Goal: Task Accomplishment & Management: Manage account settings

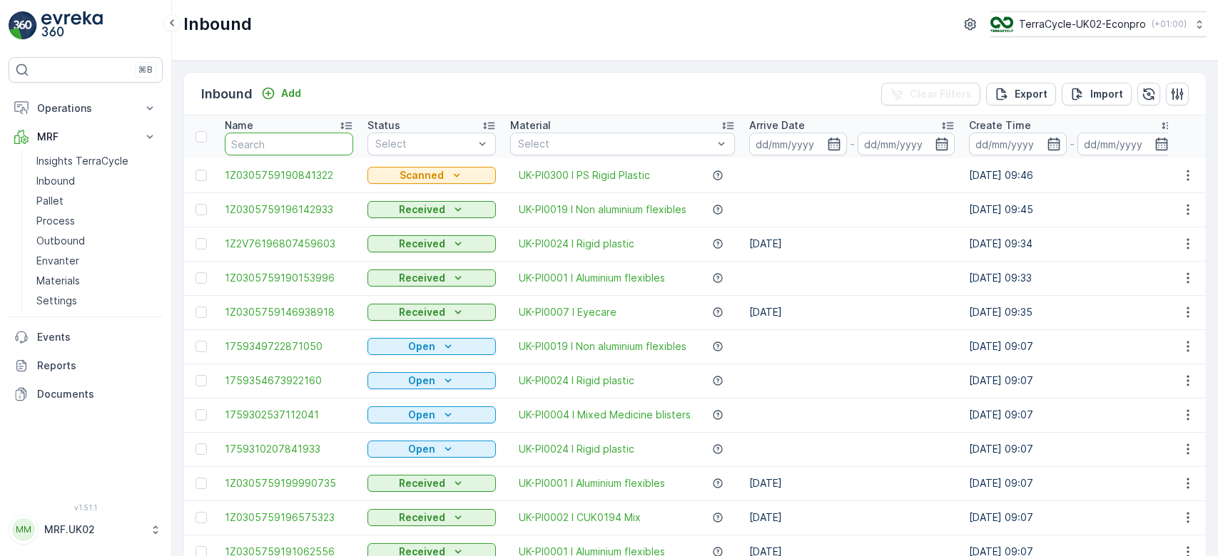
click at [261, 141] on input "text" at bounding box center [289, 144] width 128 height 23
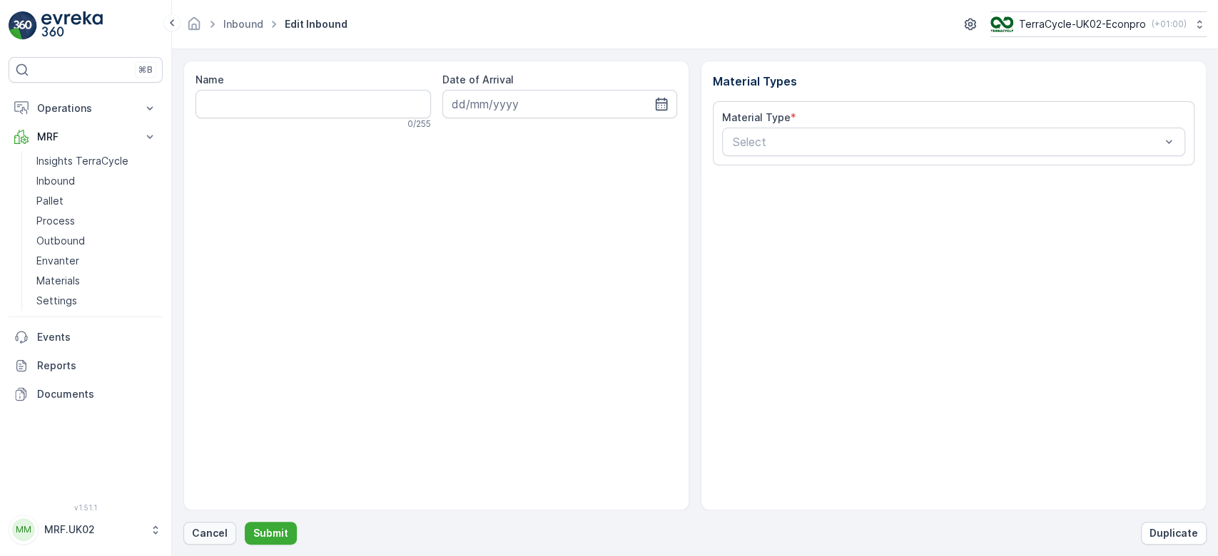
click at [218, 534] on p "Cancel" at bounding box center [210, 533] width 36 height 14
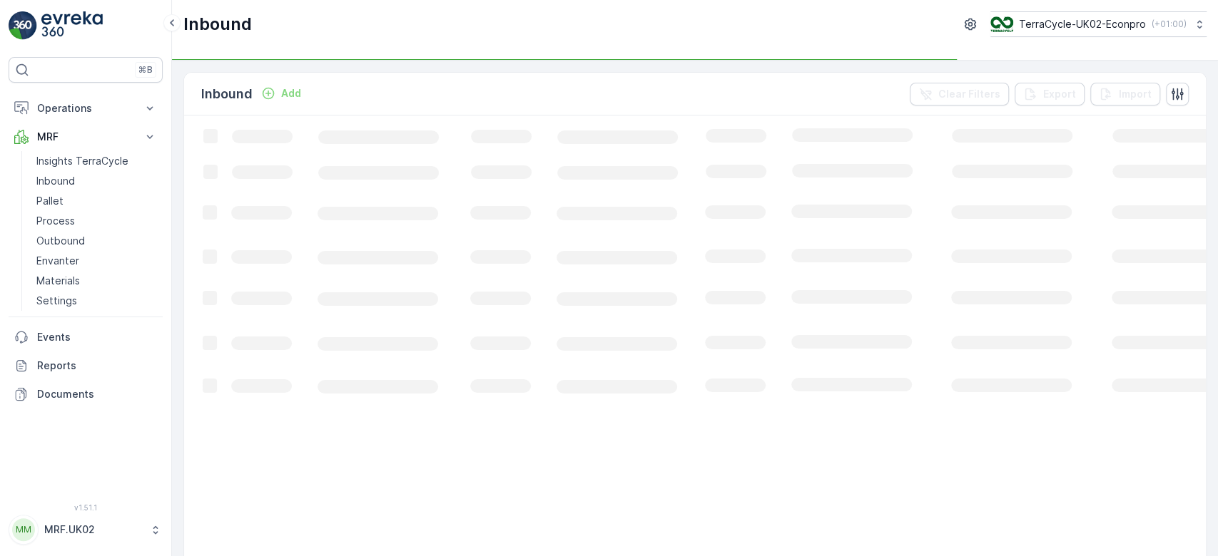
click at [285, 94] on p "Add" at bounding box center [291, 93] width 20 height 14
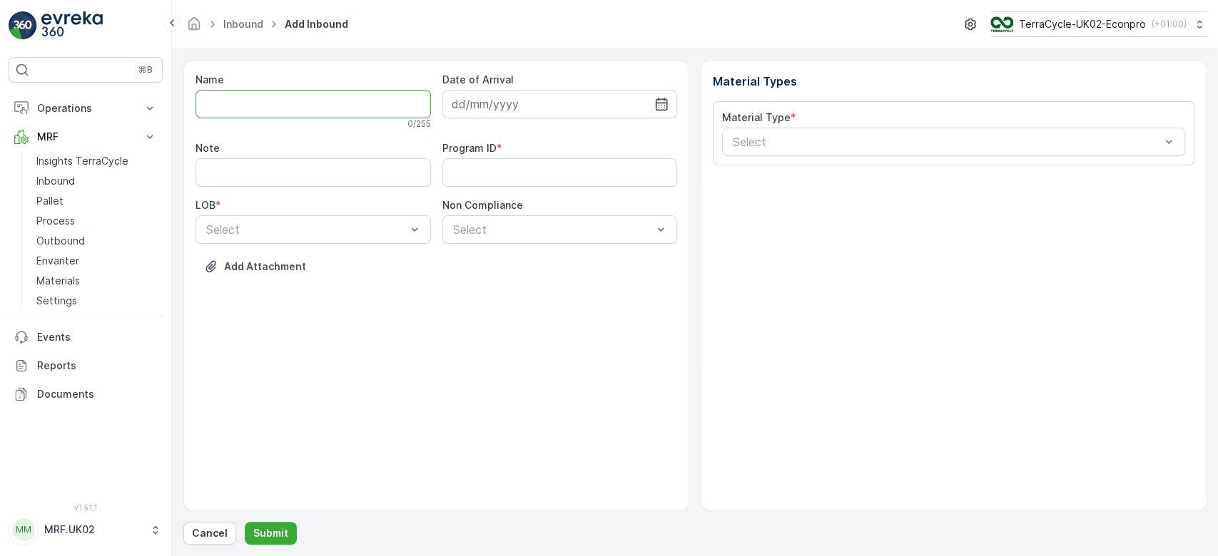
click at [275, 103] on input "Name" at bounding box center [312, 104] width 235 height 29
type input "1Z0305759146112425"
click at [245, 522] on button "Submit" at bounding box center [271, 533] width 52 height 23
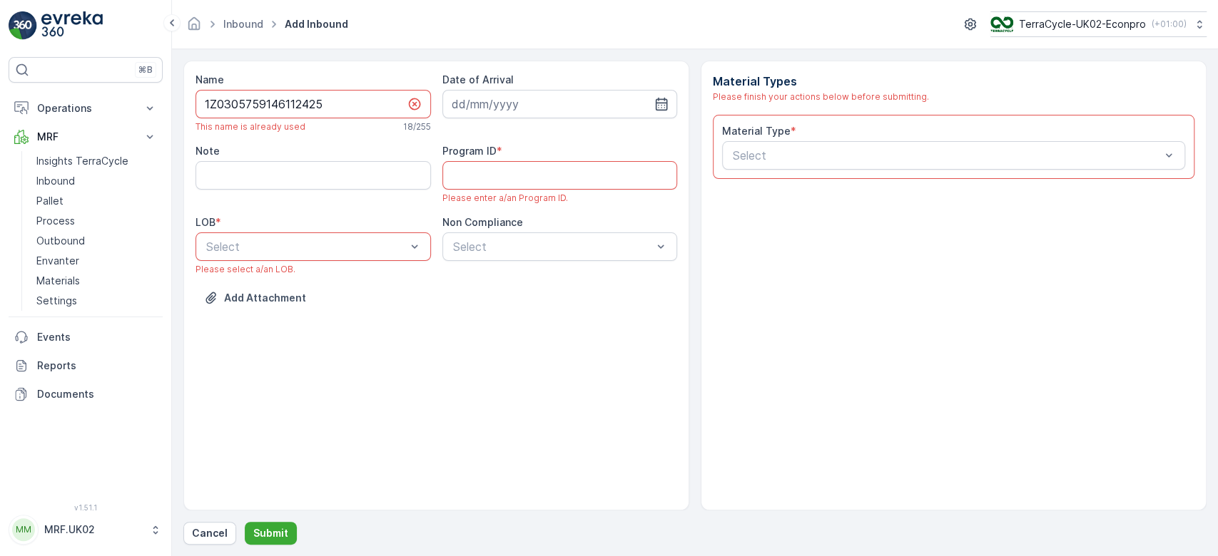
drag, startPoint x: 322, startPoint y: 104, endPoint x: 188, endPoint y: 108, distance: 134.2
click at [188, 108] on div "Name 1Z0305759146112425 This name is already used 18 / 255 Date of Arrival Note…" at bounding box center [436, 286] width 506 height 450
click at [215, 532] on p "Cancel" at bounding box center [210, 533] width 36 height 14
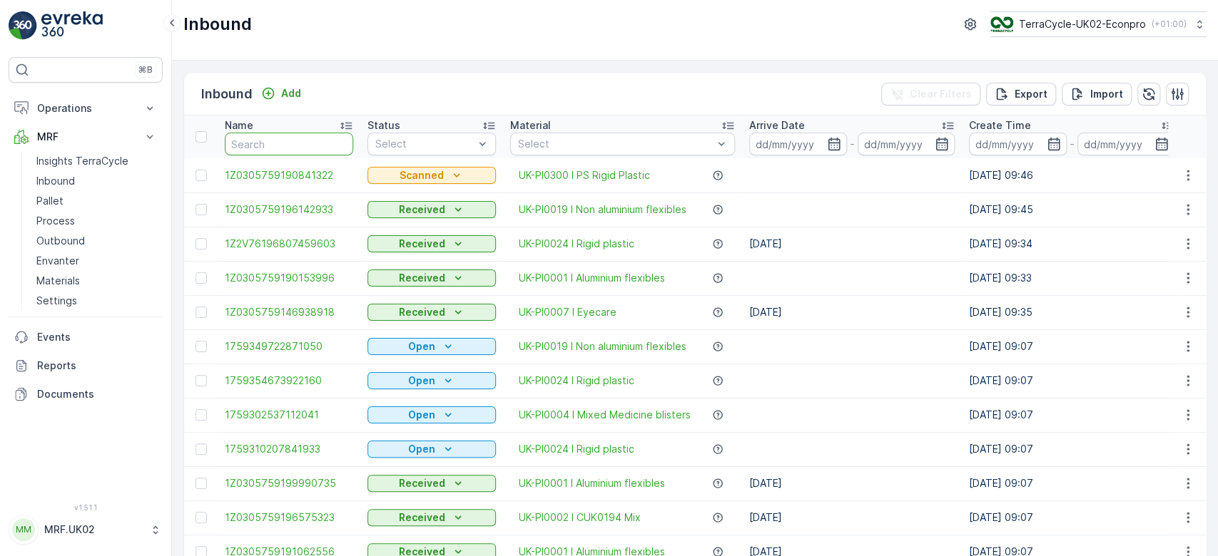
paste input "1Z0305759146112425"
type input "1Z0305759146112425"
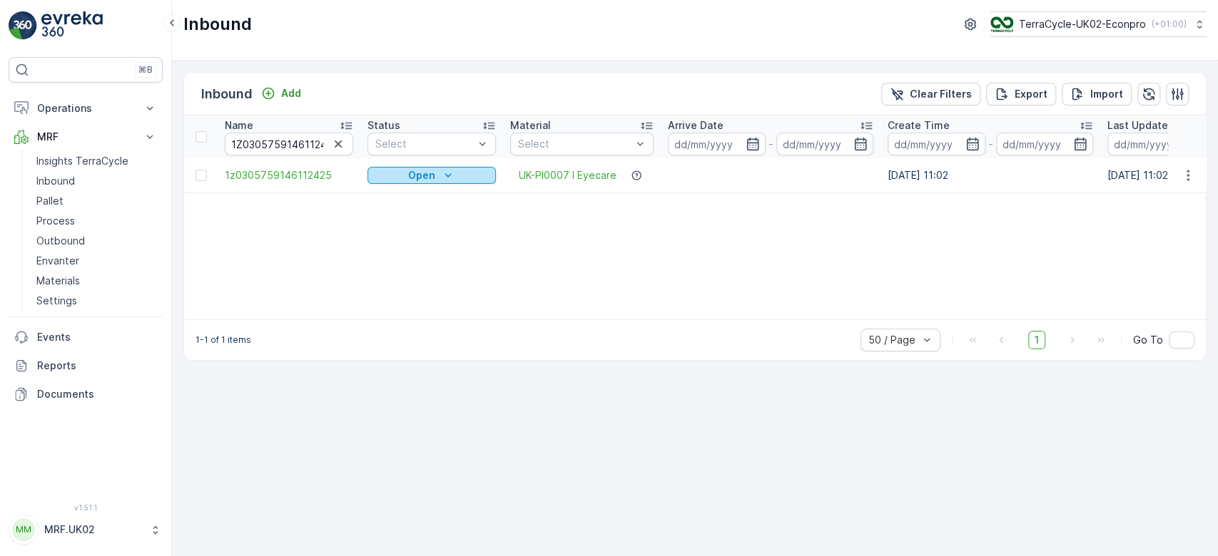
click at [414, 178] on p "Open" at bounding box center [421, 175] width 27 height 14
click at [401, 214] on span "Scanned" at bounding box center [397, 216] width 42 height 14
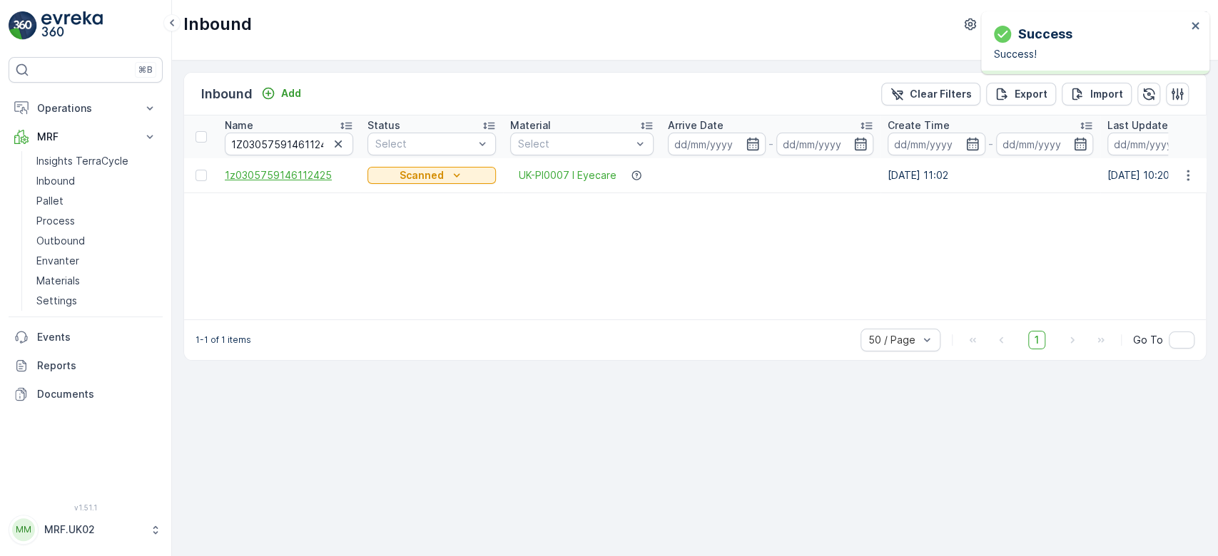
click at [300, 174] on span "1z0305759146112425" at bounding box center [289, 175] width 128 height 14
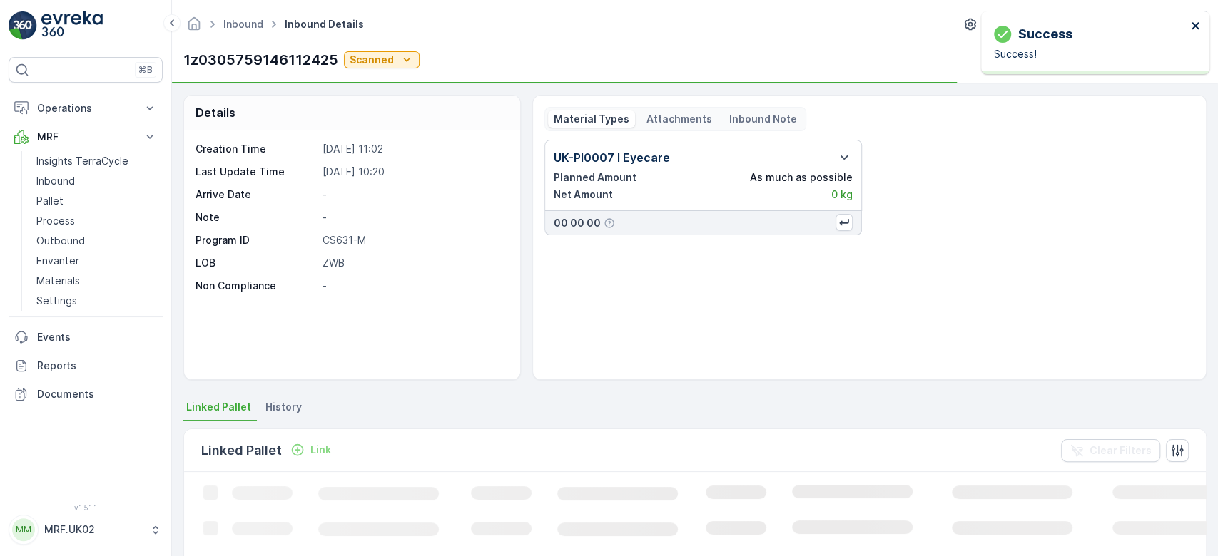
click at [1190, 25] on icon "close" at bounding box center [1195, 25] width 10 height 11
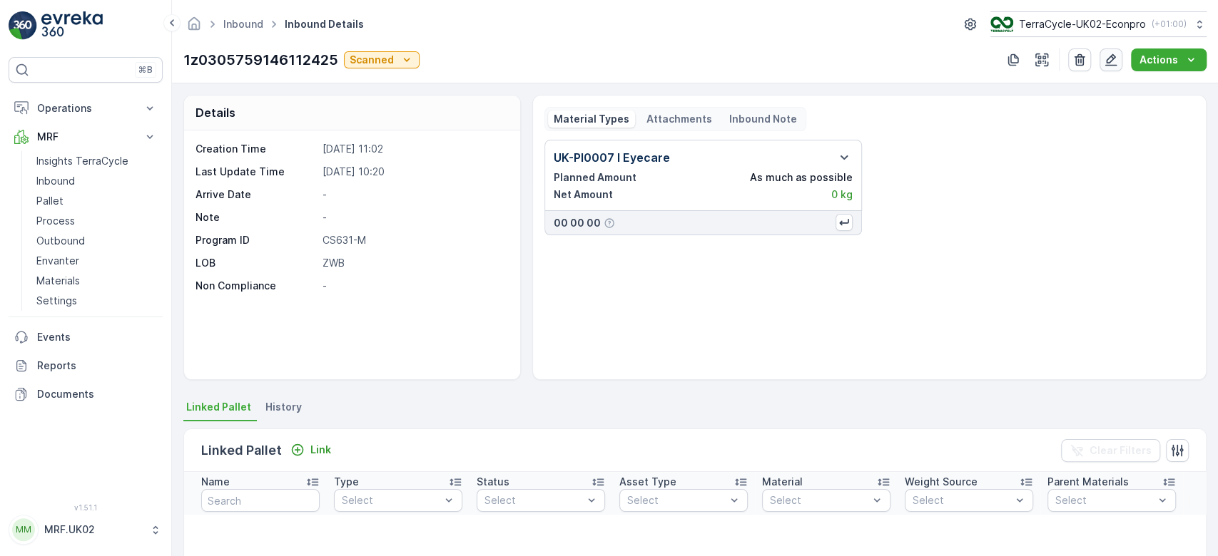
click at [1113, 61] on icon "button" at bounding box center [1111, 60] width 12 height 12
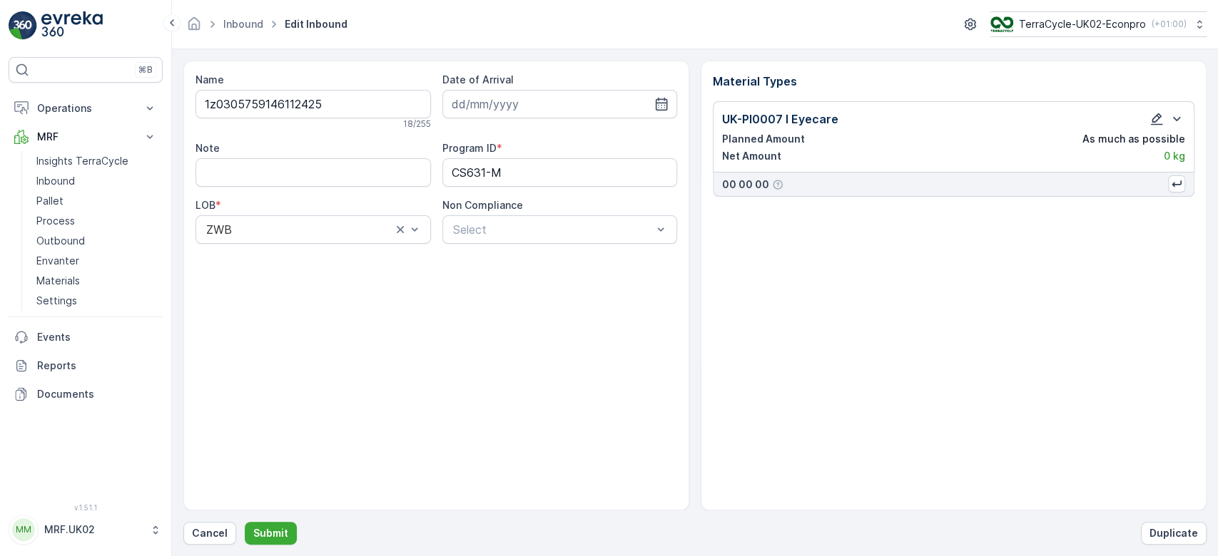
click at [1159, 116] on icon "button" at bounding box center [1156, 119] width 12 height 12
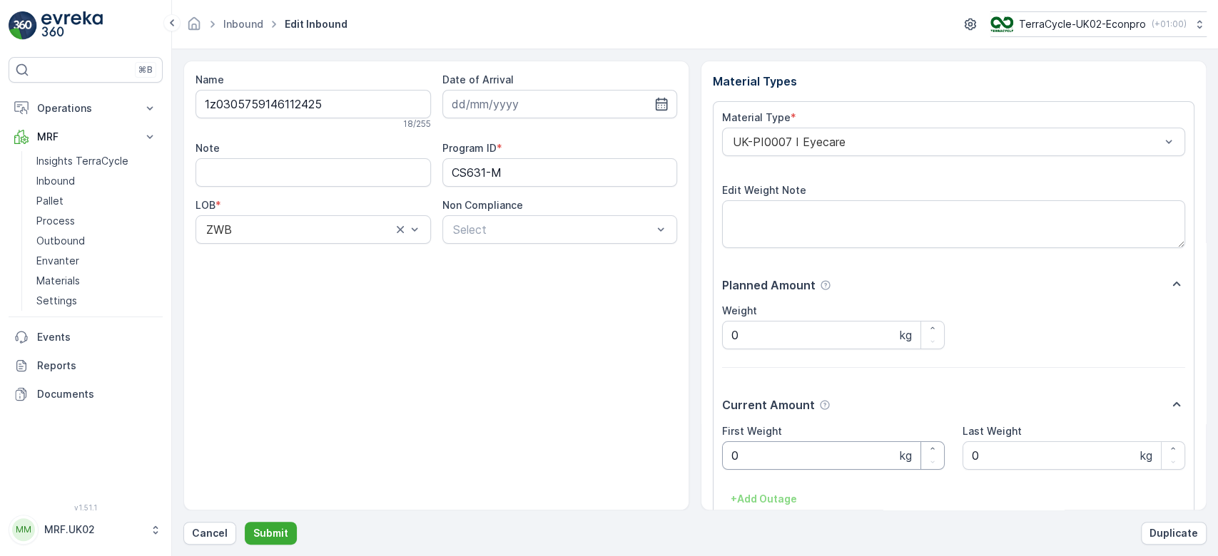
click at [845, 454] on Weight "0" at bounding box center [833, 455] width 223 height 29
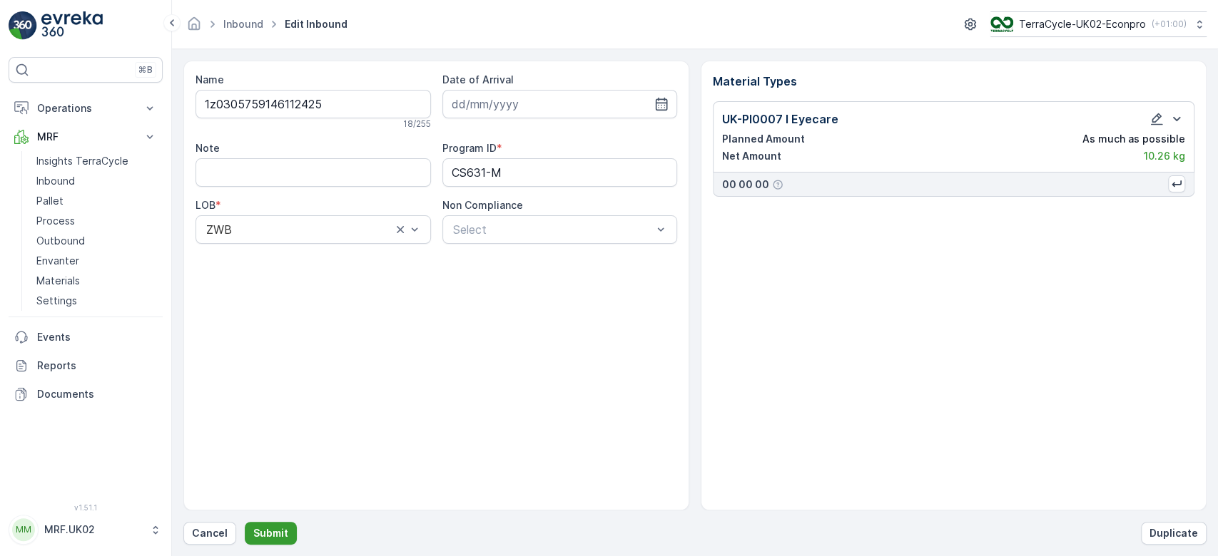
click at [274, 530] on p "Submit" at bounding box center [270, 533] width 35 height 14
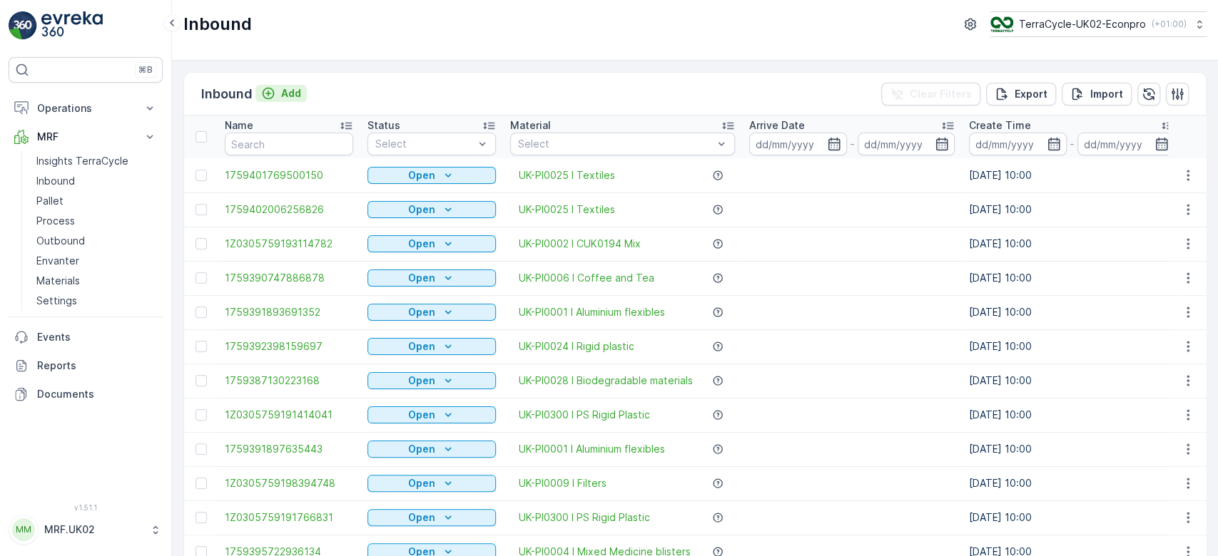
click at [296, 94] on p "Add" at bounding box center [291, 93] width 20 height 14
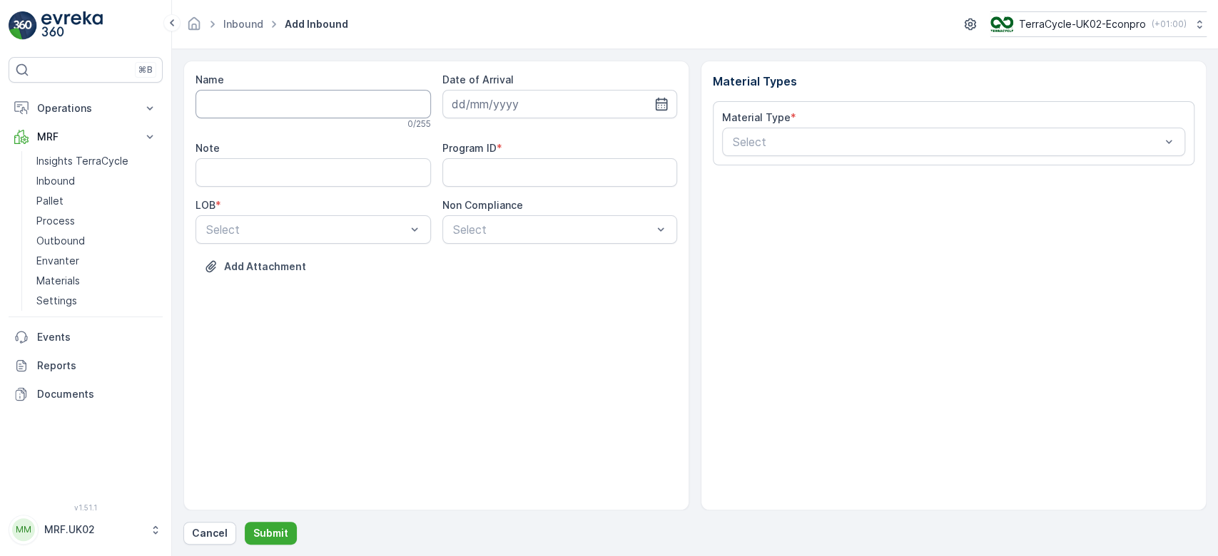
click at [292, 100] on input "Name" at bounding box center [312, 104] width 235 height 29
type input "1Z0305759146572992"
click at [245, 522] on button "Submit" at bounding box center [271, 533] width 52 height 23
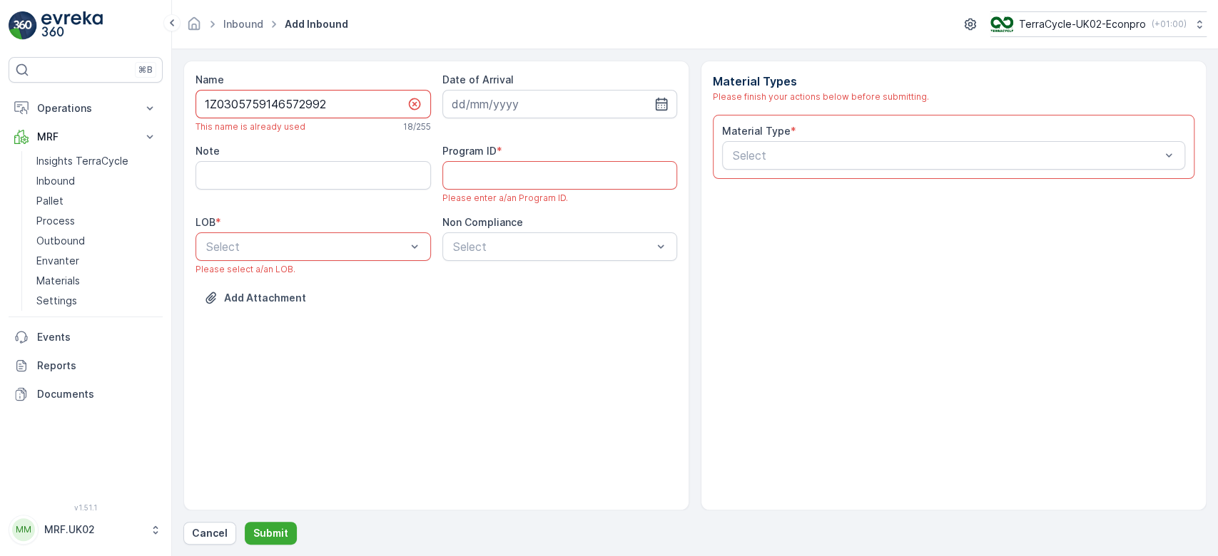
drag, startPoint x: 327, startPoint y: 102, endPoint x: 188, endPoint y: 108, distance: 139.2
click at [188, 108] on div "Name 1Z0305759146572992 This name is already used 18 / 255 Date of Arrival Note…" at bounding box center [436, 286] width 506 height 450
click at [210, 538] on p "Cancel" at bounding box center [210, 533] width 36 height 14
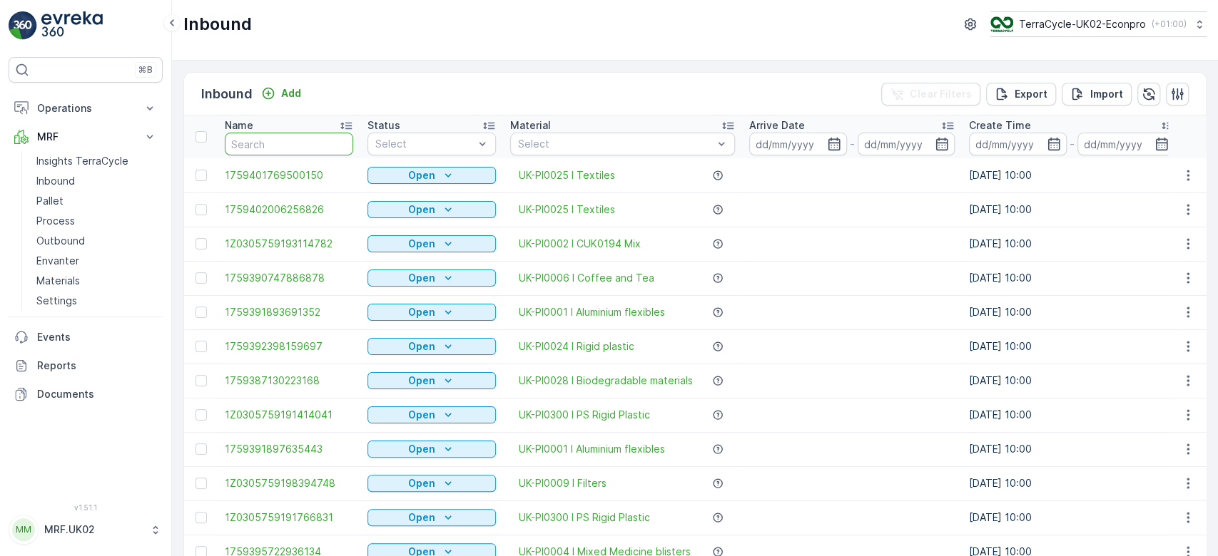
paste input "1Z0305759146572992"
type input "1Z0305759146572992"
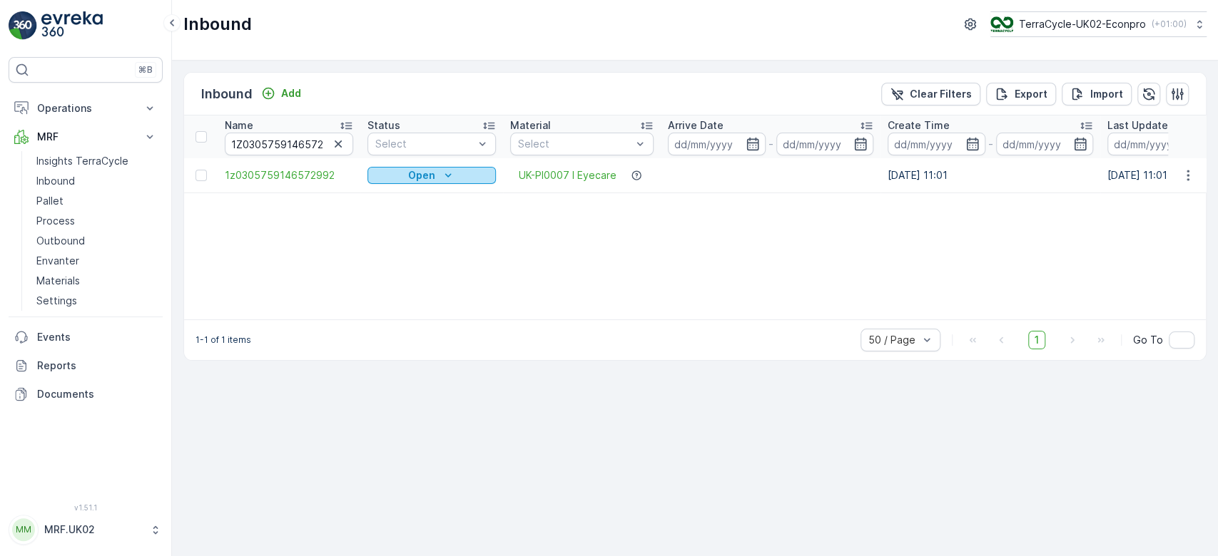
click at [412, 173] on p "Open" at bounding box center [421, 175] width 27 height 14
click at [394, 215] on span "Scanned" at bounding box center [397, 216] width 42 height 14
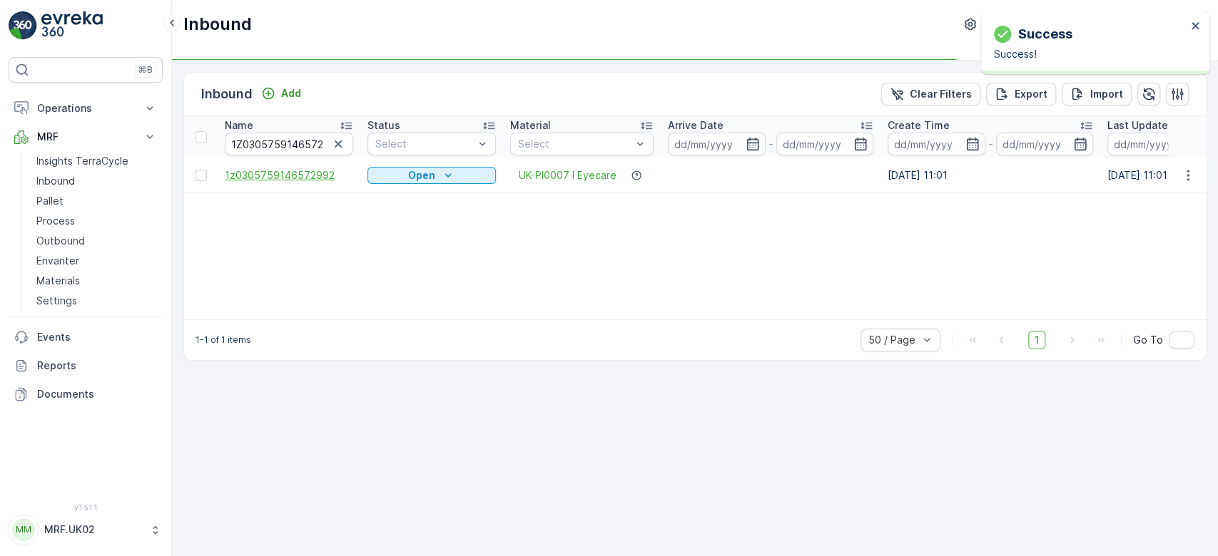
click at [313, 169] on span "1z0305759146572992" at bounding box center [289, 175] width 128 height 14
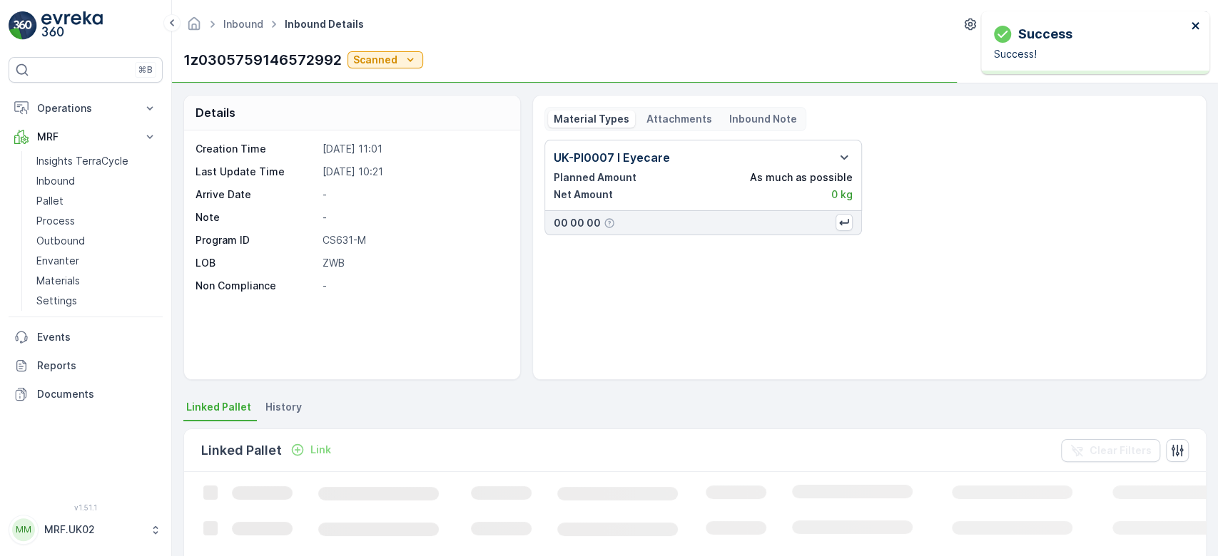
click at [1195, 25] on icon "close" at bounding box center [1194, 25] width 7 height 7
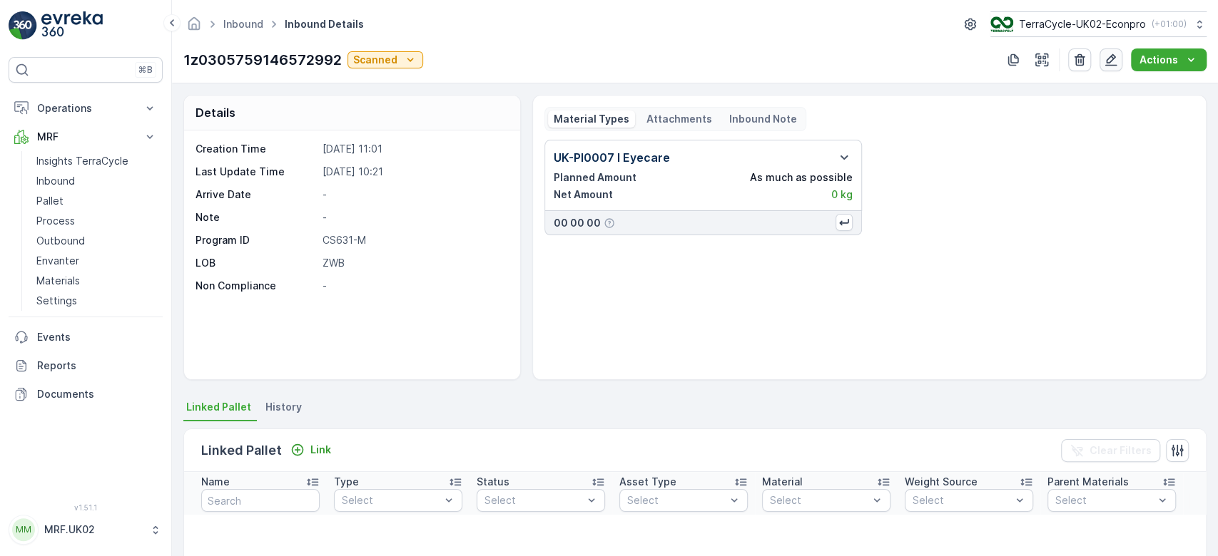
click at [1112, 66] on icon "button" at bounding box center [1110, 60] width 14 height 14
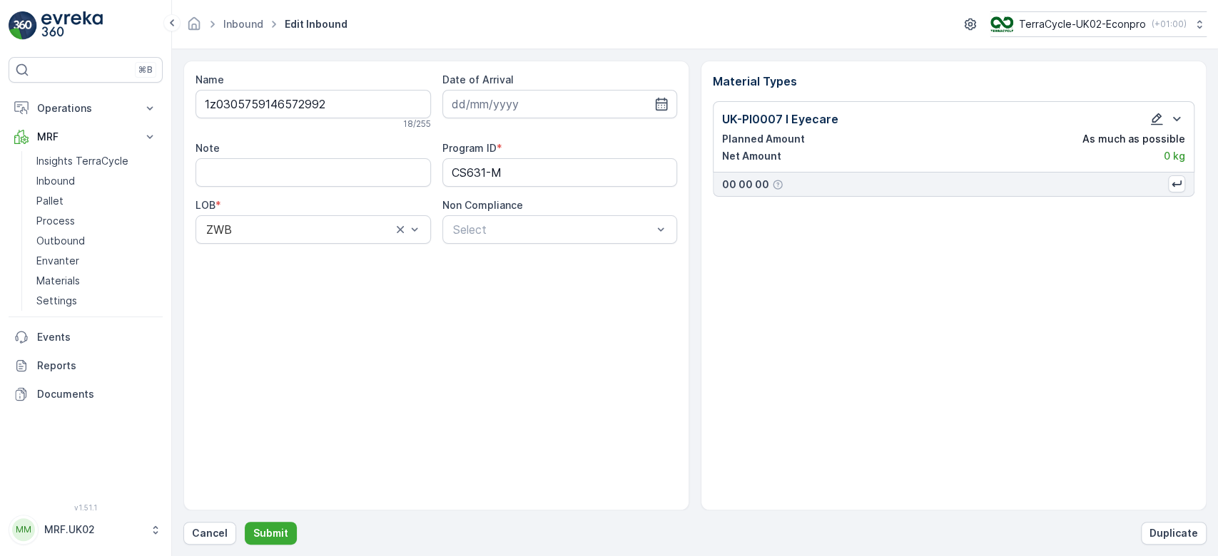
click at [1153, 121] on icon "button" at bounding box center [1156, 119] width 12 height 12
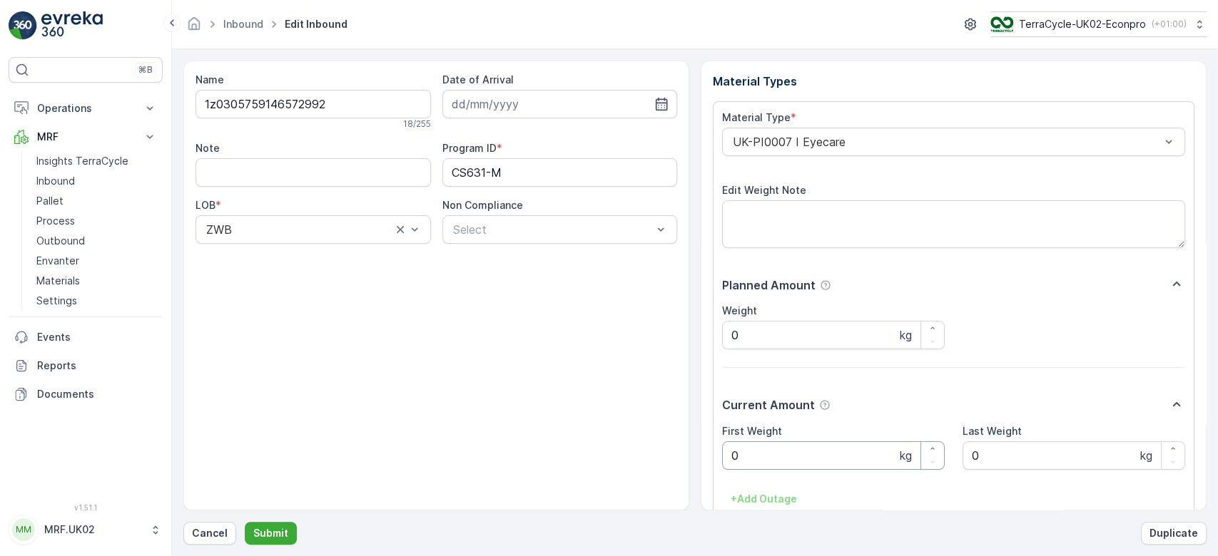
click at [822, 459] on Weight "0" at bounding box center [833, 455] width 223 height 29
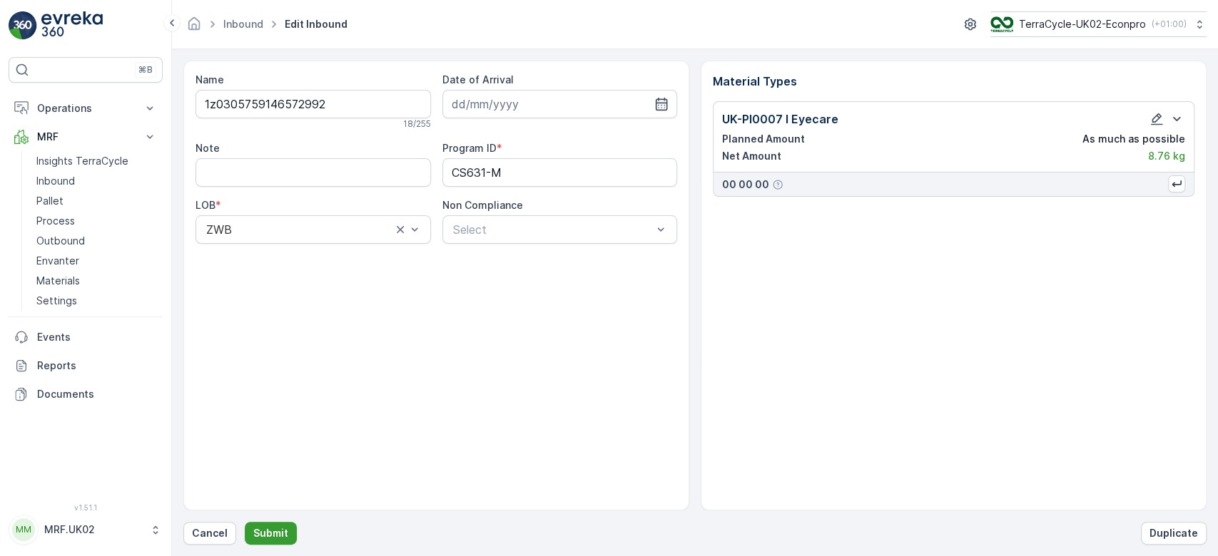
click at [274, 532] on p "Submit" at bounding box center [270, 533] width 35 height 14
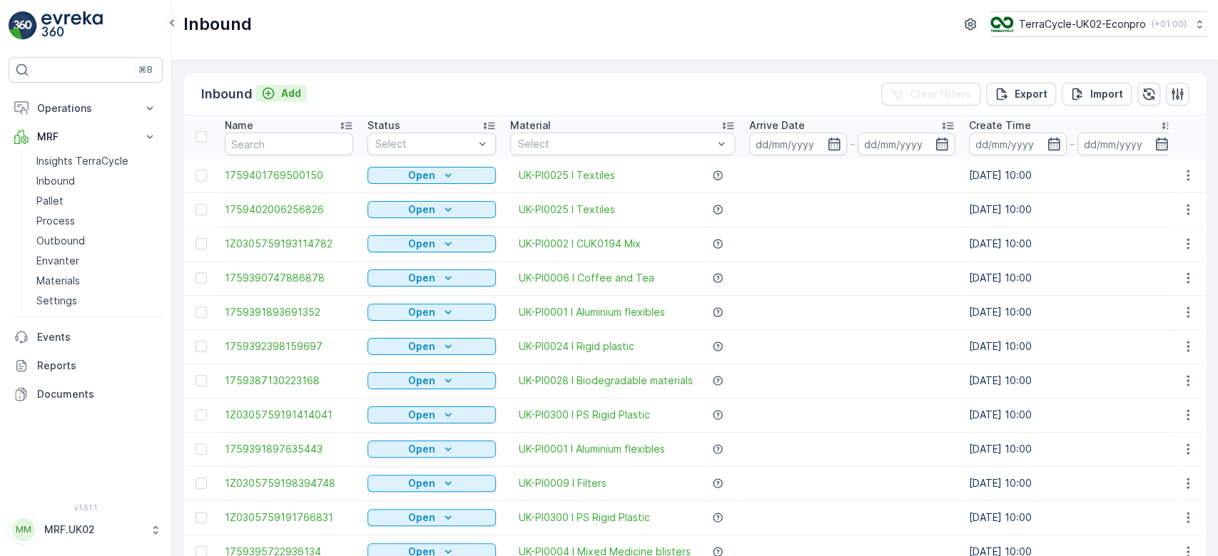
click at [289, 91] on p "Add" at bounding box center [291, 93] width 20 height 14
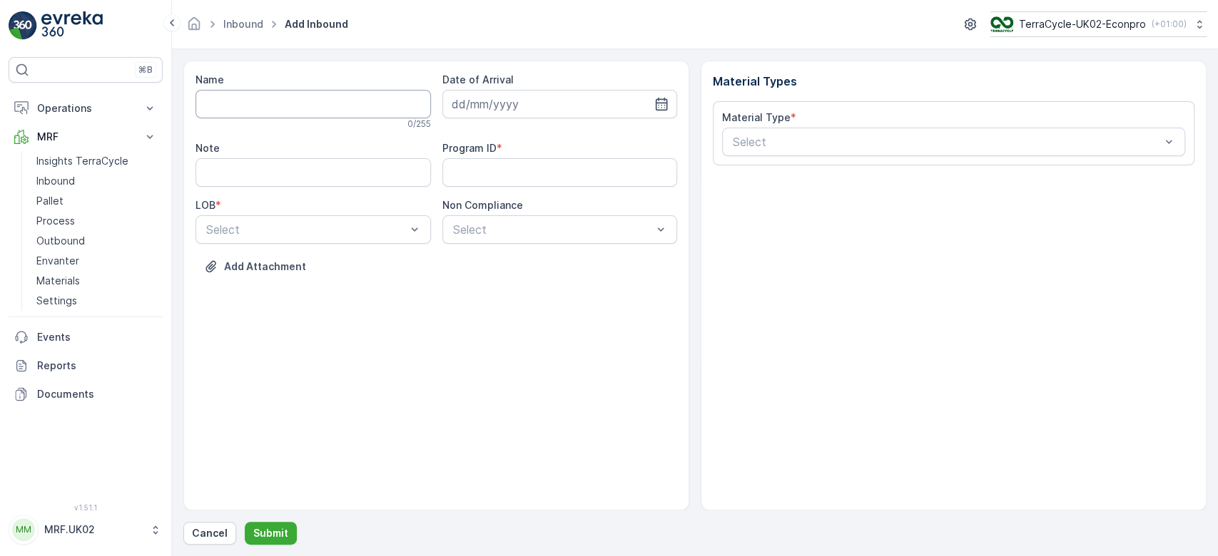
click at [287, 104] on input "Name" at bounding box center [312, 104] width 235 height 29
type input "1Z0305759146222584"
click at [245, 522] on button "Submit" at bounding box center [271, 533] width 52 height 23
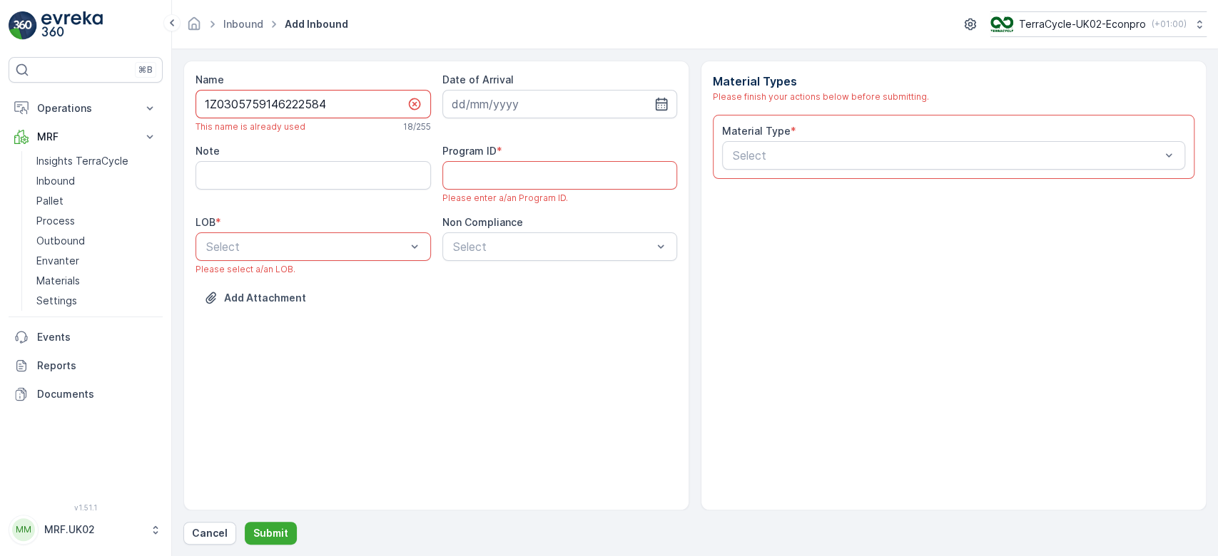
drag, startPoint x: 335, startPoint y: 103, endPoint x: 173, endPoint y: 106, distance: 162.6
click at [173, 106] on form "Name 1Z0305759146222584 This name is already used 18 / 255 Date of Arrival Note…" at bounding box center [695, 302] width 1046 height 507
click at [210, 533] on p "Cancel" at bounding box center [210, 533] width 36 height 14
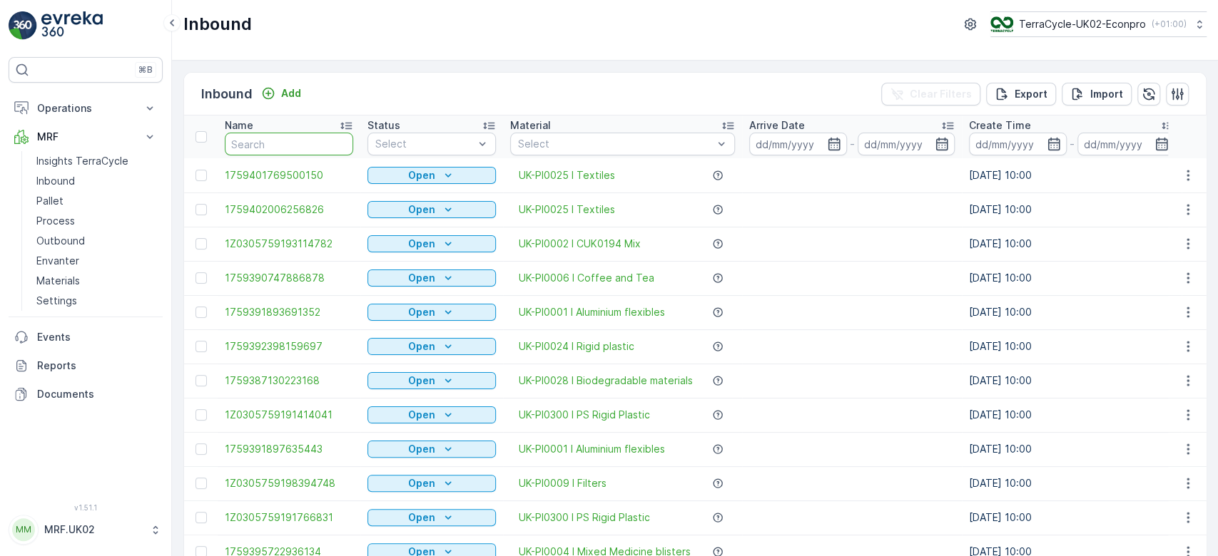
paste input "1Z0305759146222584"
type input "1Z0305759146222584"
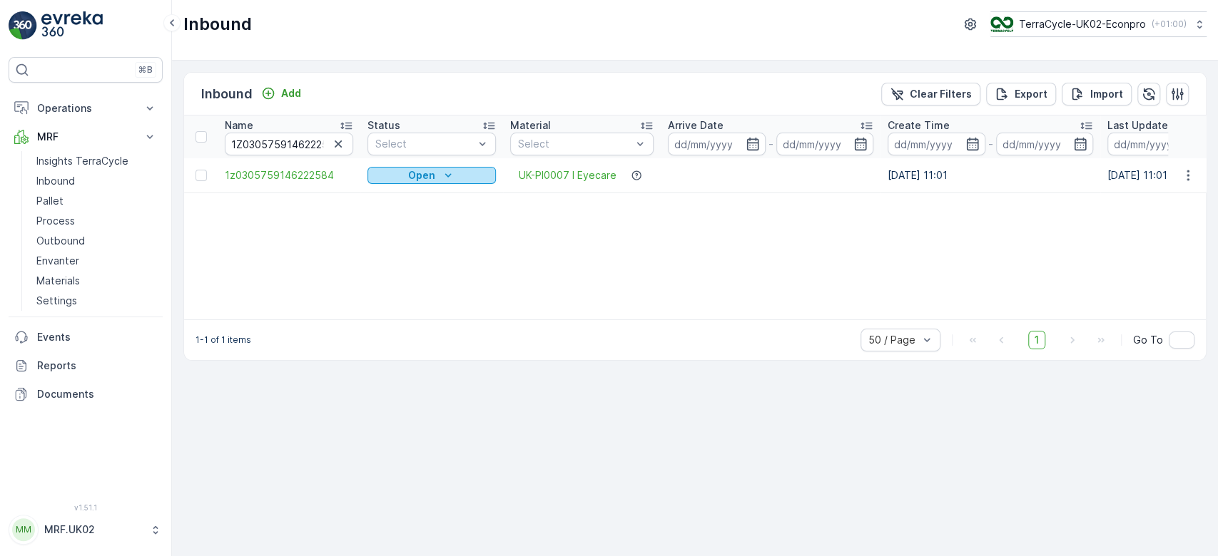
click at [418, 174] on p "Open" at bounding box center [421, 175] width 27 height 14
click at [394, 215] on span "Scanned" at bounding box center [397, 216] width 42 height 14
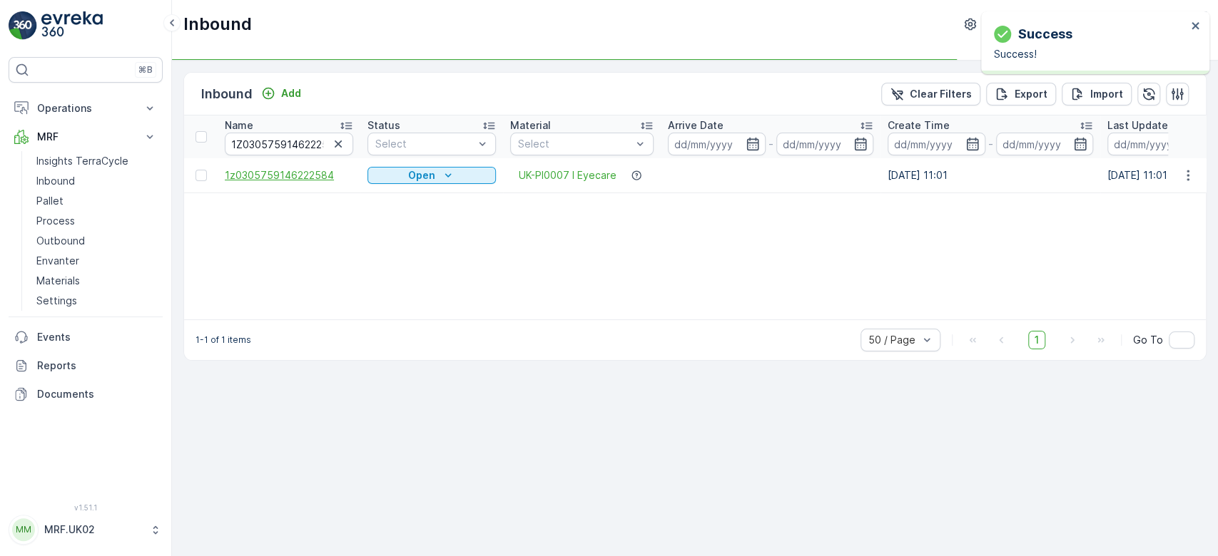
click at [310, 175] on span "1z0305759146222584" at bounding box center [289, 175] width 128 height 14
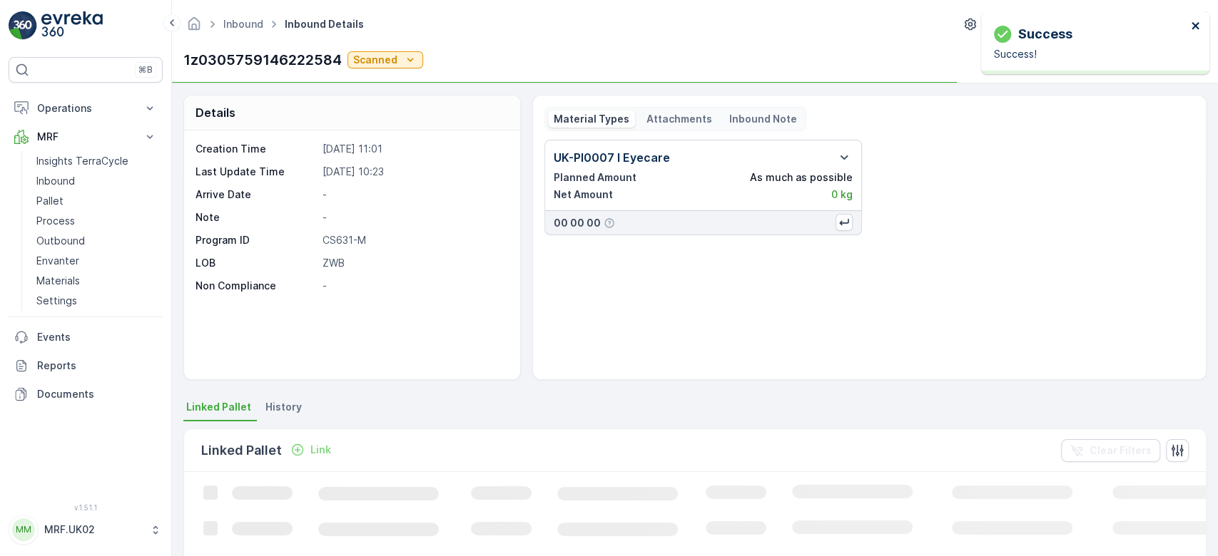
click at [1194, 24] on icon "close" at bounding box center [1195, 25] width 10 height 11
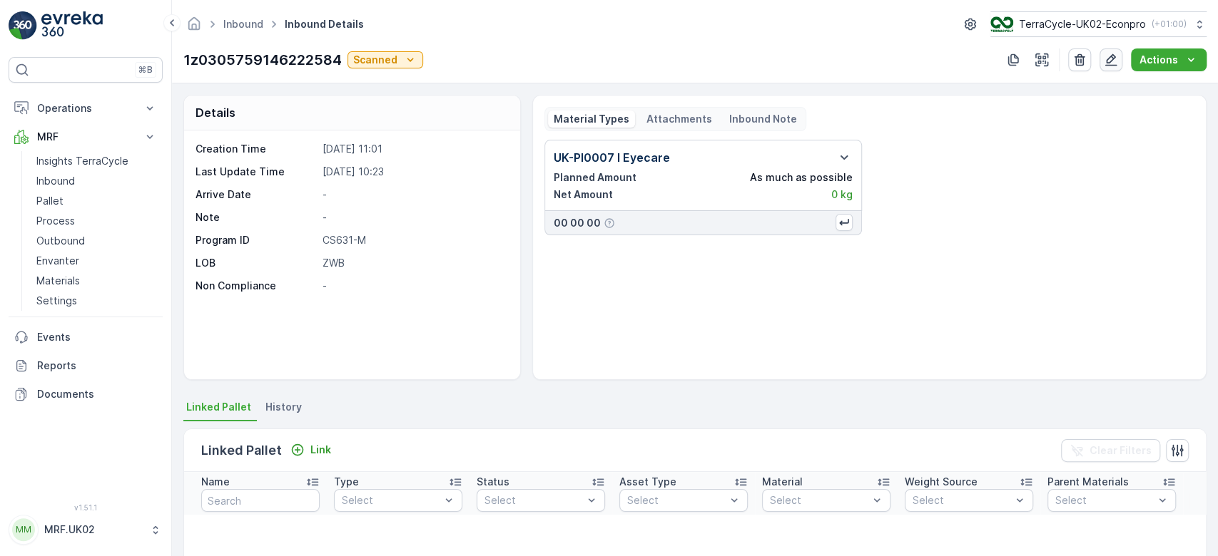
click at [1114, 59] on icon "button" at bounding box center [1111, 60] width 12 height 12
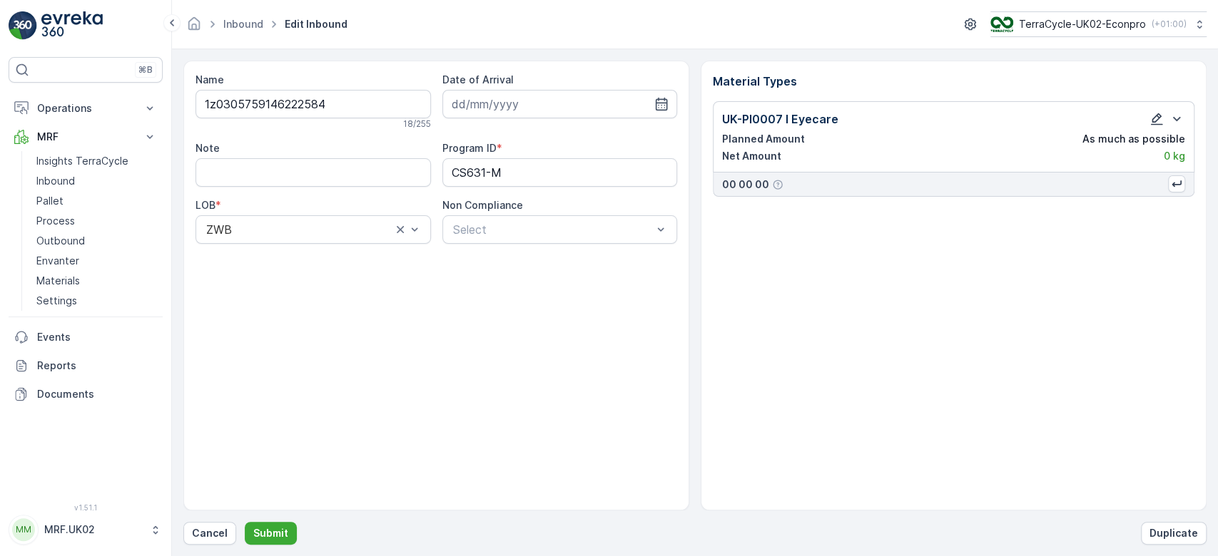
click at [1158, 121] on icon "button" at bounding box center [1156, 119] width 14 height 14
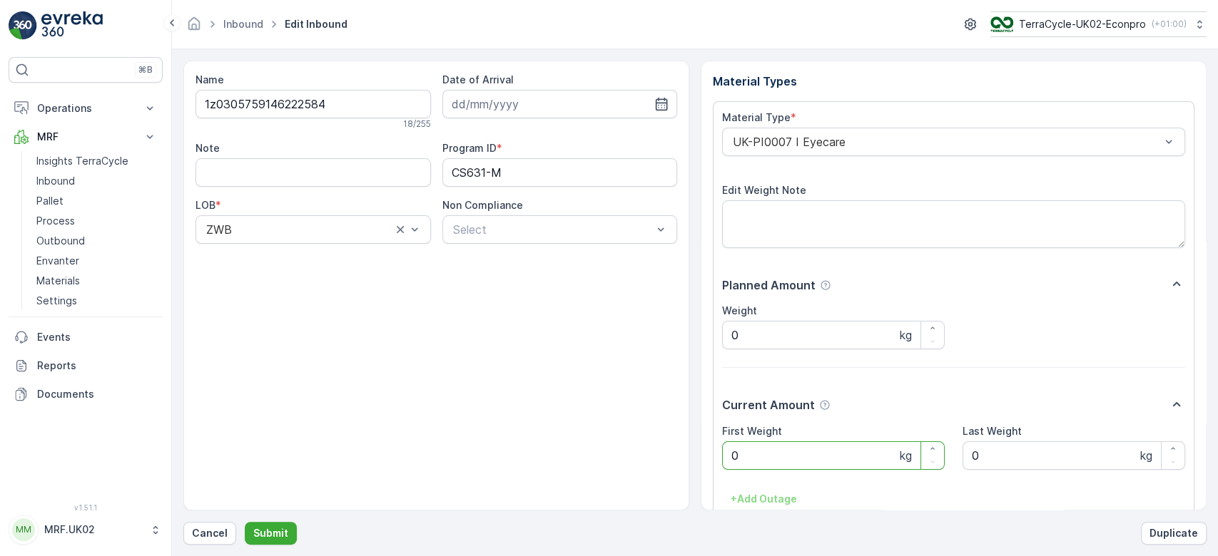
click at [799, 462] on Weight "0" at bounding box center [833, 455] width 223 height 29
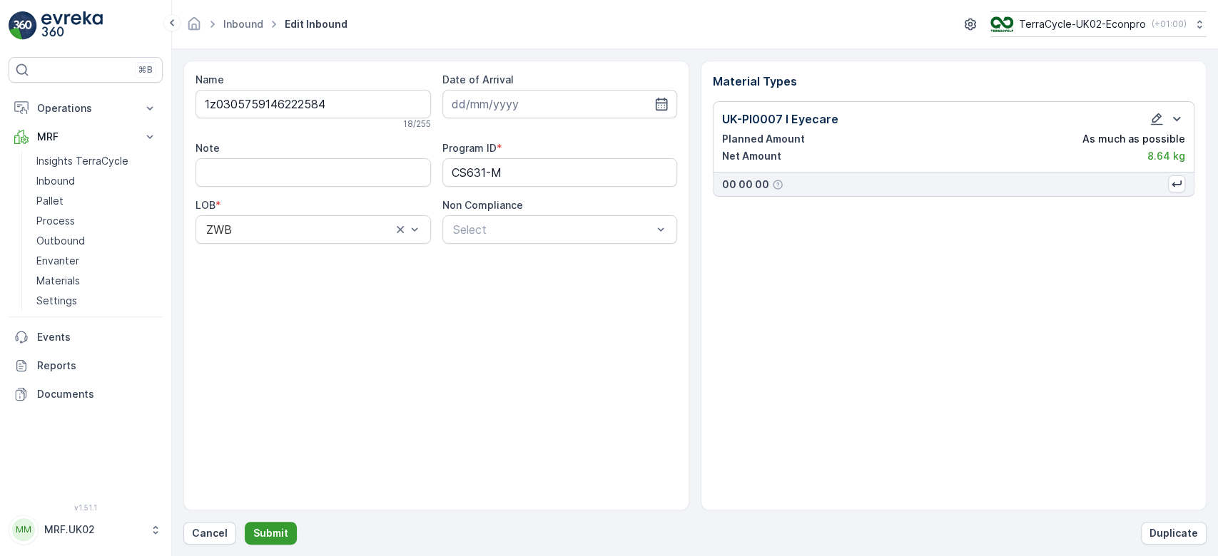
click at [277, 532] on p "Submit" at bounding box center [270, 533] width 35 height 14
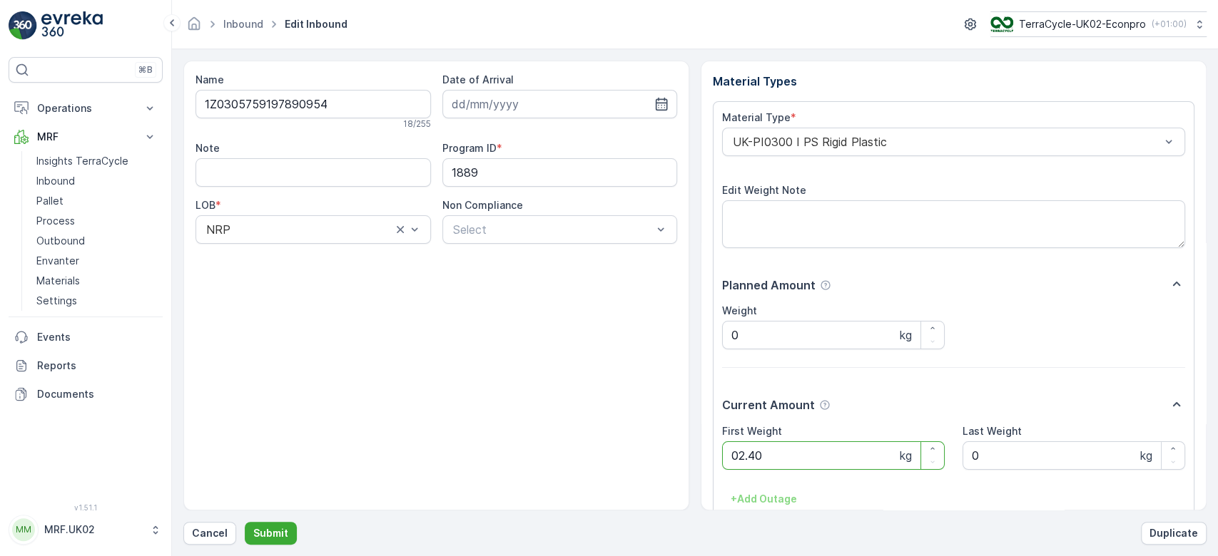
click at [245, 522] on button "Submit" at bounding box center [271, 533] width 52 height 23
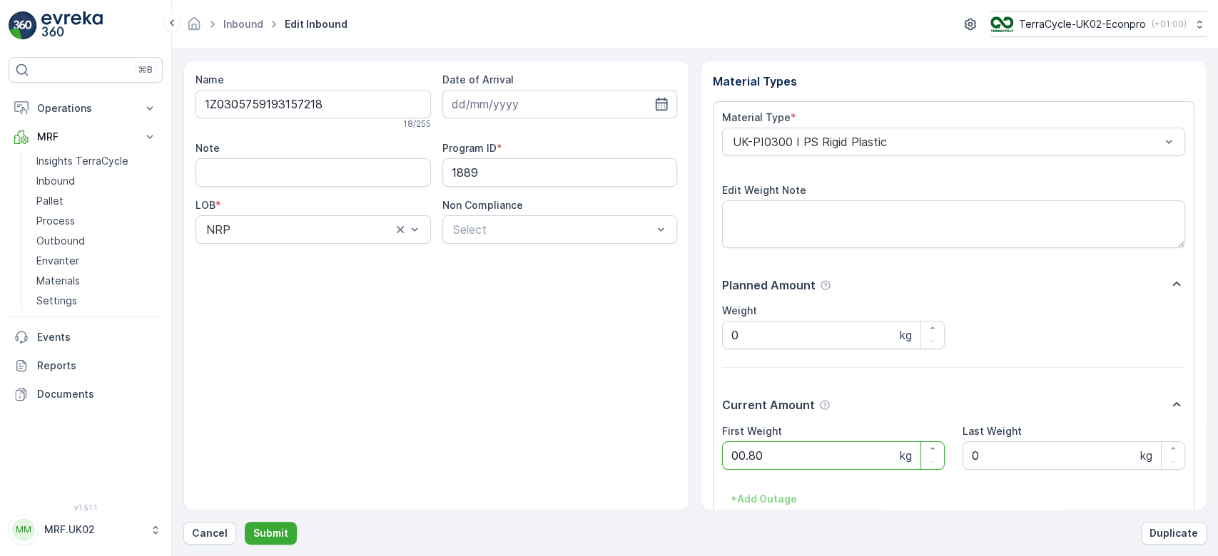
click at [245, 522] on button "Submit" at bounding box center [271, 533] width 52 height 23
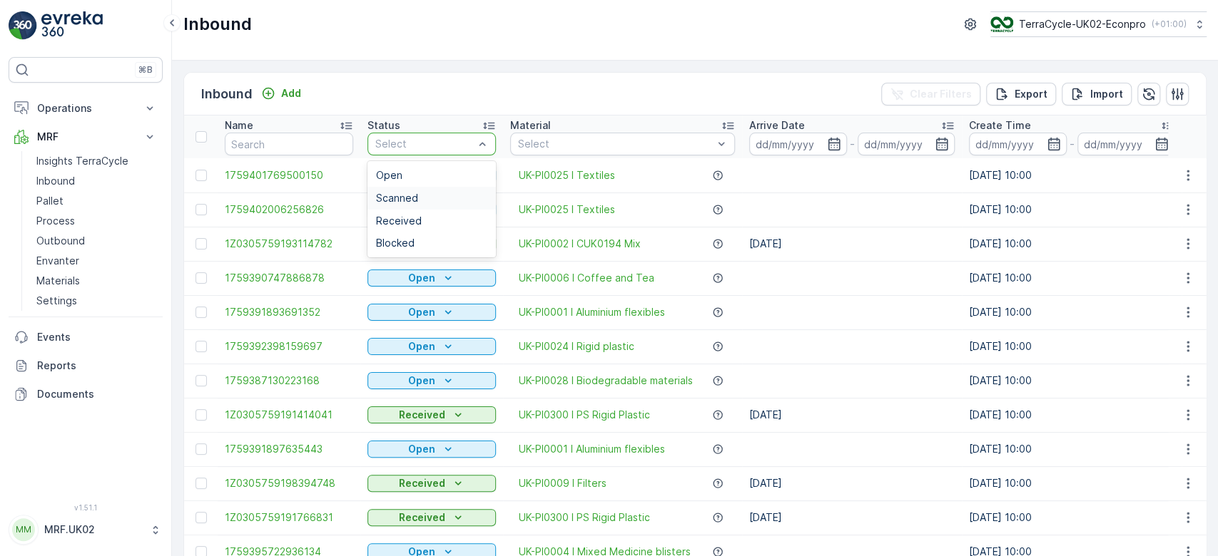
click at [392, 195] on span "Scanned" at bounding box center [397, 198] width 42 height 11
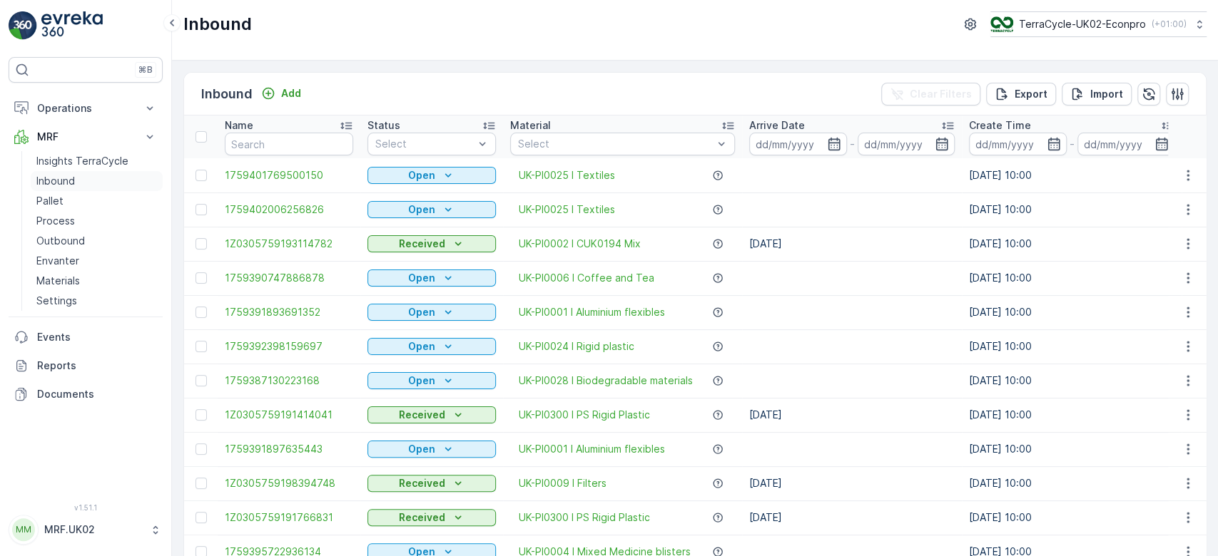
click at [109, 178] on link "Inbound" at bounding box center [97, 181] width 132 height 20
click at [65, 200] on link "Pallet" at bounding box center [97, 201] width 132 height 20
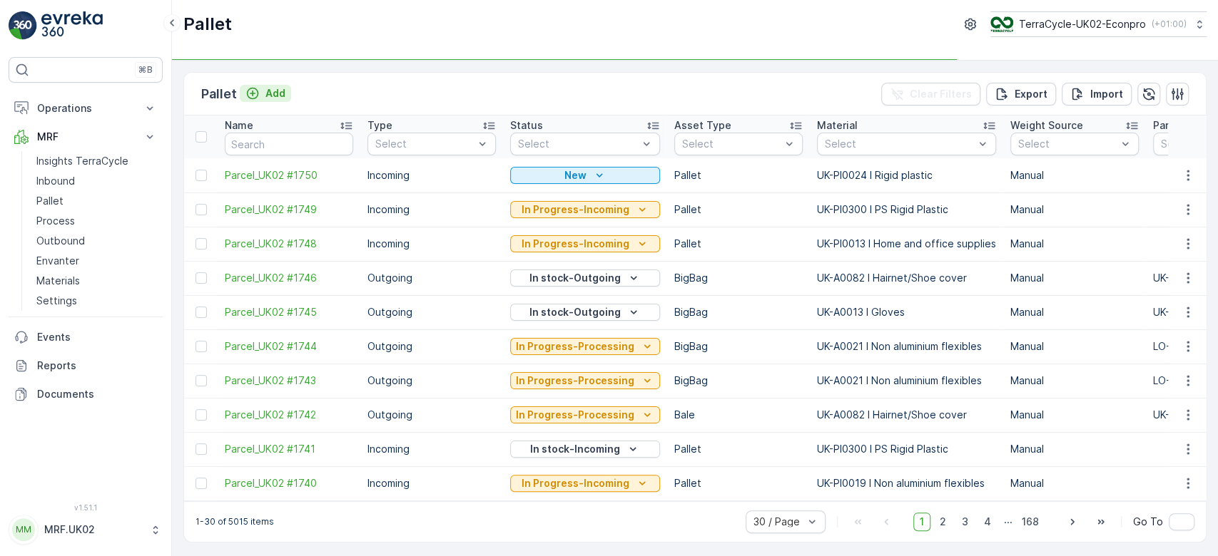
click at [274, 93] on p "Add" at bounding box center [275, 93] width 20 height 14
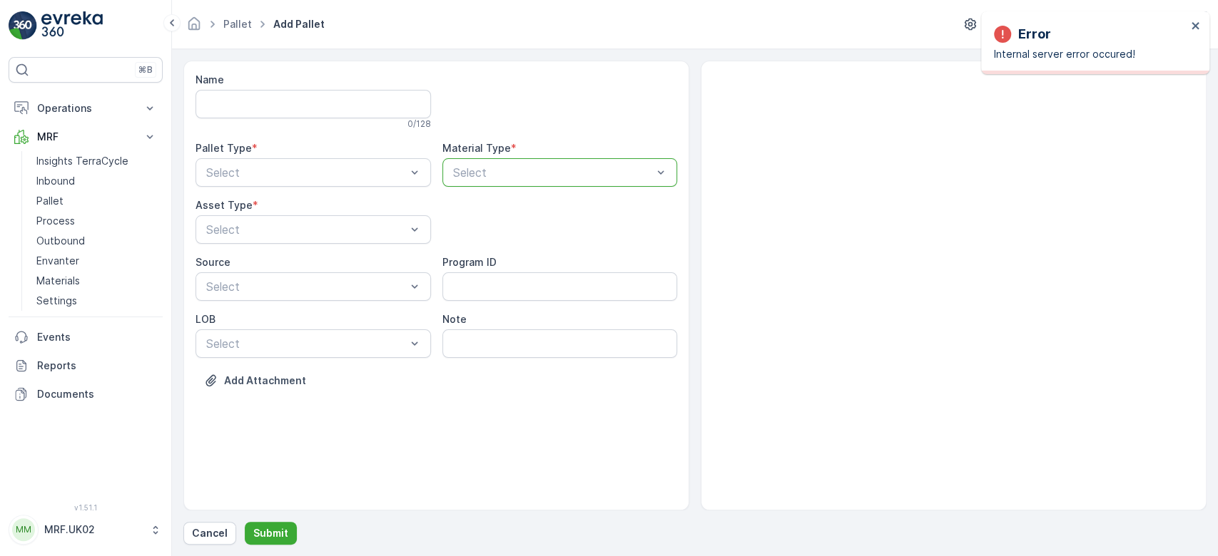
click at [521, 171] on div at bounding box center [552, 172] width 203 height 13
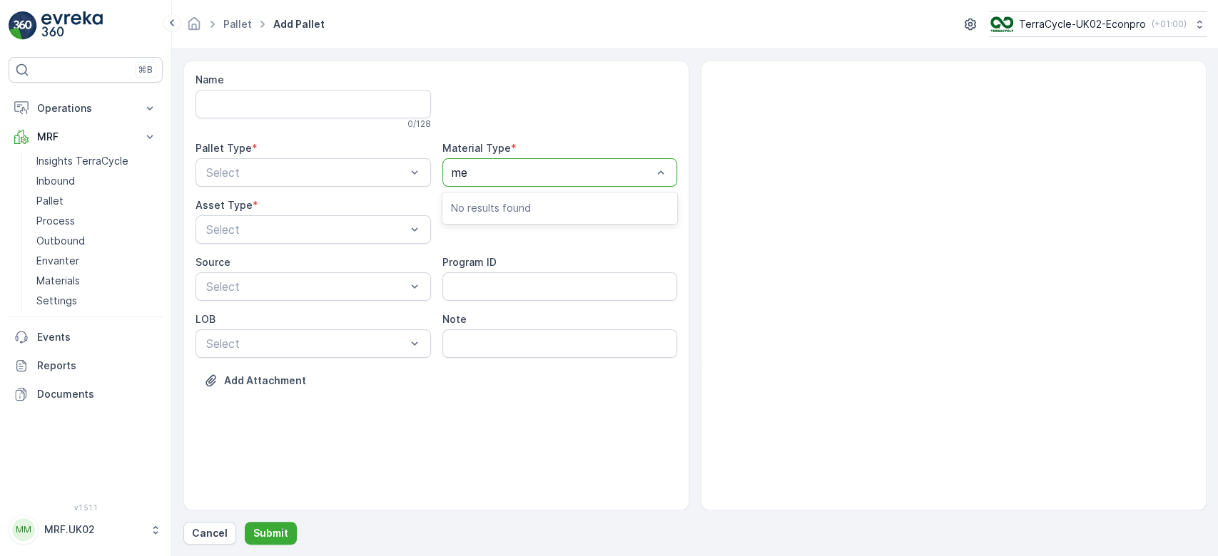
type input "m"
type input "med"
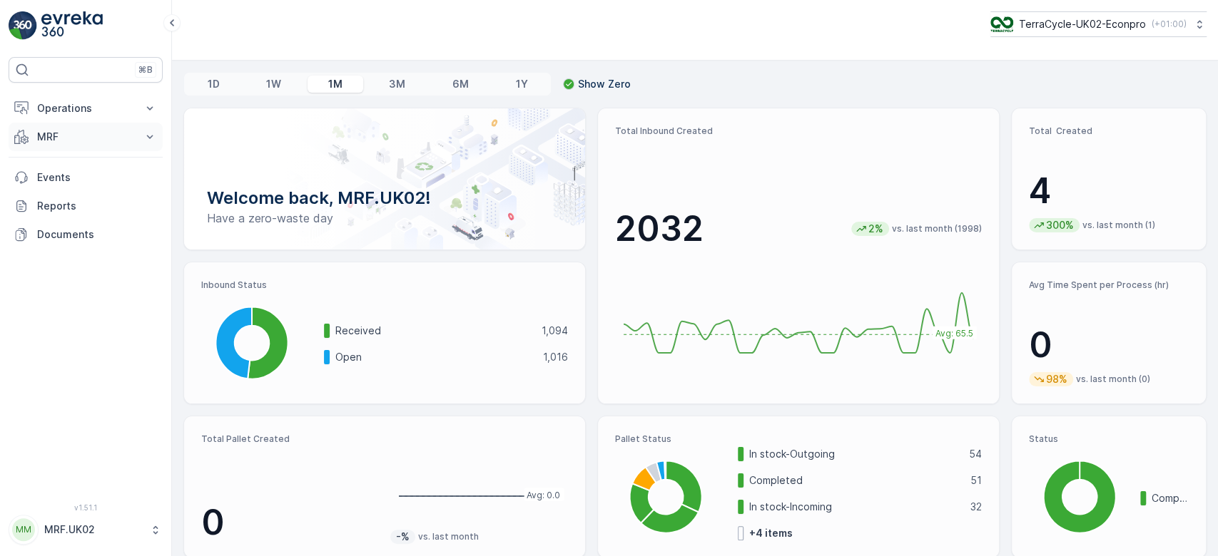
click at [99, 132] on p "MRF" at bounding box center [85, 137] width 97 height 14
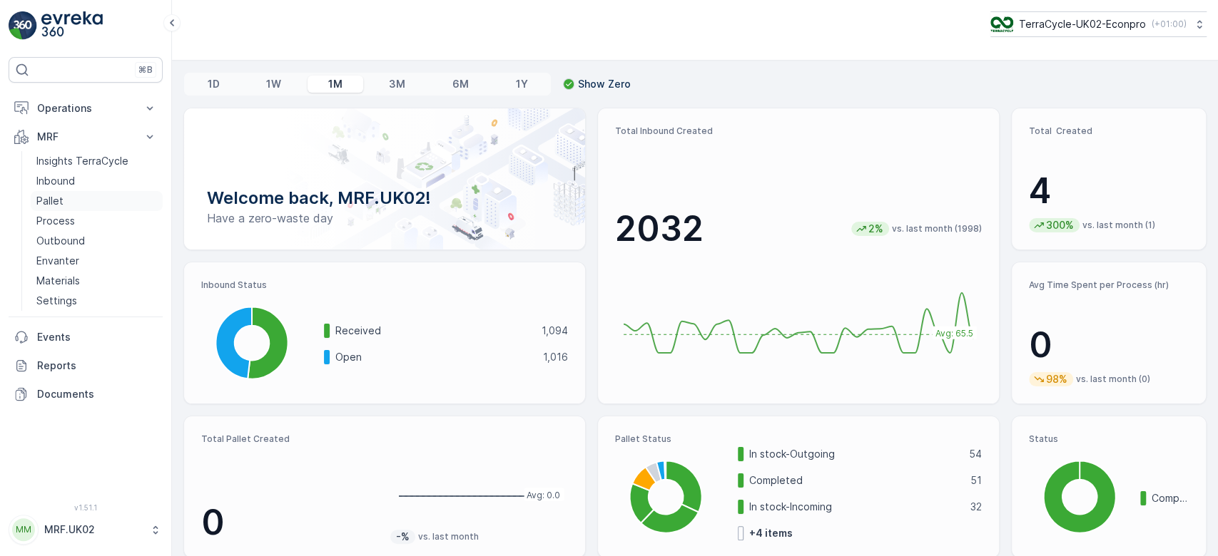
click at [53, 200] on p "Pallet" at bounding box center [49, 201] width 27 height 14
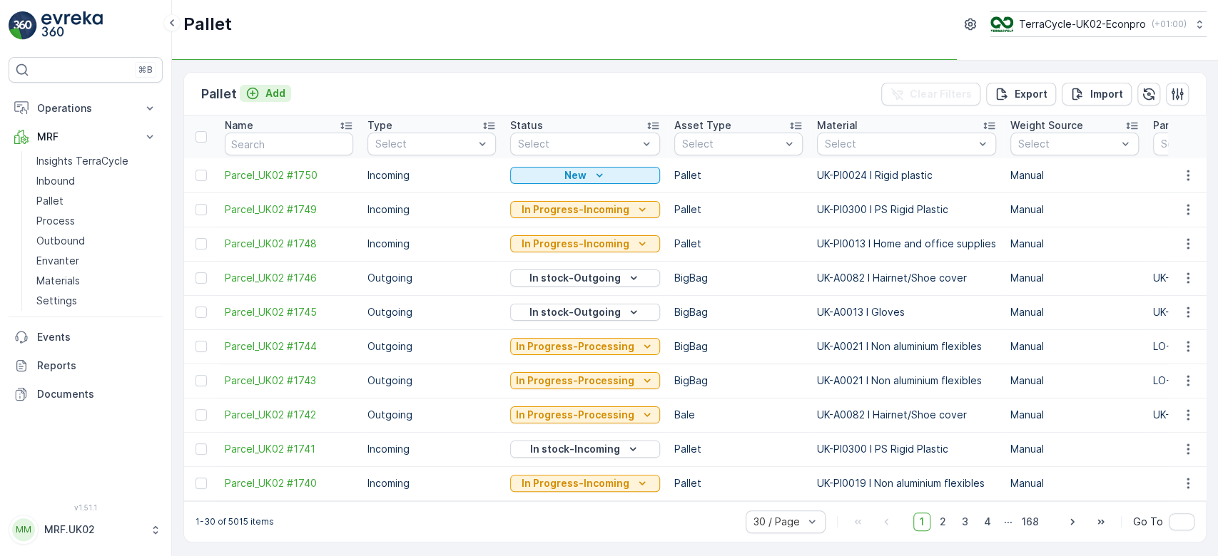
click at [279, 86] on p "Add" at bounding box center [275, 93] width 20 height 14
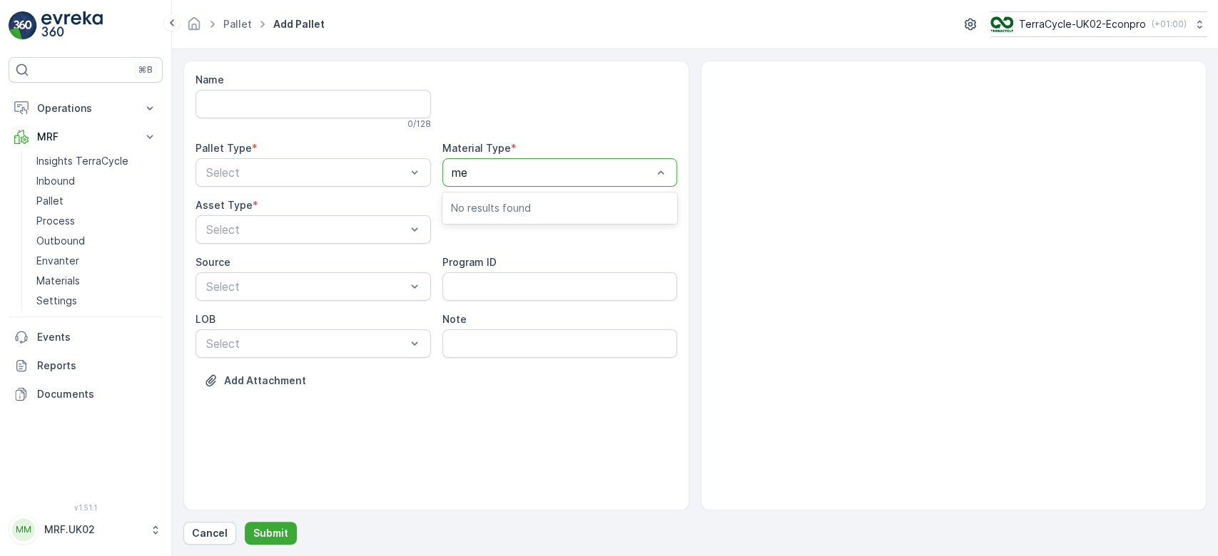
type input "med"
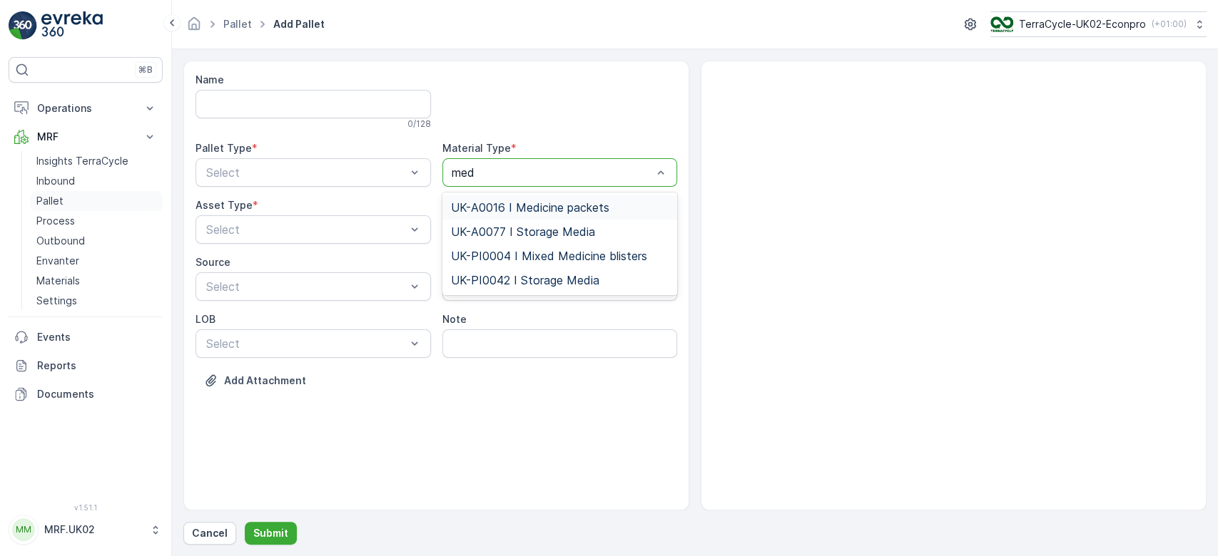
click at [58, 200] on p "Pallet" at bounding box center [49, 201] width 27 height 14
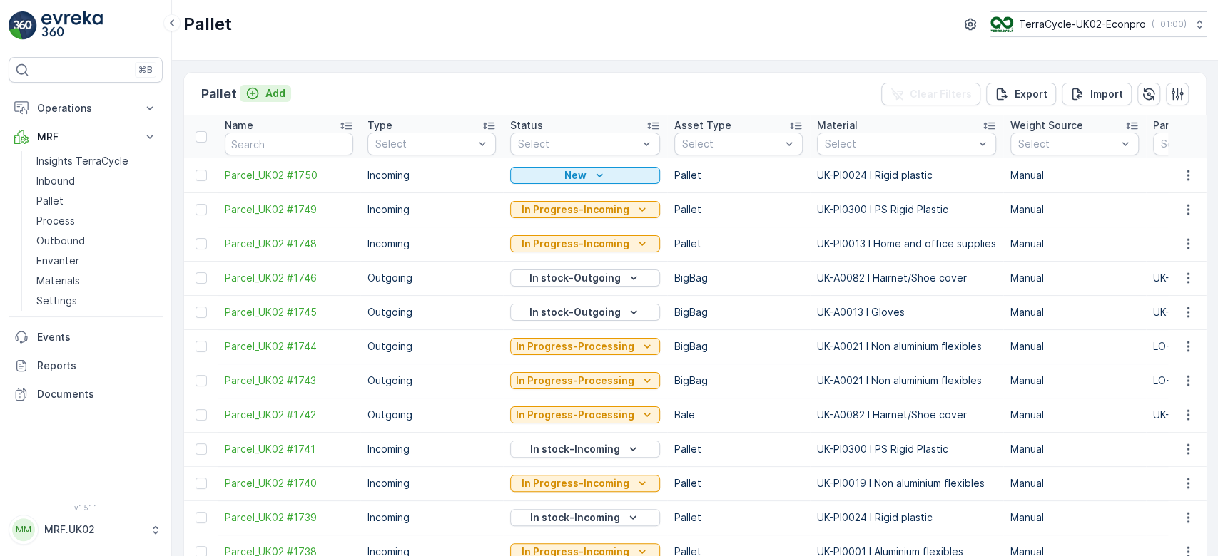
click at [280, 91] on p "Add" at bounding box center [275, 93] width 20 height 14
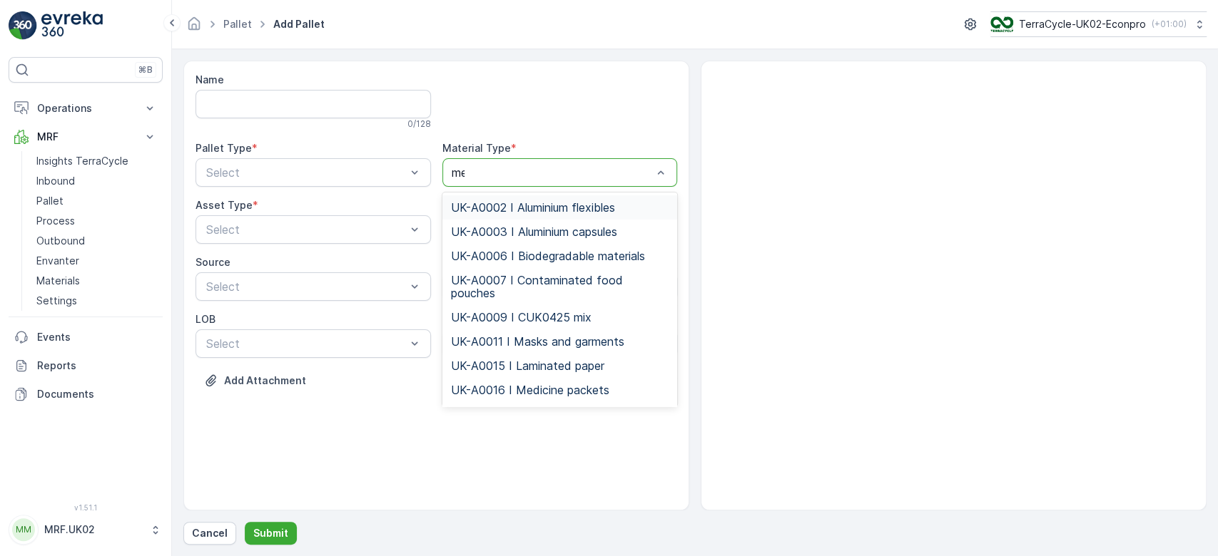
type input "med"
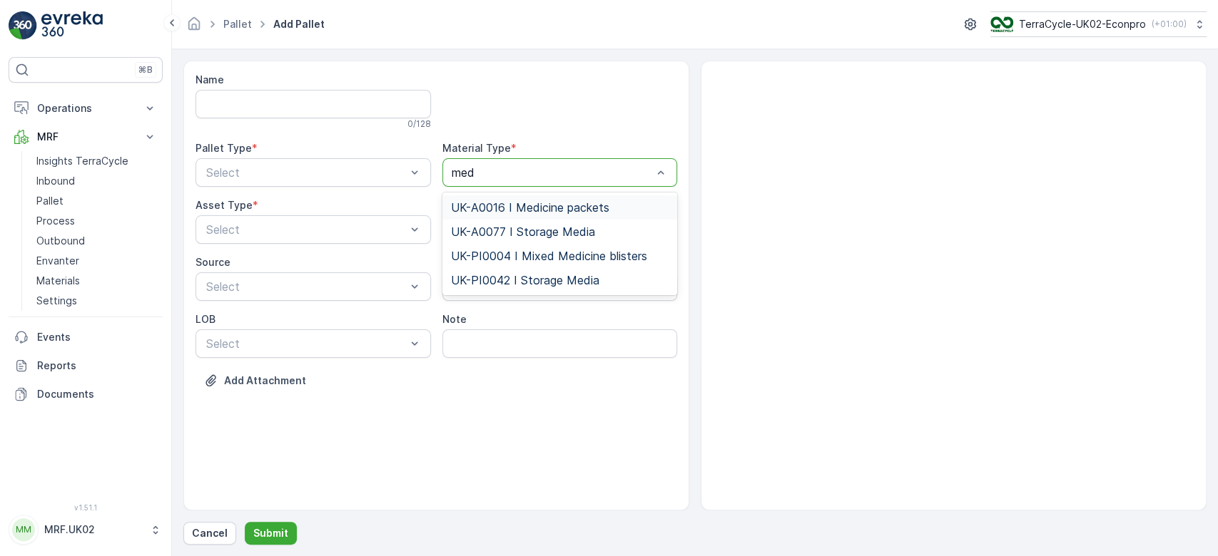
click at [541, 201] on span "UK-A0016 I Medicine packets" at bounding box center [530, 207] width 158 height 13
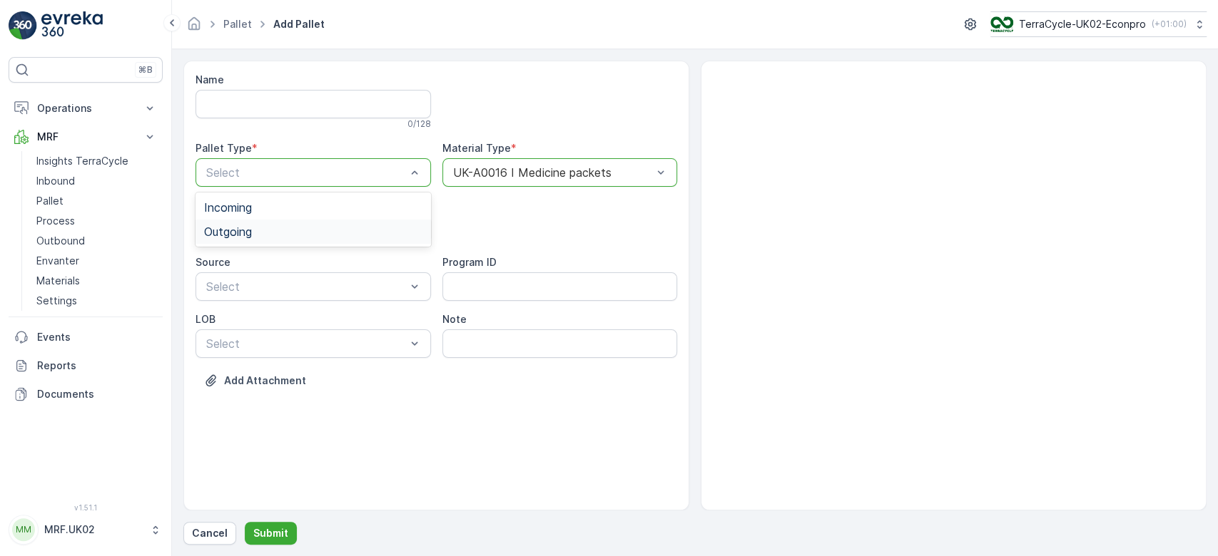
click at [306, 221] on div "Outgoing" at bounding box center [312, 232] width 235 height 24
click at [242, 334] on div "BigBag" at bounding box center [313, 337] width 218 height 13
click at [274, 528] on p "Submit" at bounding box center [270, 533] width 35 height 14
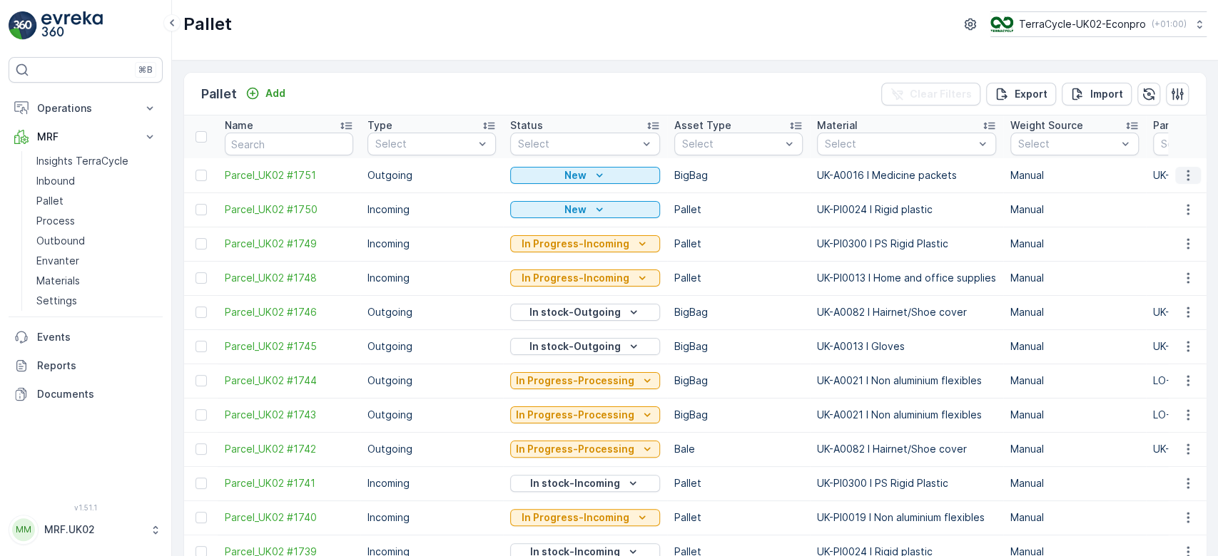
click at [1186, 174] on icon "button" at bounding box center [1187, 175] width 14 height 14
click at [1153, 272] on span "Print QR" at bounding box center [1148, 276] width 39 height 14
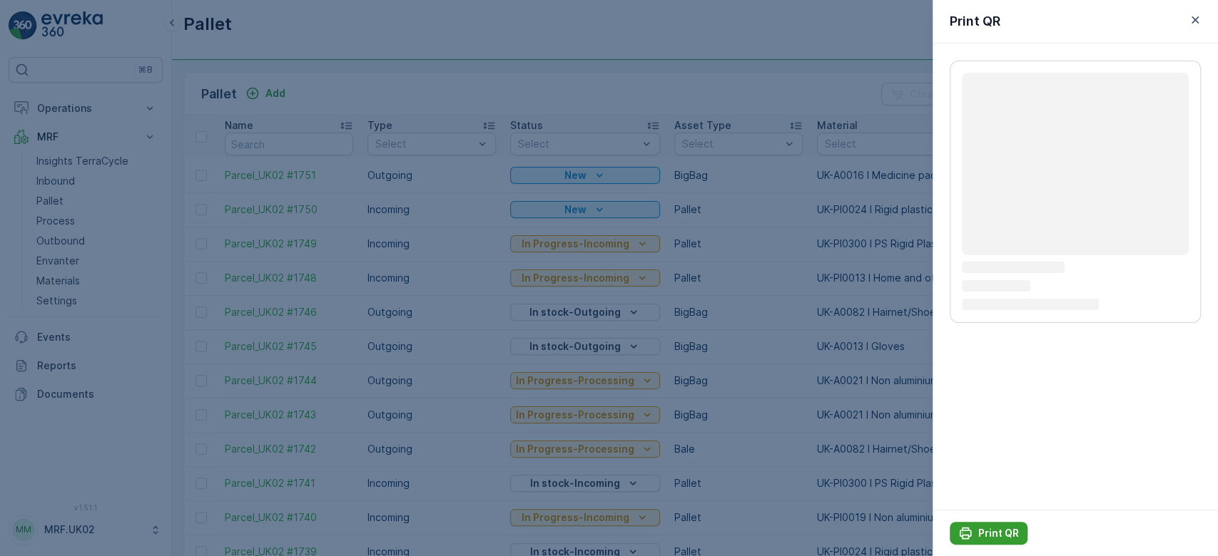
click at [988, 532] on p "Print QR" at bounding box center [998, 533] width 41 height 14
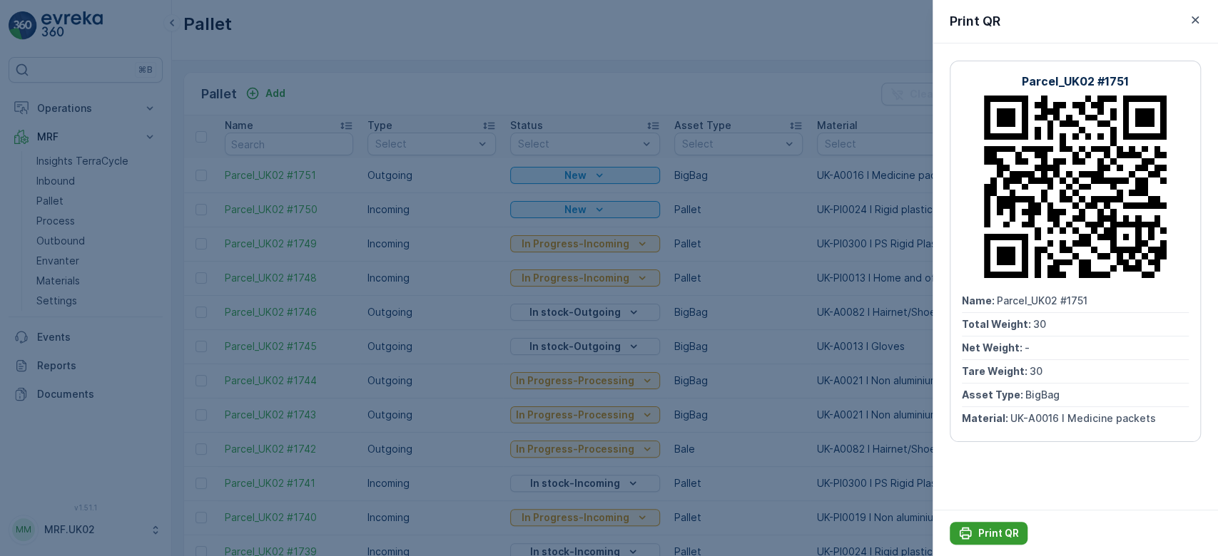
click at [988, 532] on p "Print QR" at bounding box center [998, 533] width 41 height 14
click at [51, 178] on div at bounding box center [609, 278] width 1218 height 556
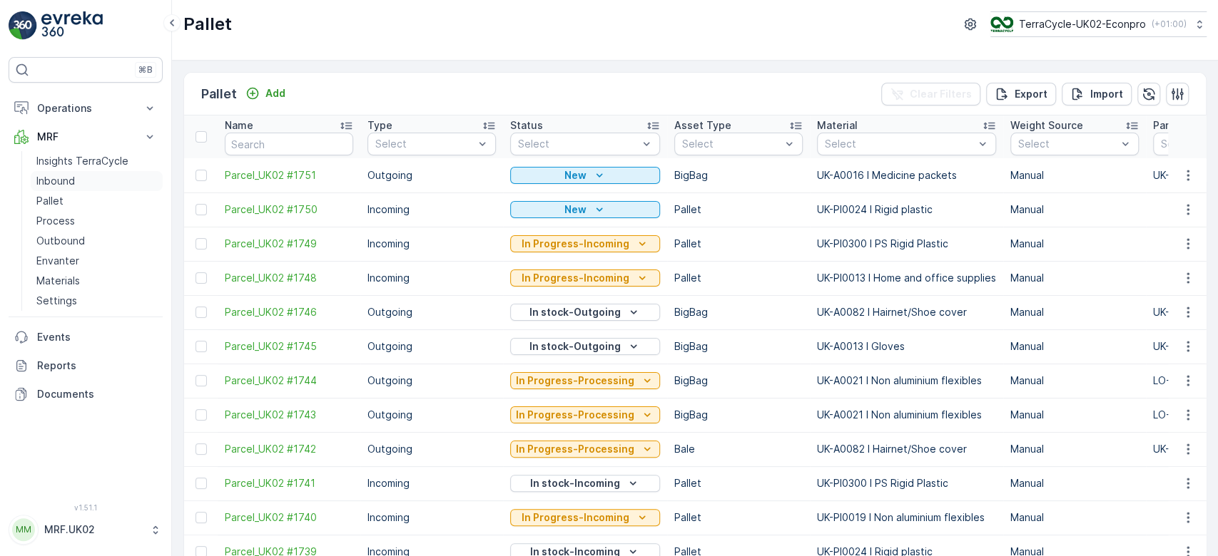
click at [51, 178] on p "Inbound" at bounding box center [55, 181] width 39 height 14
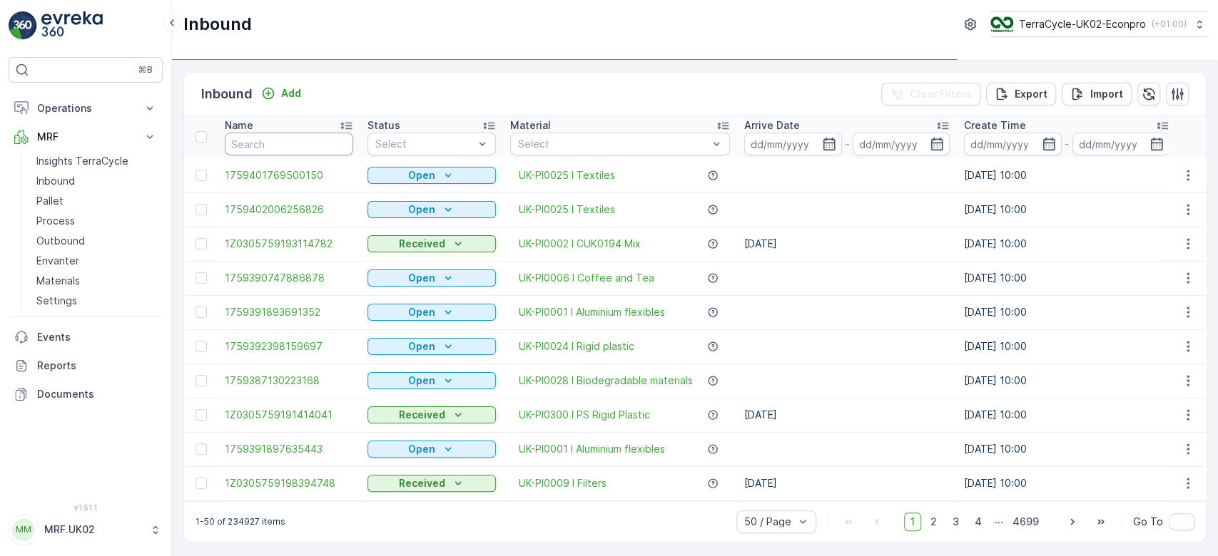
click at [265, 141] on input "text" at bounding box center [289, 144] width 128 height 23
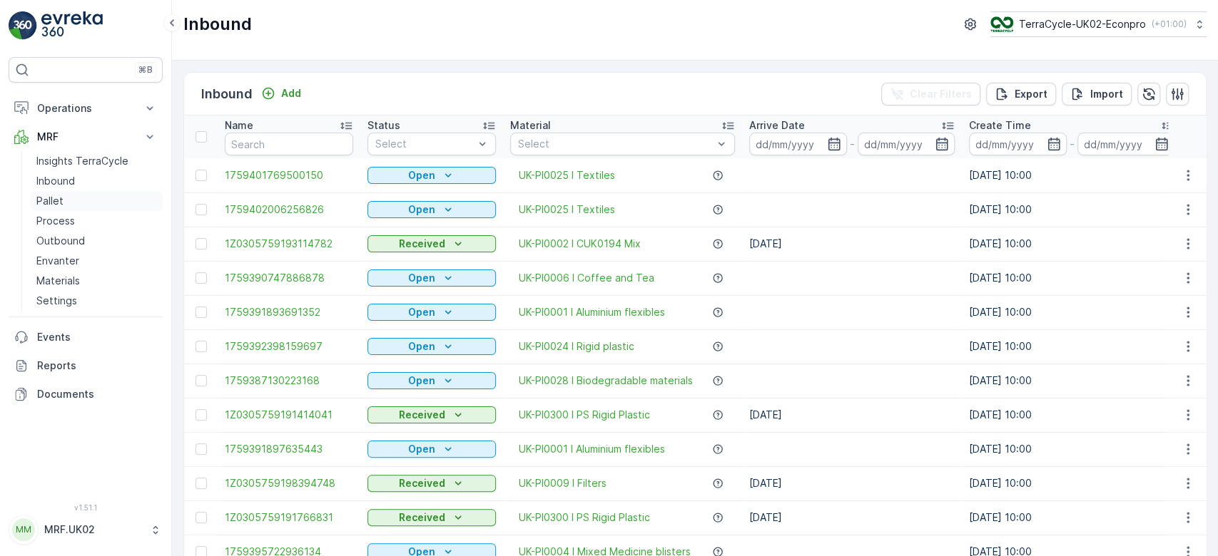
click at [78, 200] on link "Pallet" at bounding box center [97, 201] width 132 height 20
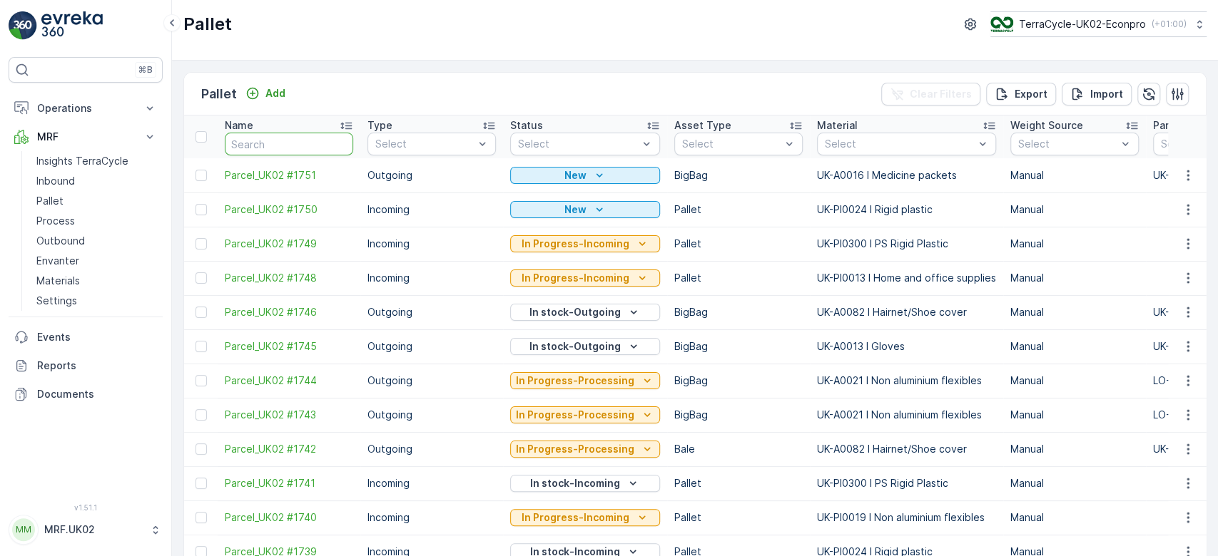
click at [258, 144] on input "text" at bounding box center [289, 144] width 128 height 23
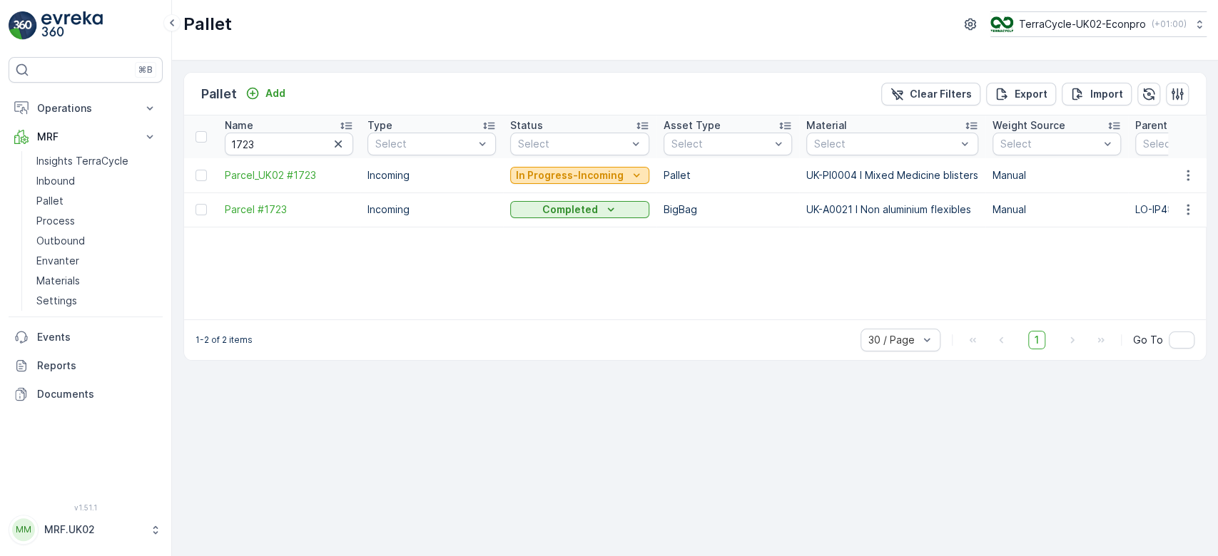
click at [564, 169] on p "In Progress-Incoming" at bounding box center [570, 175] width 108 height 14
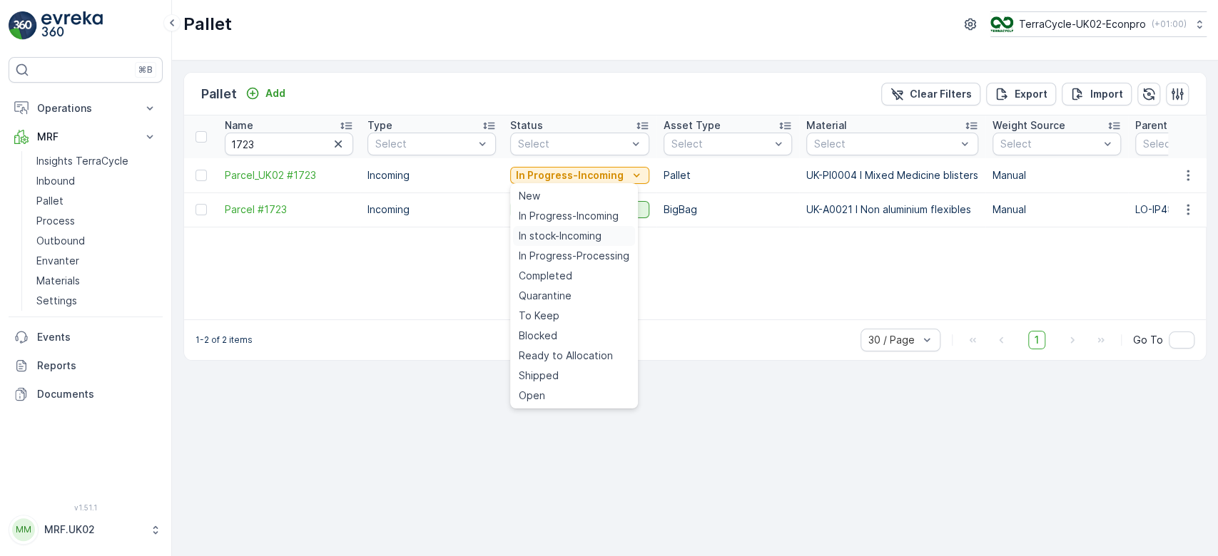
click at [561, 235] on span "In stock-Incoming" at bounding box center [560, 236] width 83 height 14
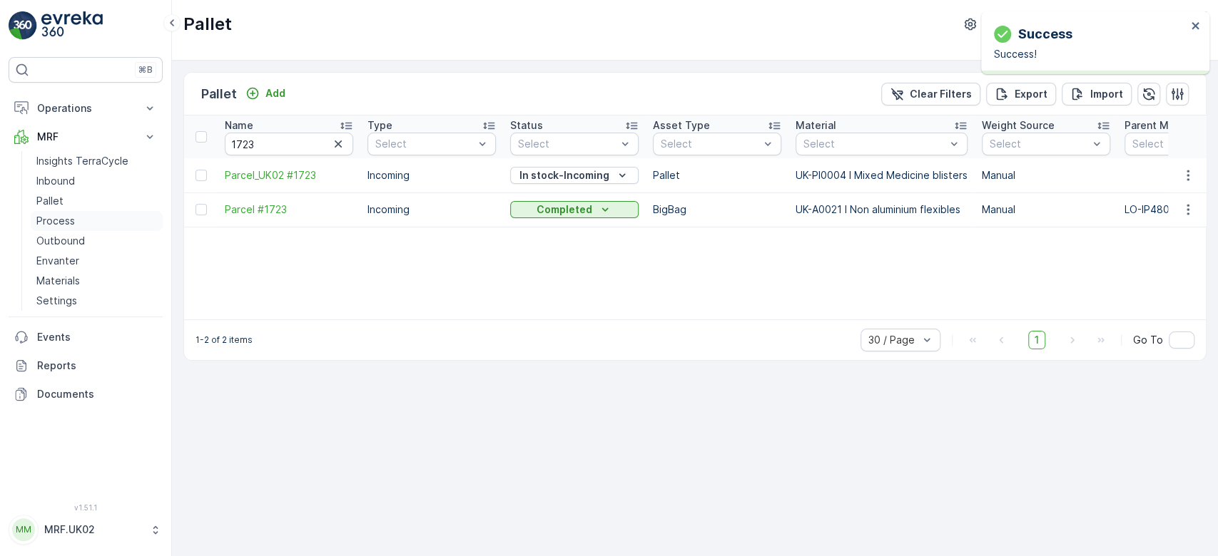
click at [55, 220] on p "Process" at bounding box center [55, 221] width 39 height 14
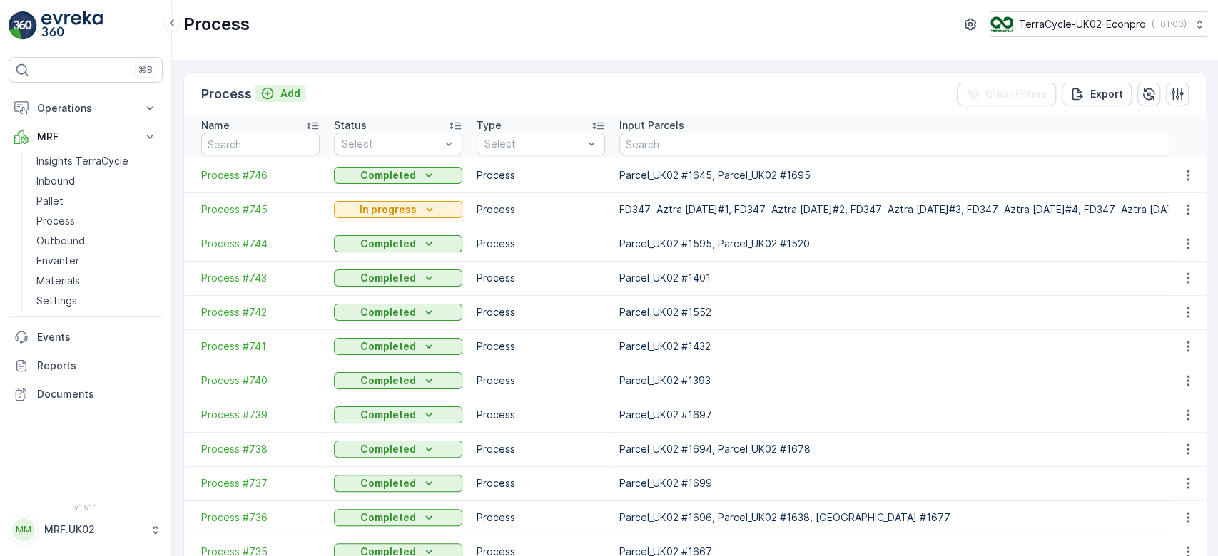
click at [294, 92] on p "Add" at bounding box center [290, 93] width 20 height 14
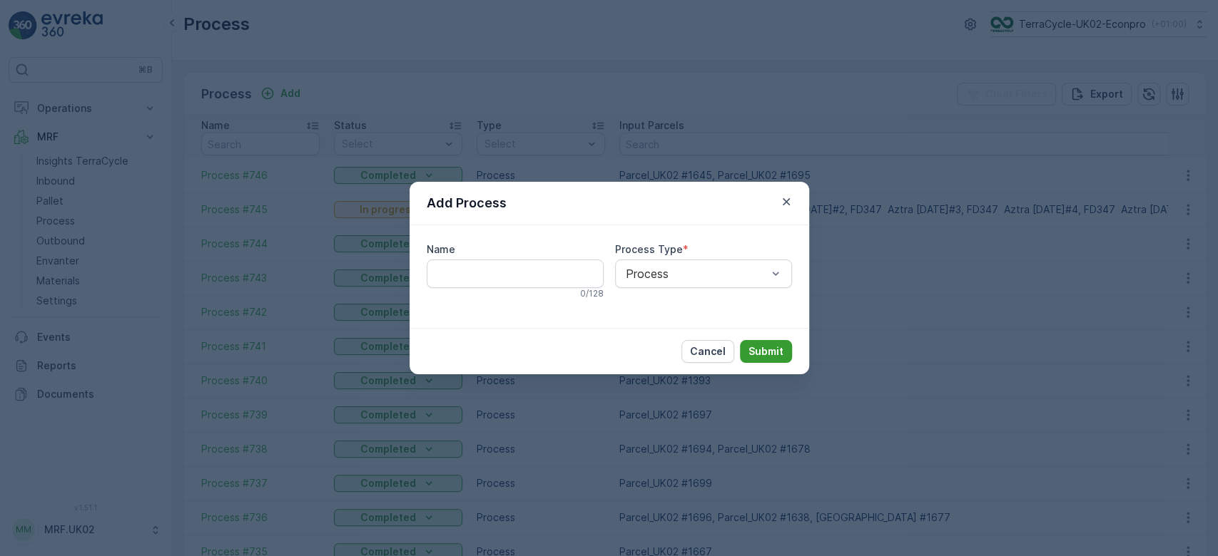
click at [787, 352] on button "Submit" at bounding box center [766, 351] width 52 height 23
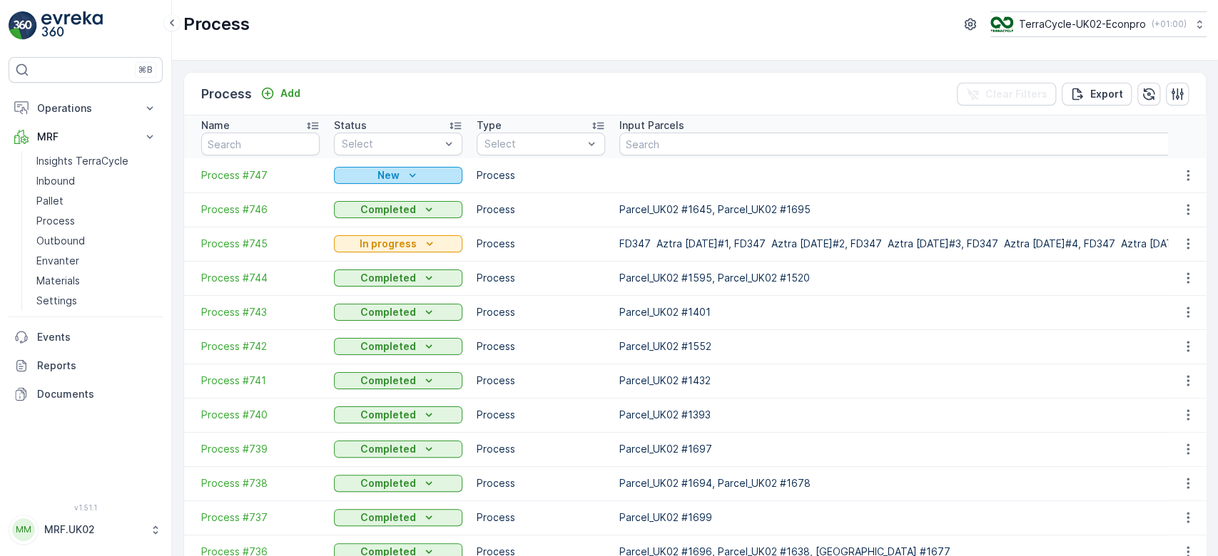
click at [386, 180] on p "New" at bounding box center [388, 175] width 22 height 14
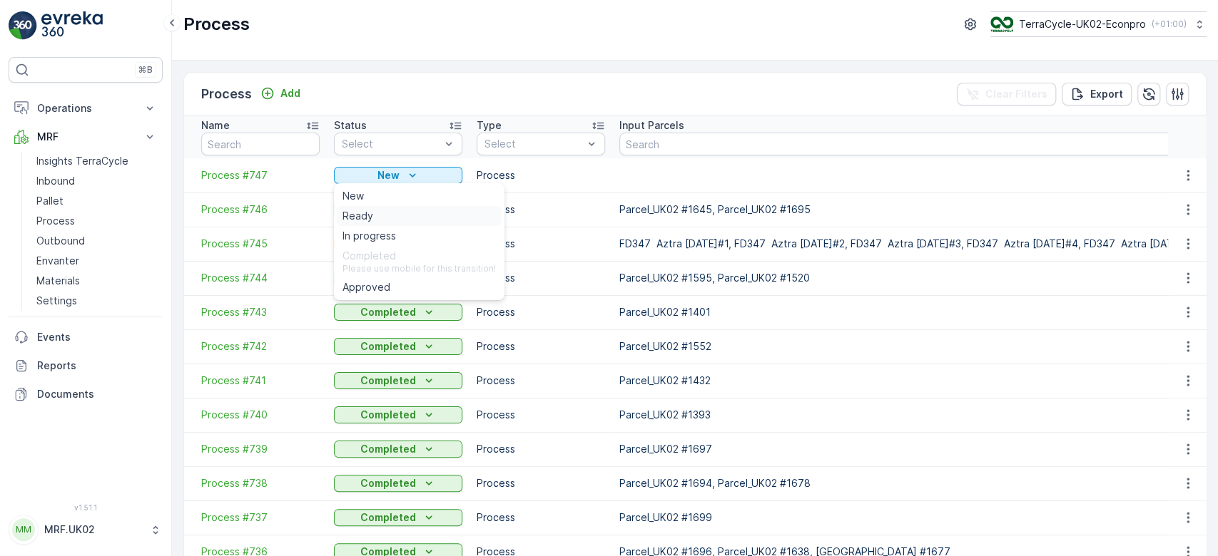
click at [352, 213] on span "Ready" at bounding box center [357, 216] width 31 height 14
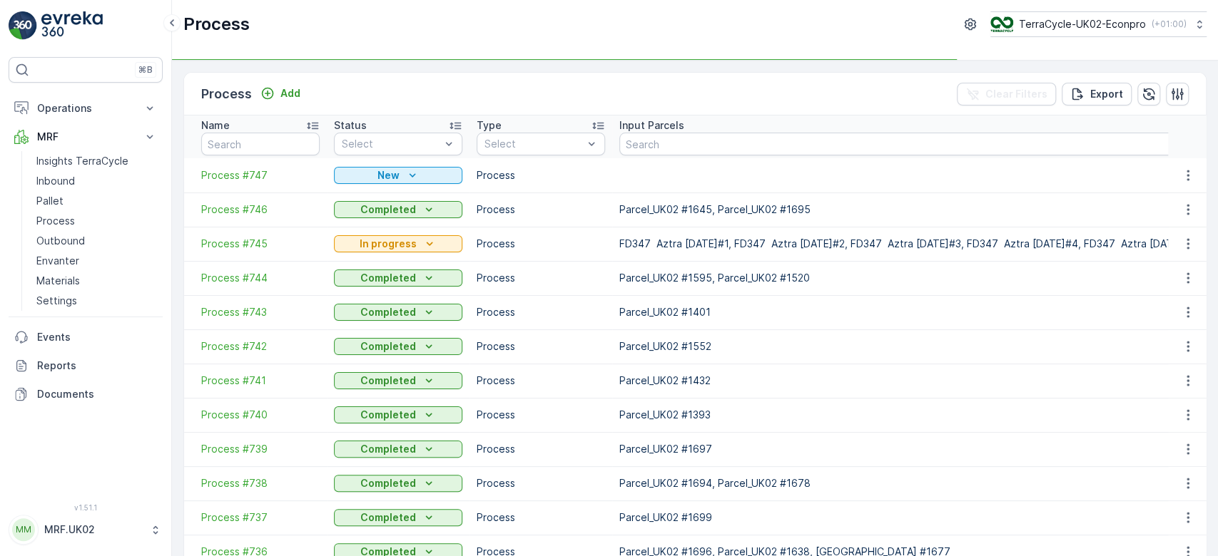
click at [235, 182] on td "Process #747" at bounding box center [255, 175] width 143 height 34
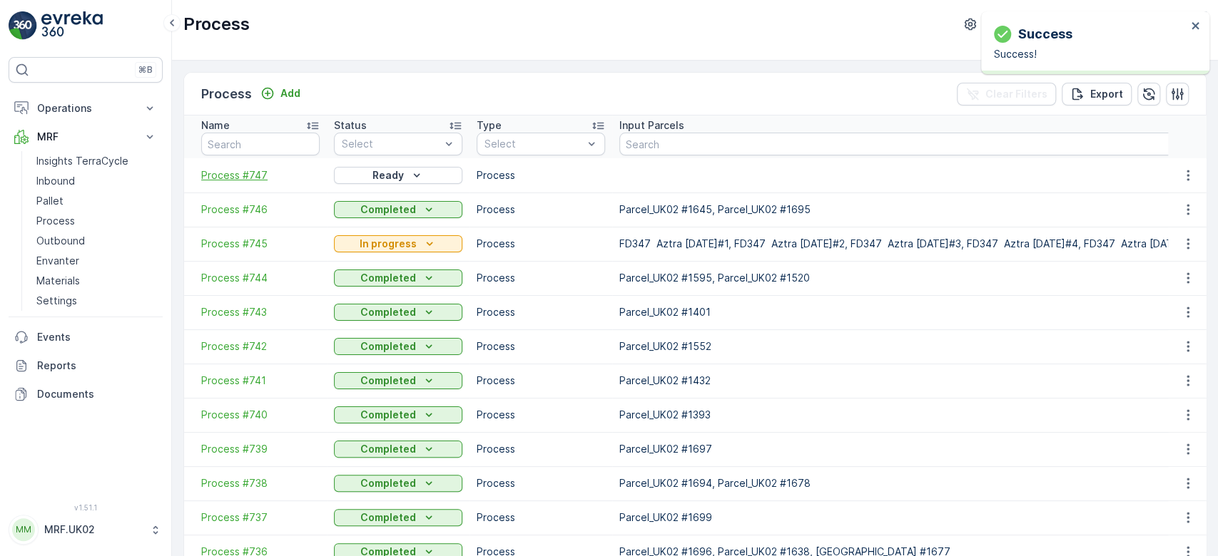
click at [257, 174] on span "Process #747" at bounding box center [260, 175] width 118 height 14
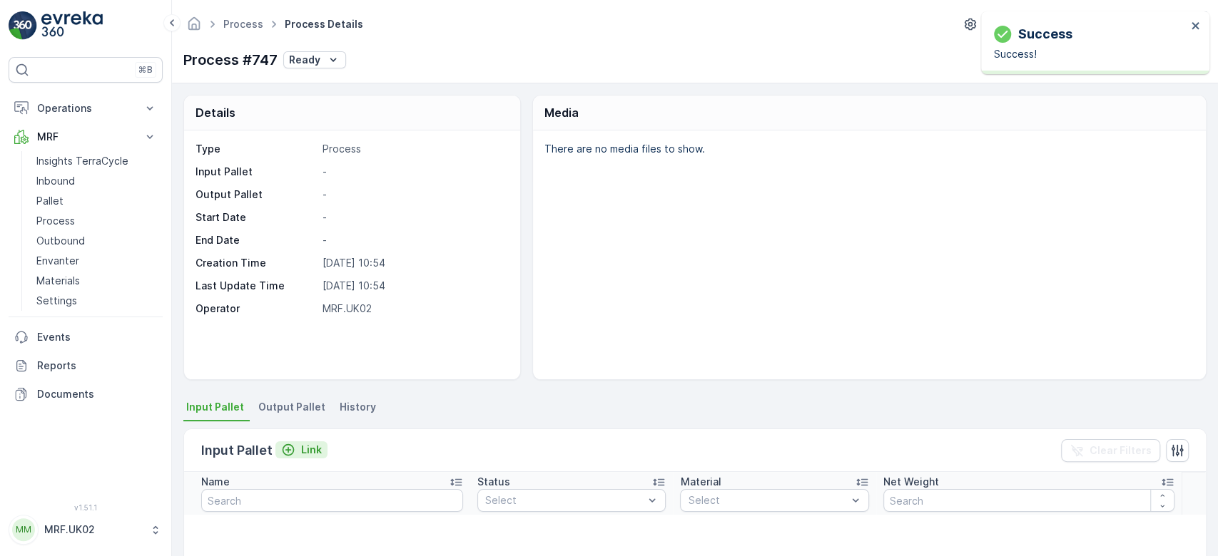
click at [310, 446] on p "Link" at bounding box center [311, 450] width 21 height 14
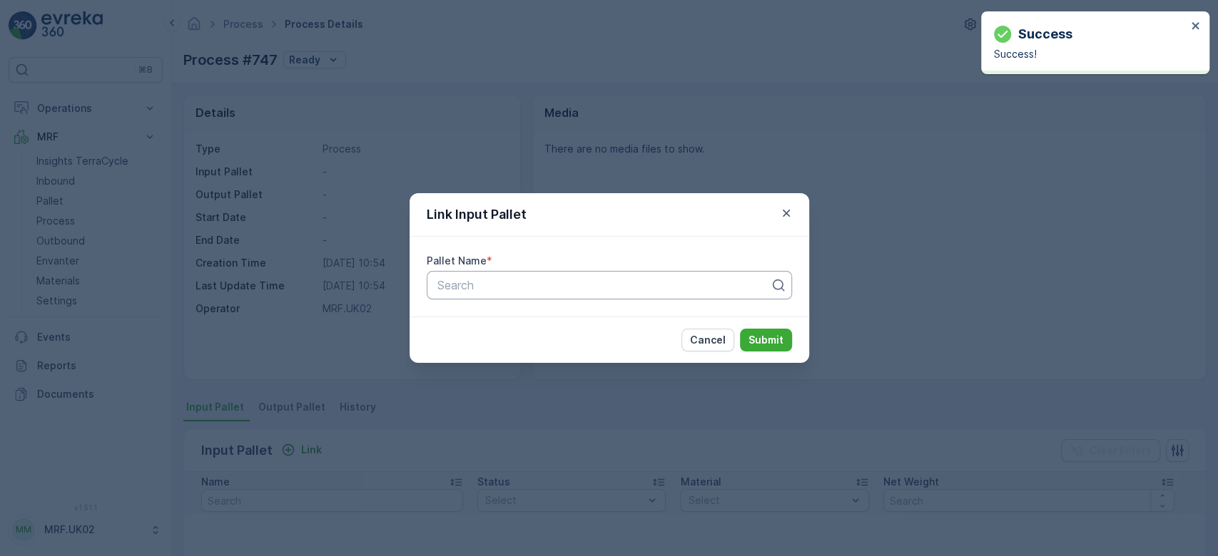
click at [484, 285] on div at bounding box center [603, 285] width 335 height 13
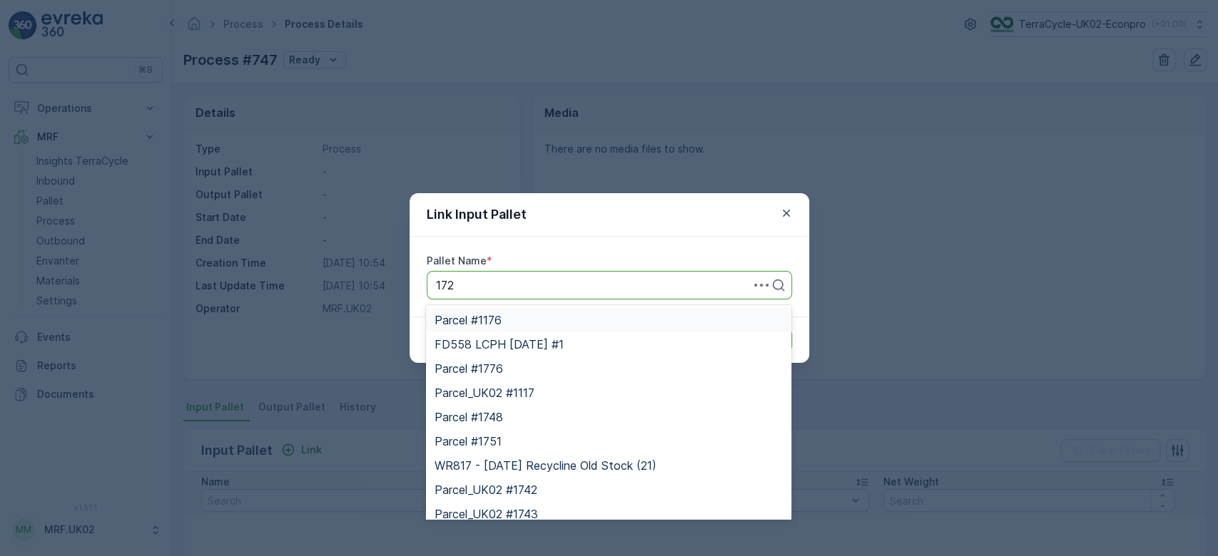
type input "1723"
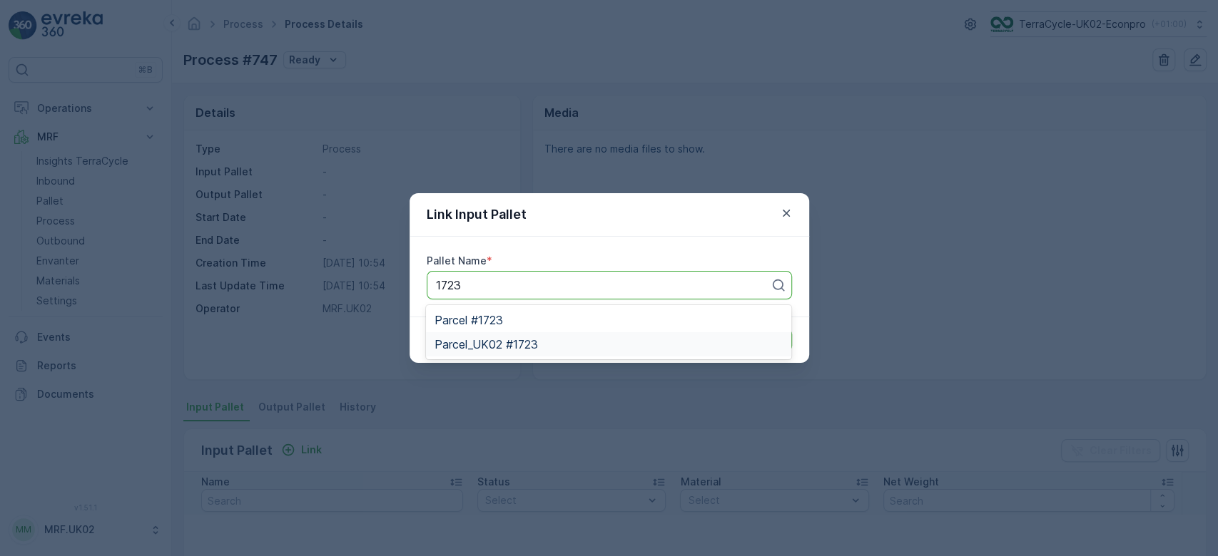
click at [532, 344] on span "Parcel_UK02 #1723" at bounding box center [485, 344] width 103 height 13
click at [765, 335] on p "Submit" at bounding box center [765, 340] width 35 height 14
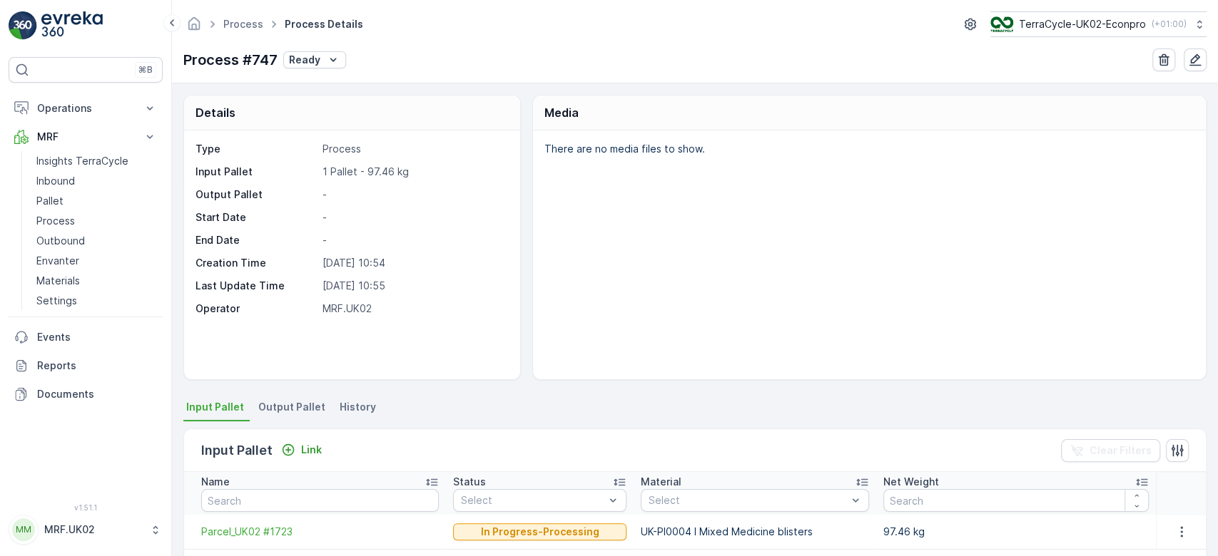
click at [289, 409] on span "Output Pallet" at bounding box center [291, 407] width 67 height 14
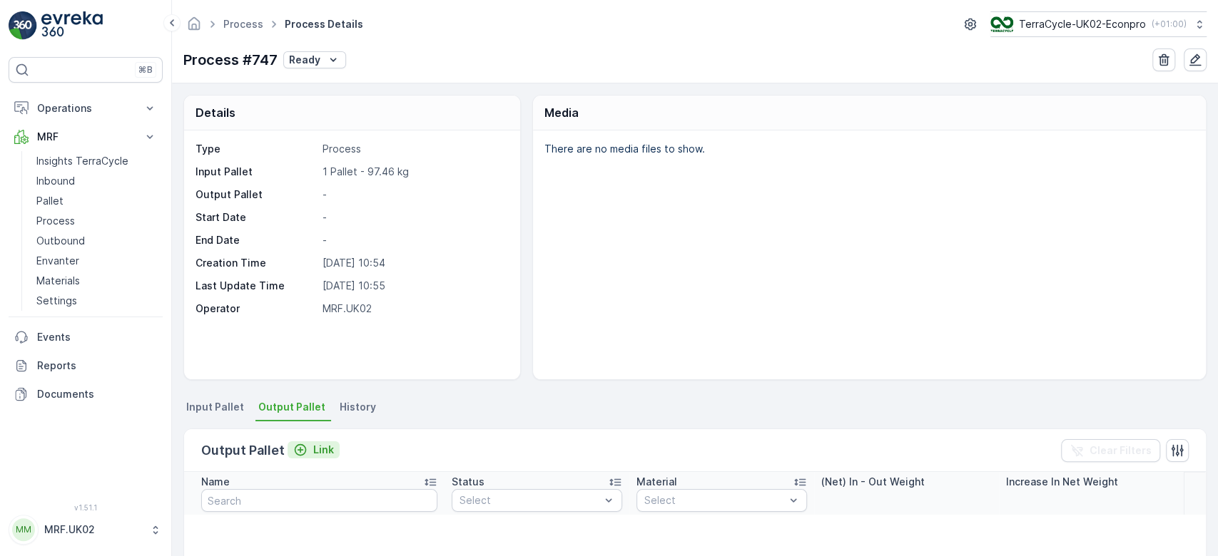
click at [330, 449] on p "Link" at bounding box center [323, 450] width 21 height 14
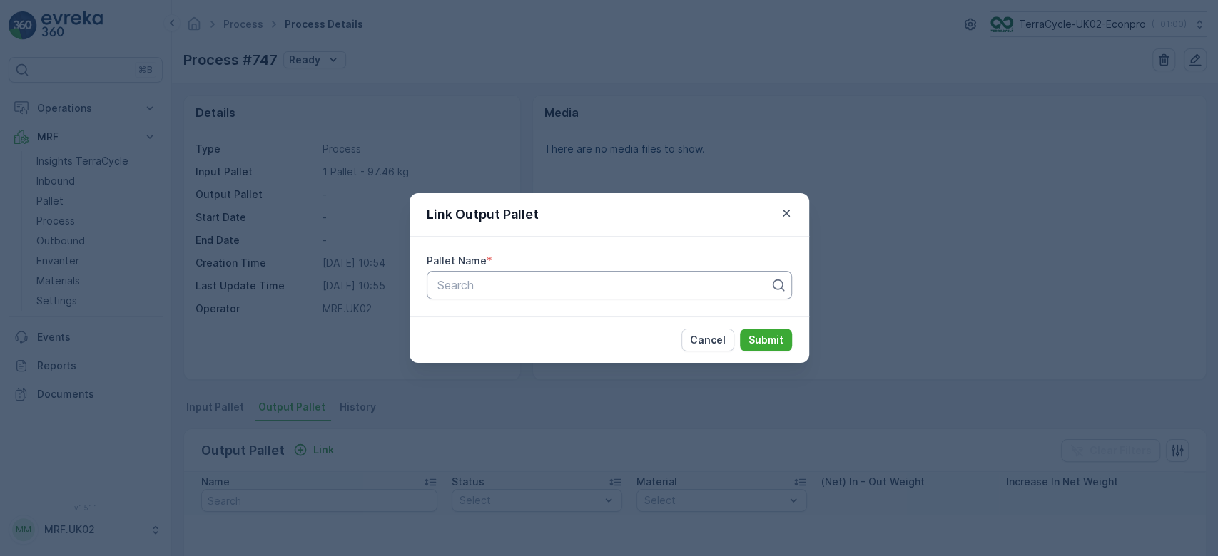
click at [511, 287] on div at bounding box center [603, 285] width 335 height 13
type input "1751"
click at [506, 340] on span "Parcel_UK02 #1751" at bounding box center [485, 344] width 102 height 13
click at [765, 339] on p "Submit" at bounding box center [765, 340] width 35 height 14
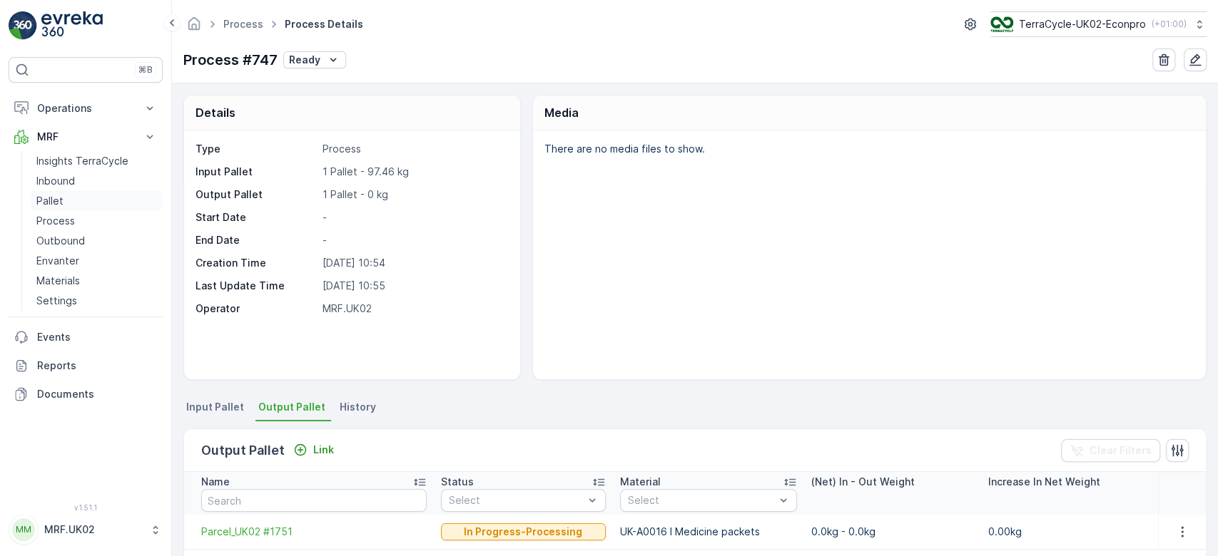
click at [71, 200] on link "Pallet" at bounding box center [97, 201] width 132 height 20
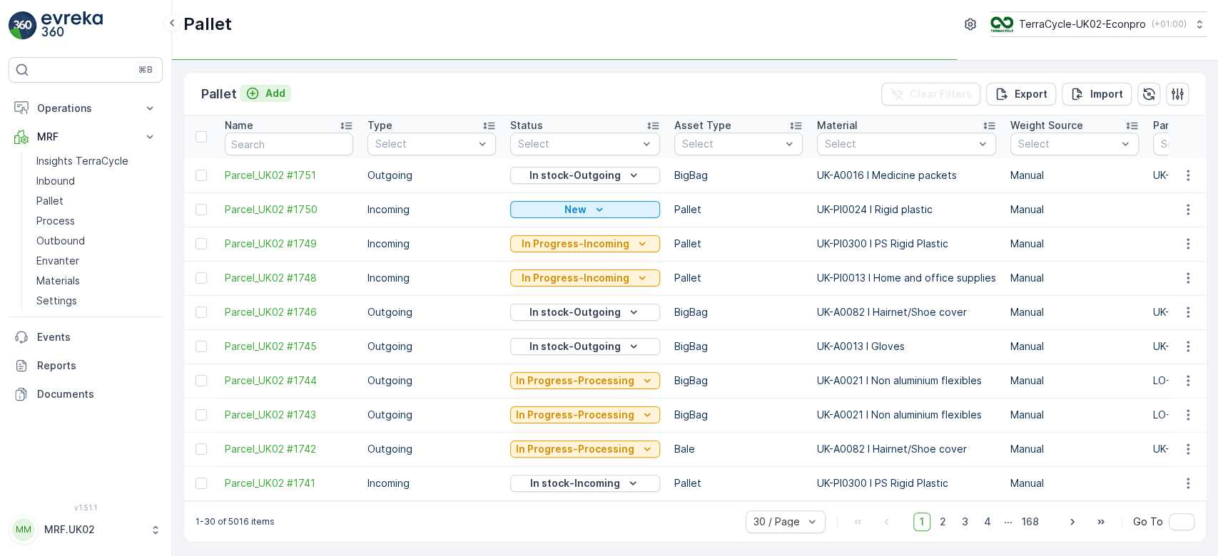
click at [269, 91] on p "Add" at bounding box center [275, 93] width 20 height 14
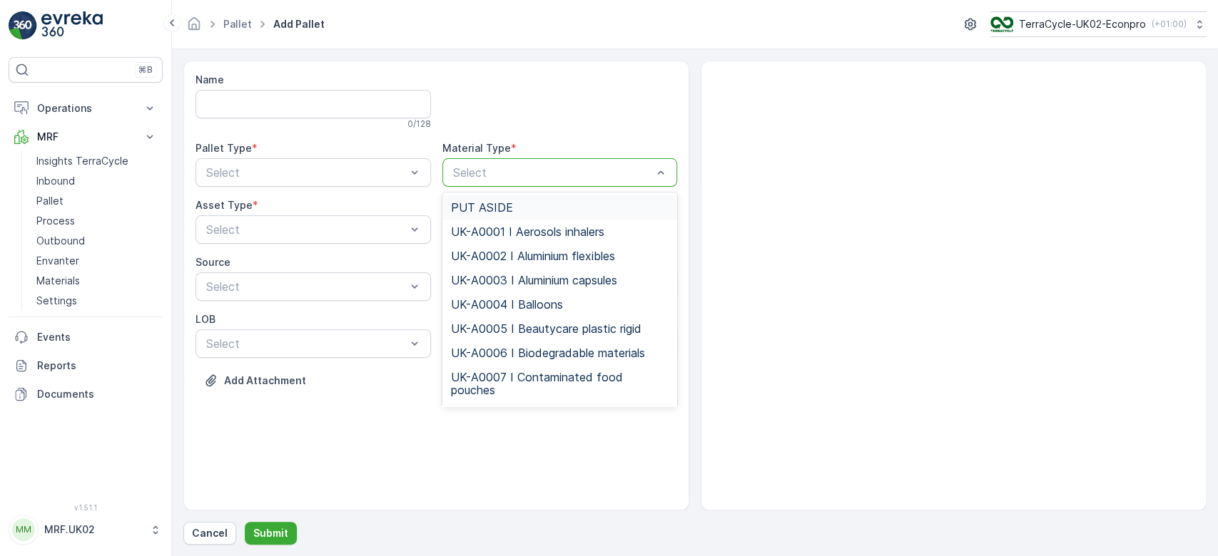
click at [492, 170] on div at bounding box center [552, 172] width 203 height 13
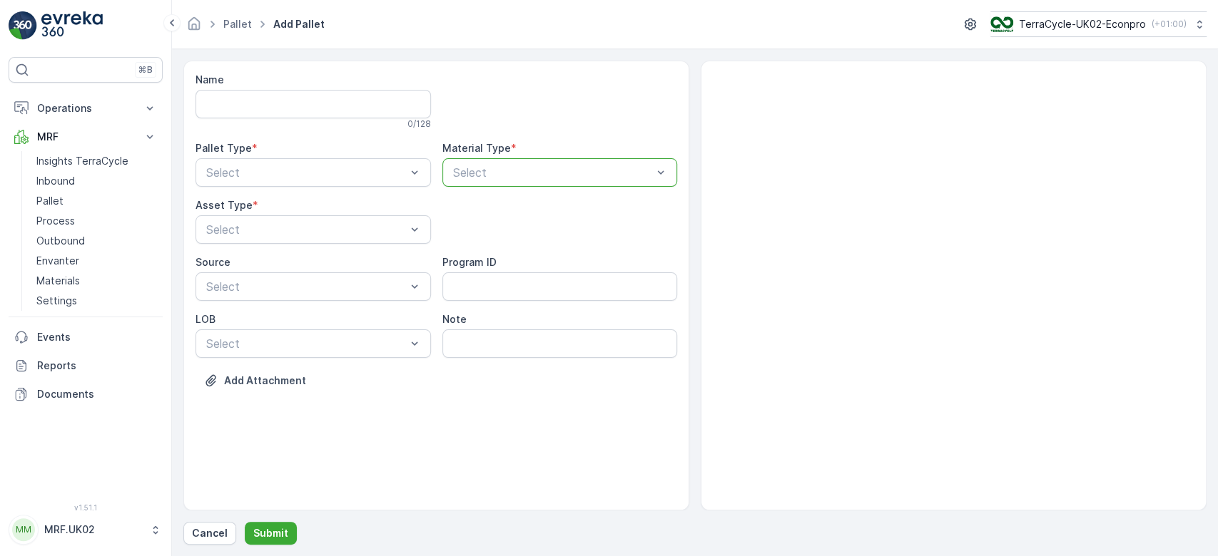
click at [492, 170] on div at bounding box center [552, 172] width 203 height 13
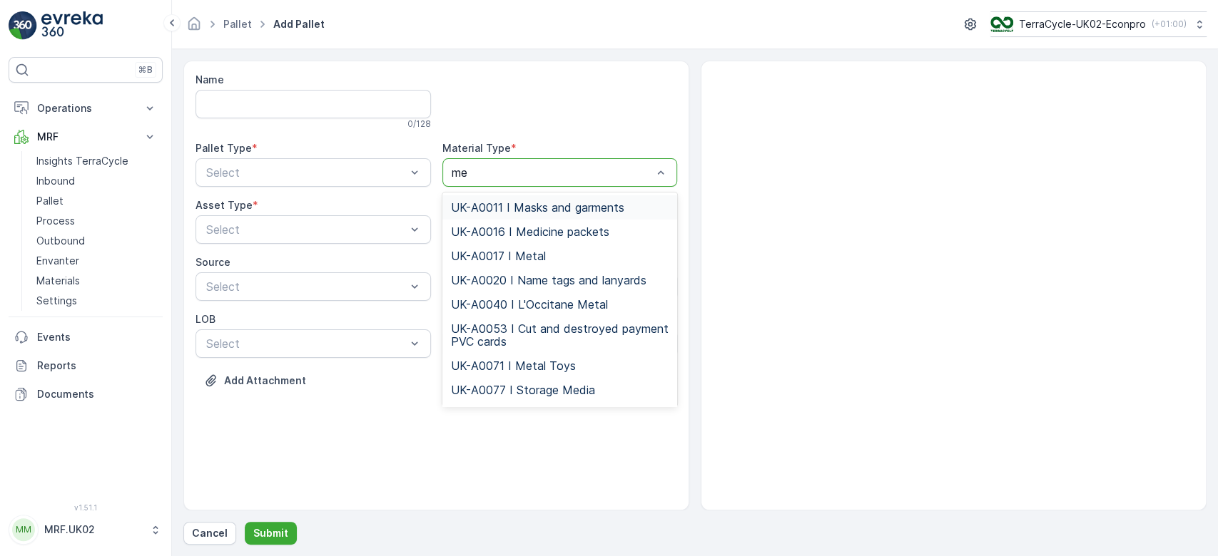
type input "med"
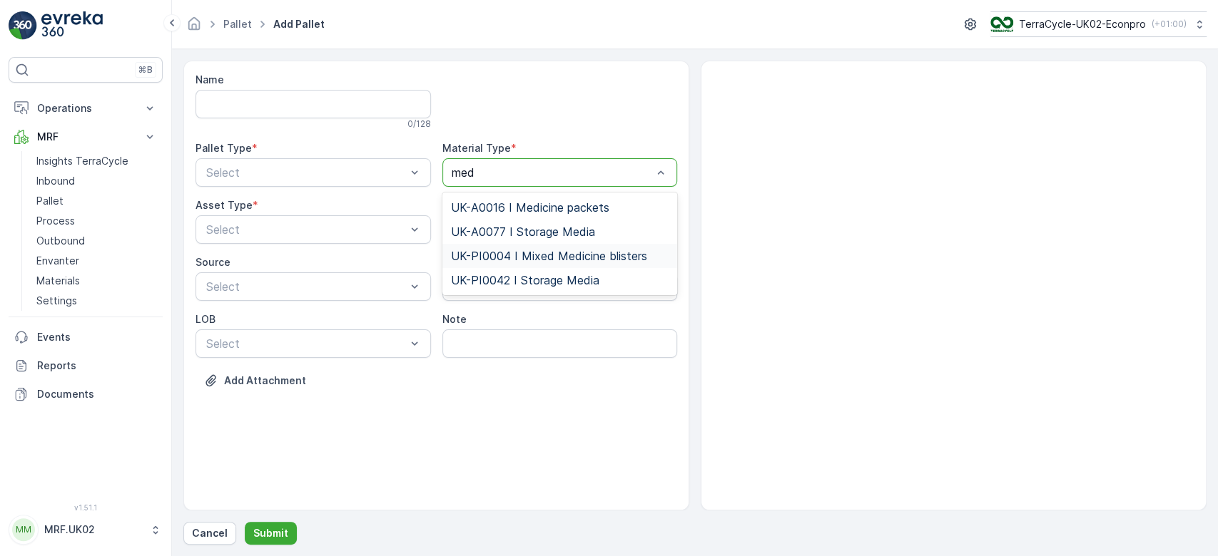
click at [549, 255] on span "UK-PI0004 I Mixed Medicine blisters" at bounding box center [549, 256] width 196 height 13
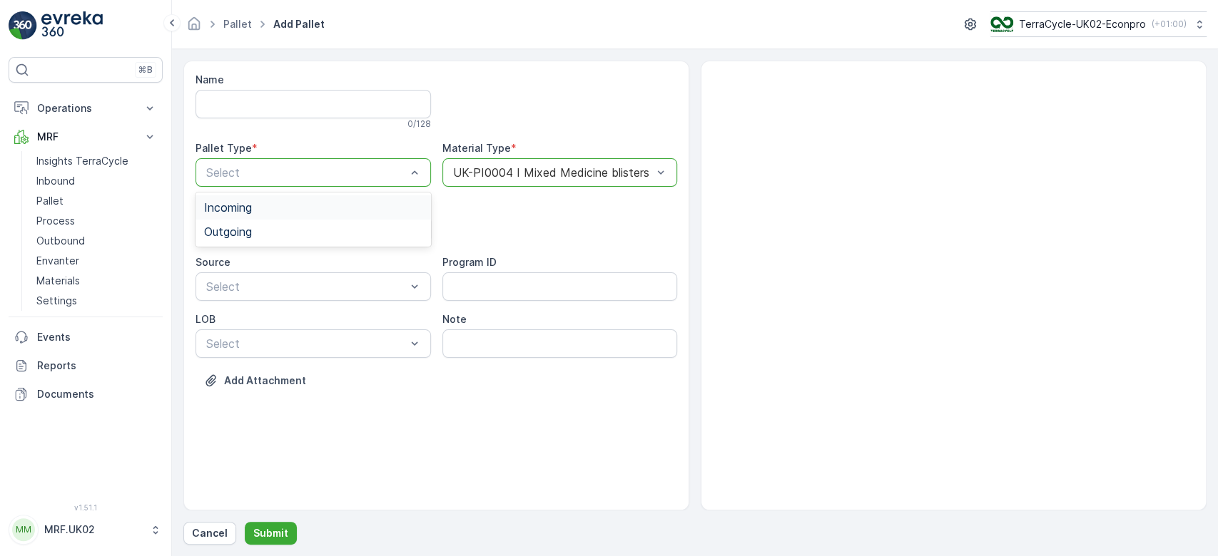
click at [251, 203] on span "Incoming" at bounding box center [228, 207] width 48 height 13
click at [243, 285] on div "Pallet" at bounding box center [313, 288] width 218 height 13
click at [265, 526] on p "Submit" at bounding box center [270, 533] width 35 height 14
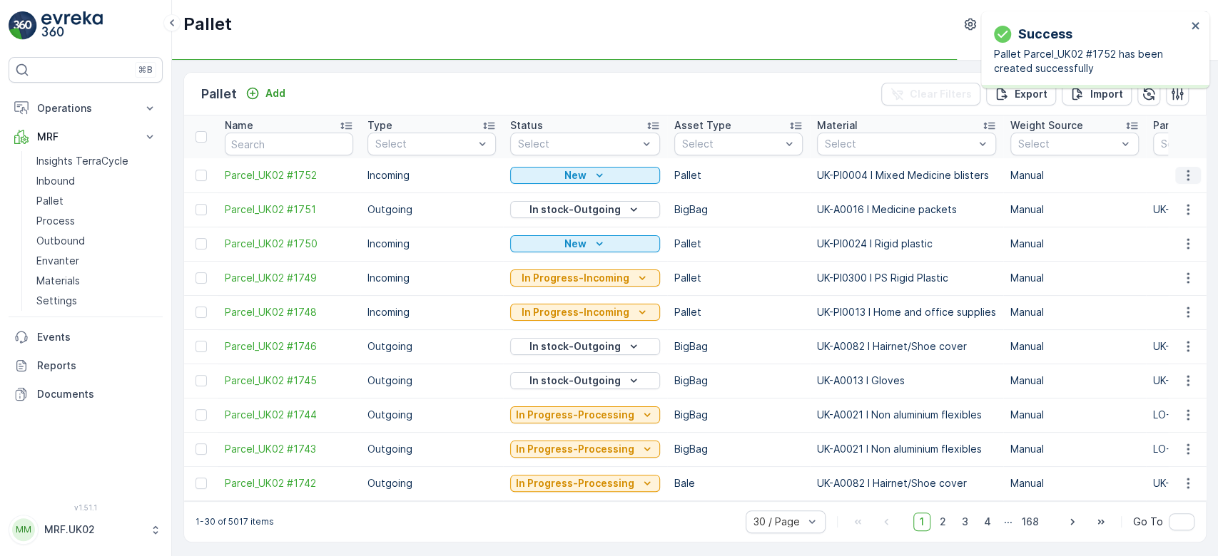
click at [1183, 175] on icon "button" at bounding box center [1187, 175] width 14 height 14
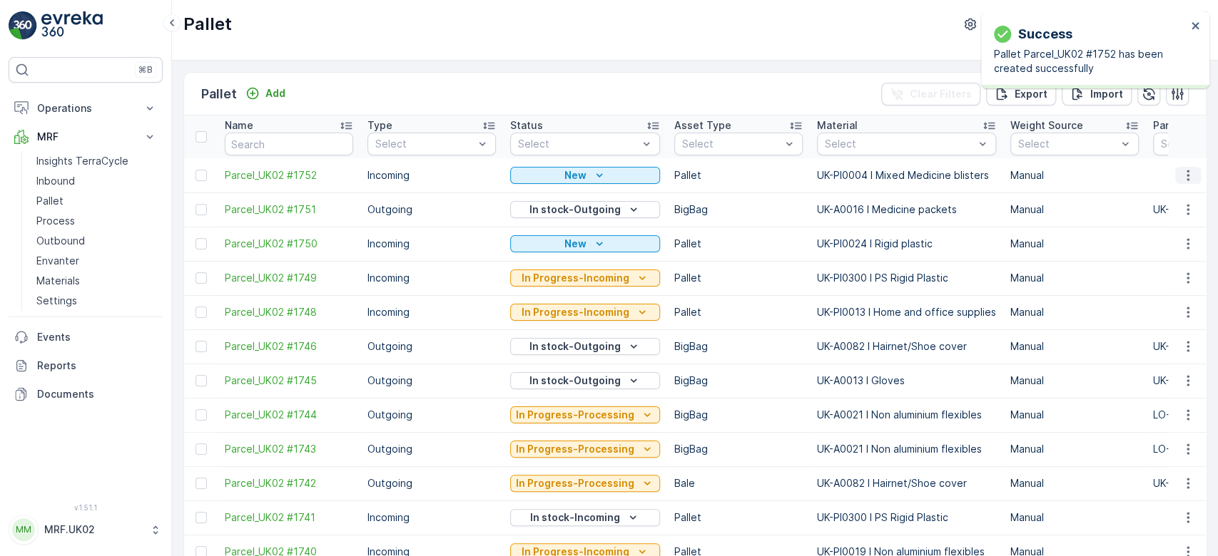
click at [1185, 173] on icon "button" at bounding box center [1187, 175] width 14 height 14
click at [1187, 275] on div "Print QR" at bounding box center [1170, 276] width 94 height 20
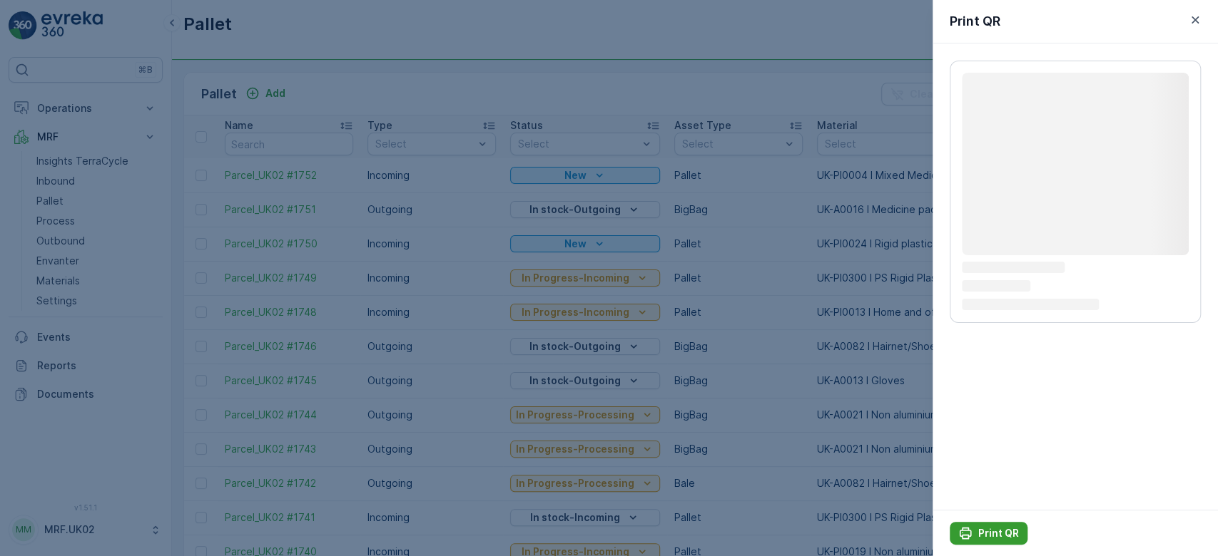
click at [993, 531] on p "Print QR" at bounding box center [998, 533] width 41 height 14
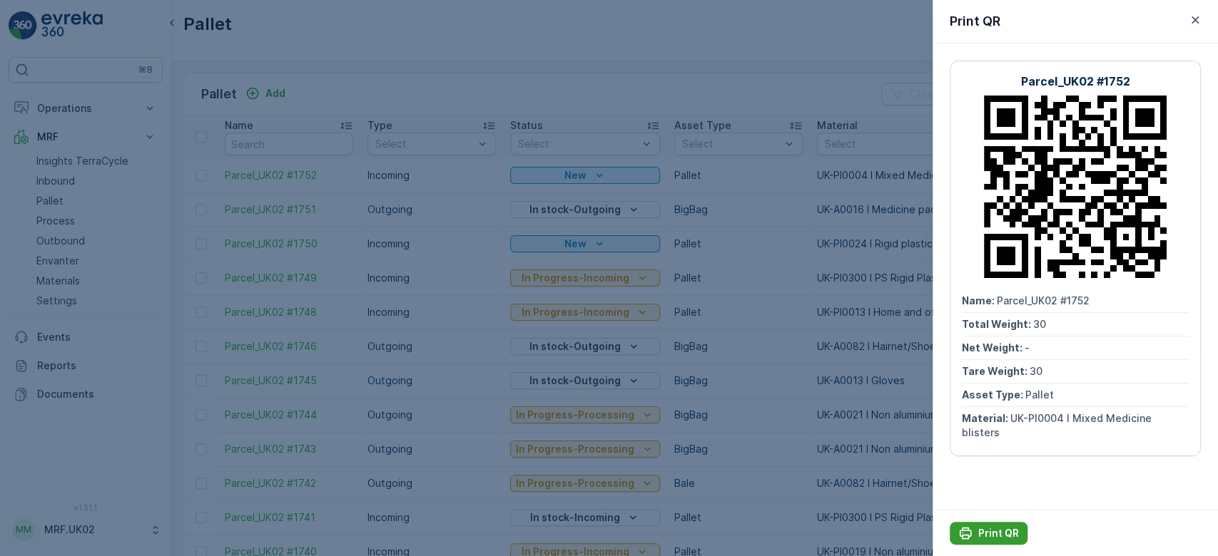
click at [993, 531] on p "Print QR" at bounding box center [998, 533] width 41 height 14
click at [63, 174] on div at bounding box center [609, 278] width 1218 height 556
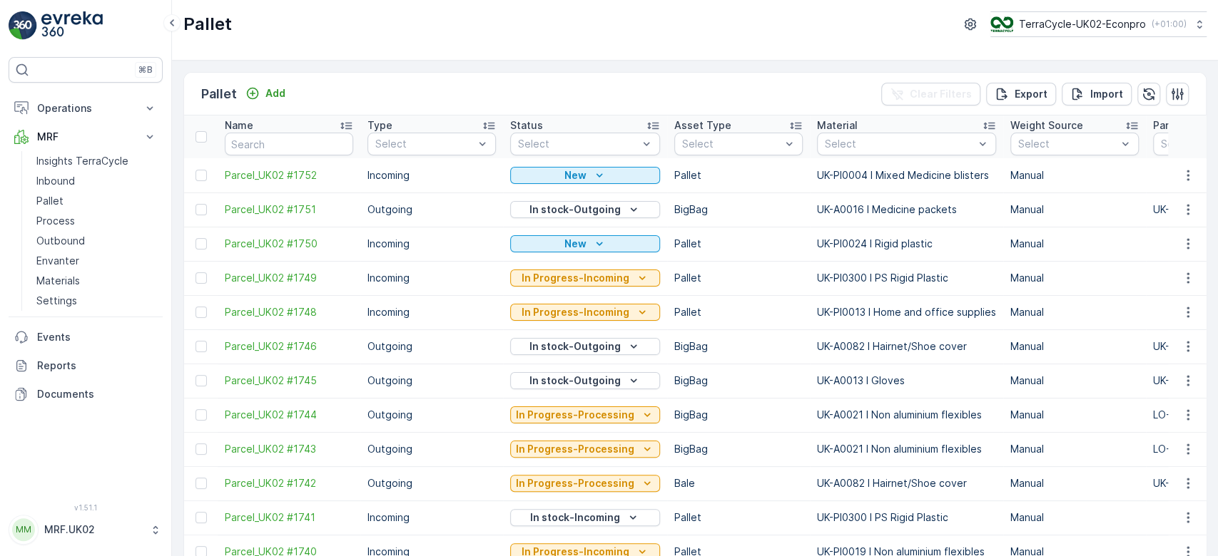
click at [63, 174] on p "Inbound" at bounding box center [55, 181] width 39 height 14
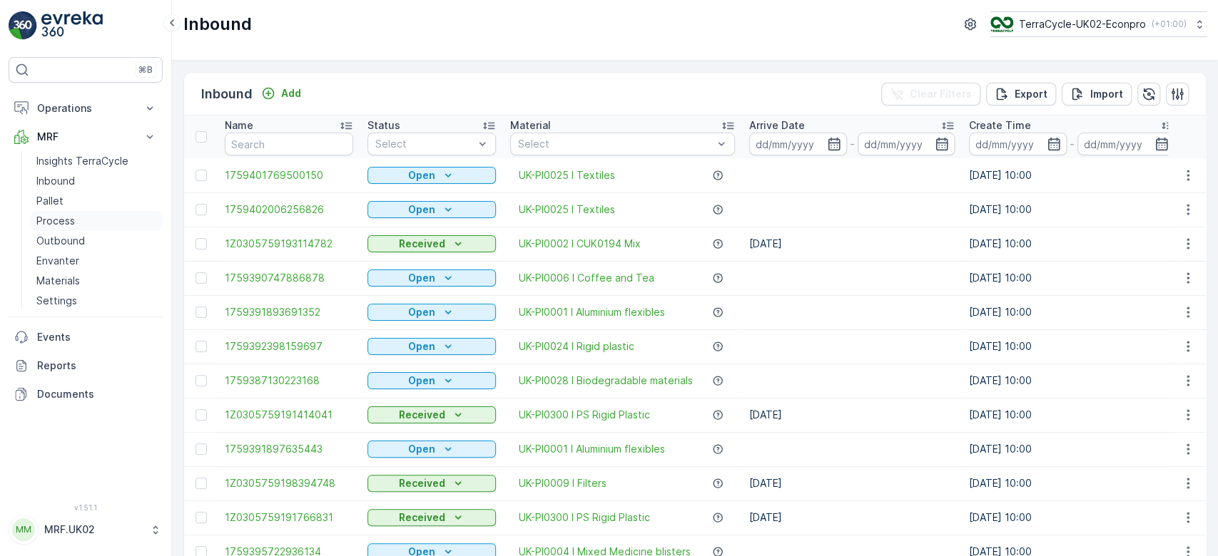
click at [63, 219] on p "Process" at bounding box center [55, 221] width 39 height 14
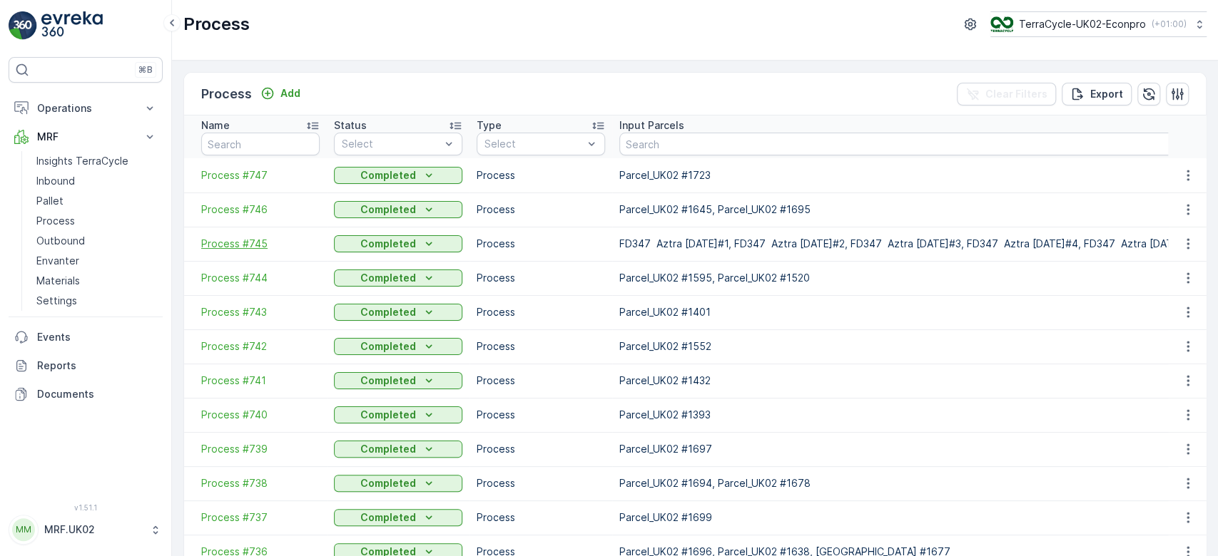
click at [249, 245] on span "Process #745" at bounding box center [260, 244] width 118 height 14
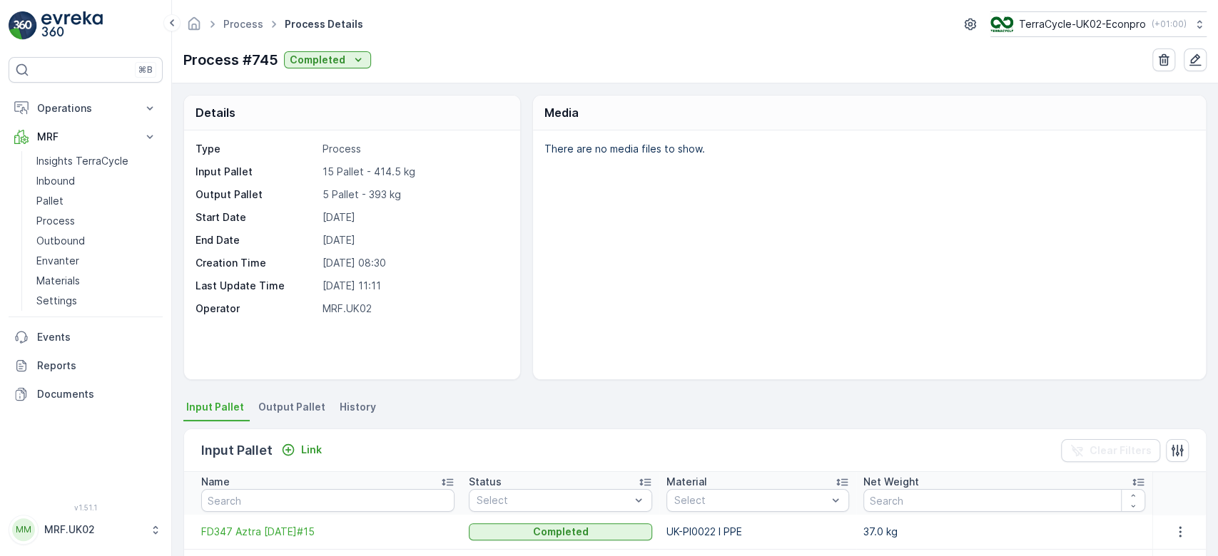
click at [624, 268] on div "There are no media files to show." at bounding box center [869, 255] width 673 height 249
click at [1196, 57] on icon "button" at bounding box center [1195, 60] width 12 height 12
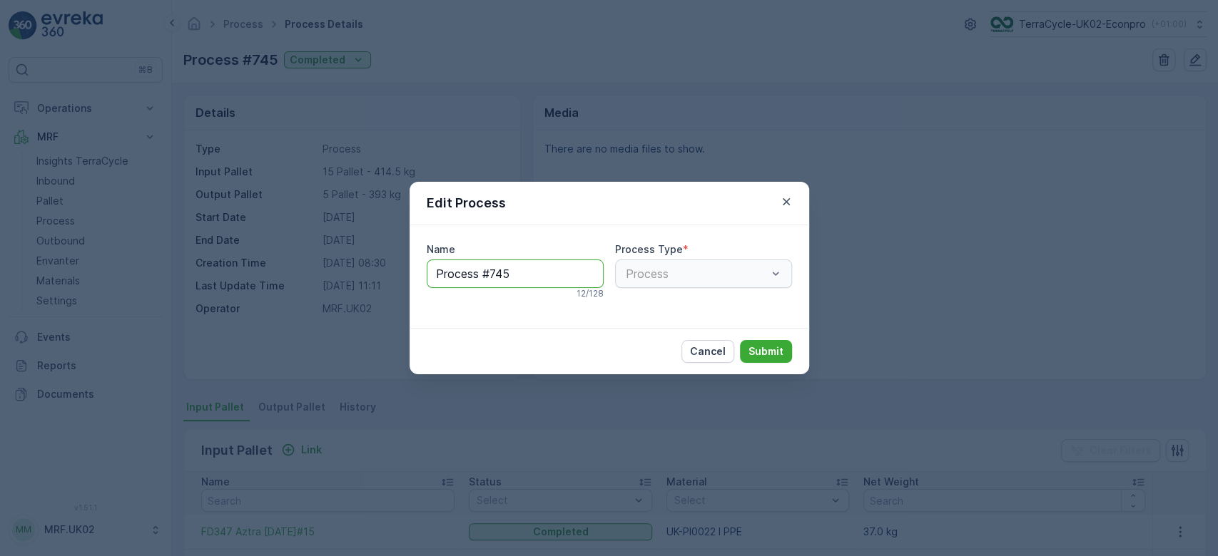
click at [514, 276] on input "Process #745" at bounding box center [515, 274] width 177 height 29
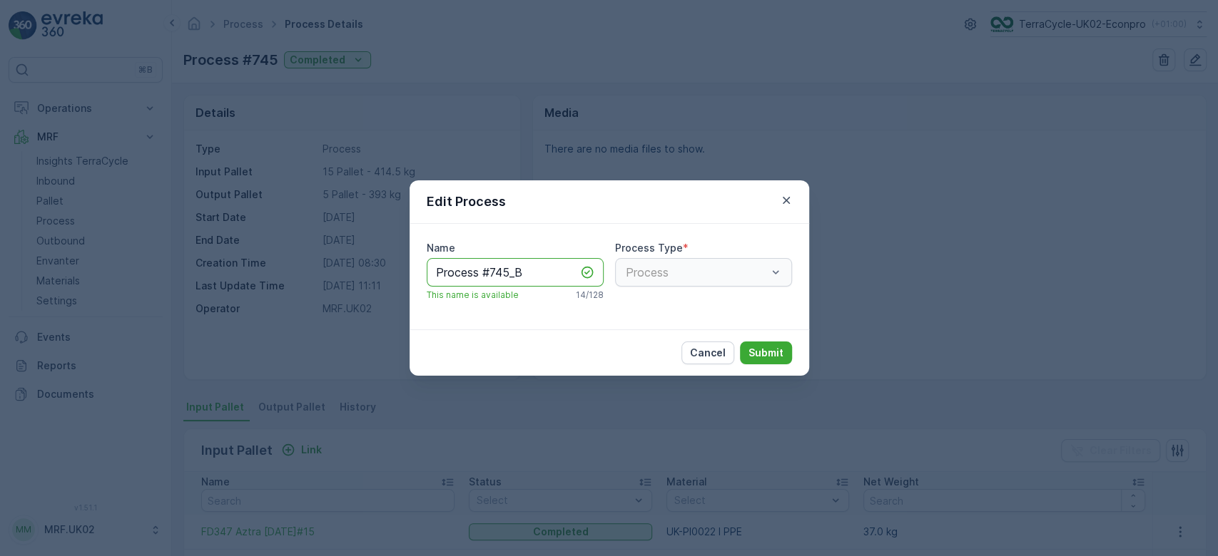
click at [548, 270] on input "Process #745_B" at bounding box center [515, 272] width 177 height 29
type input "Process #745_Ba"
click at [765, 354] on p "Submit" at bounding box center [765, 353] width 35 height 14
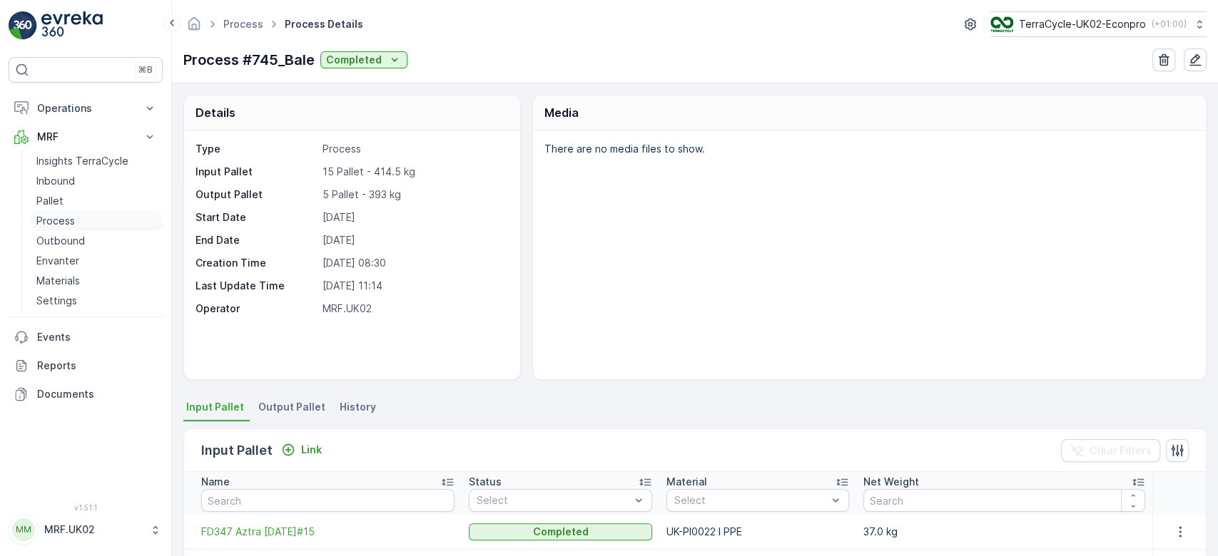
click at [71, 214] on p "Process" at bounding box center [55, 221] width 39 height 14
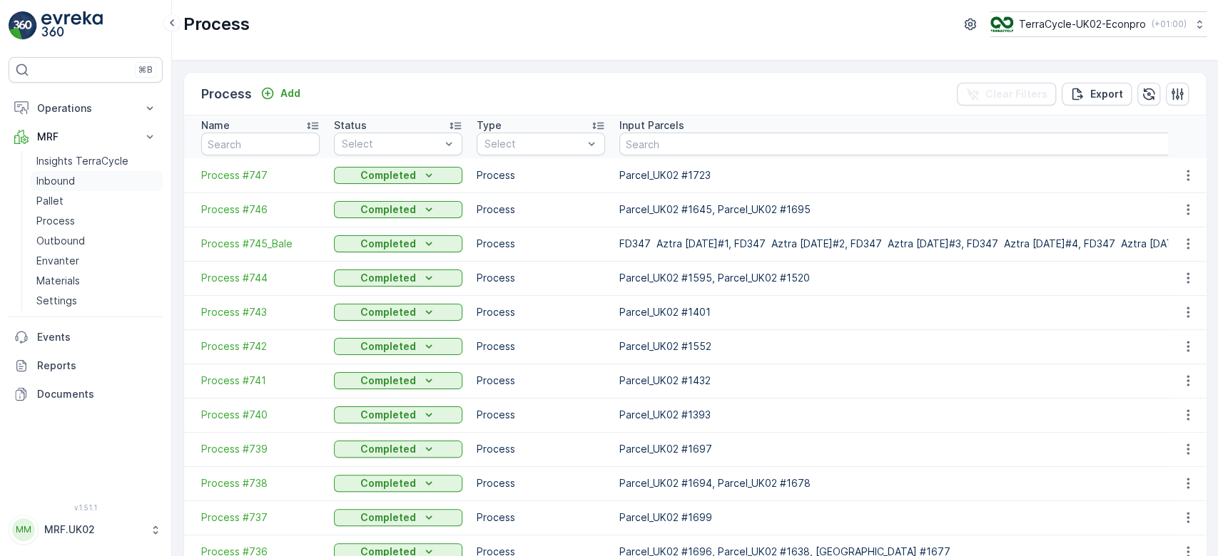
click at [53, 182] on p "Inbound" at bounding box center [55, 181] width 39 height 14
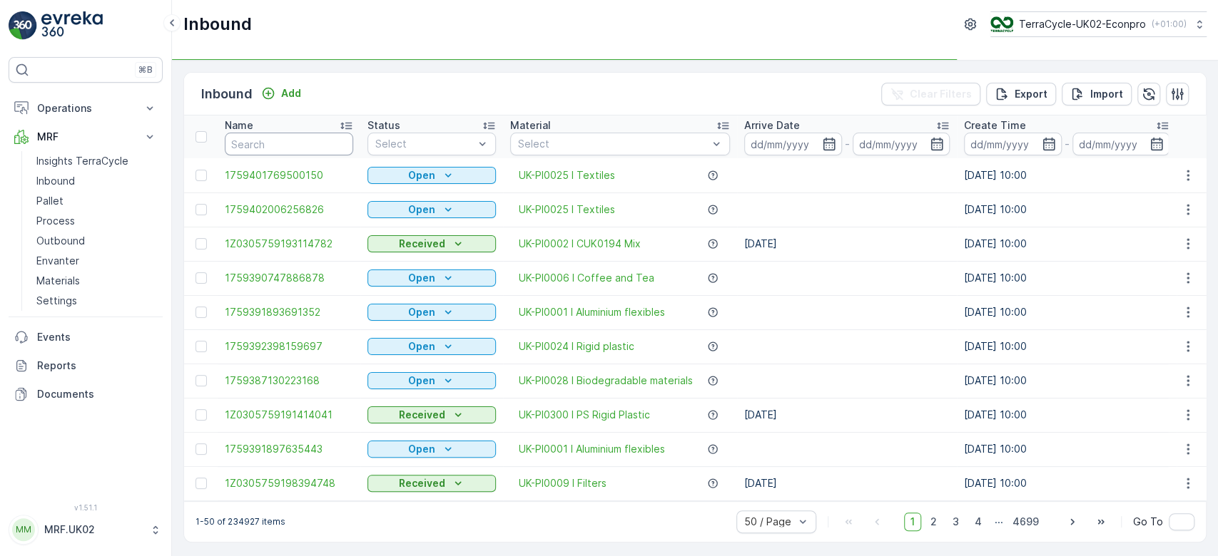
click at [249, 148] on input "text" at bounding box center [289, 144] width 128 height 23
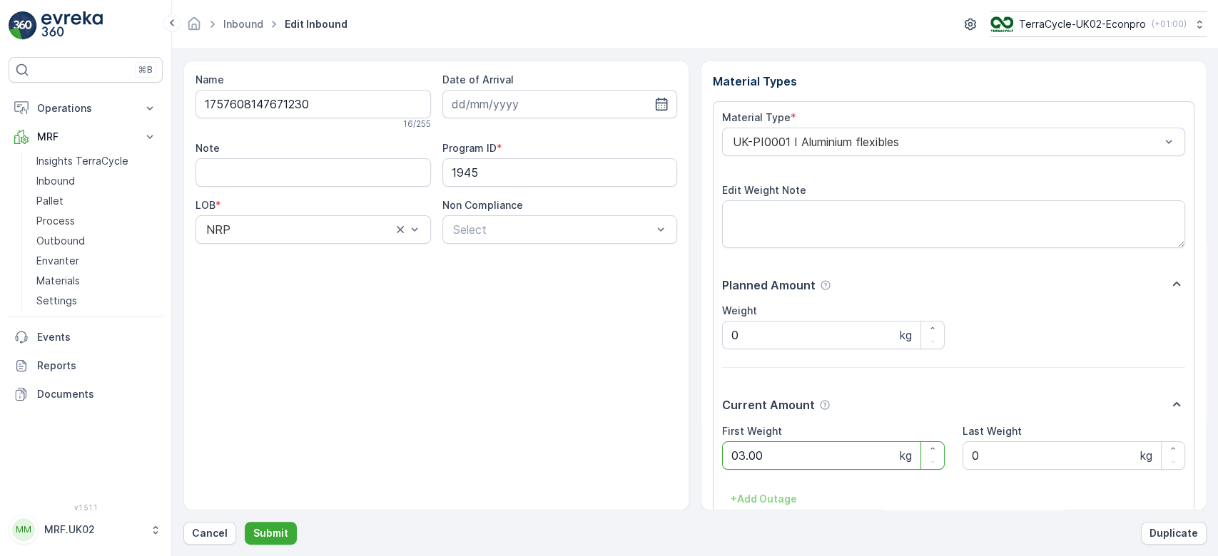
click button "Submit" at bounding box center [271, 533] width 52 height 23
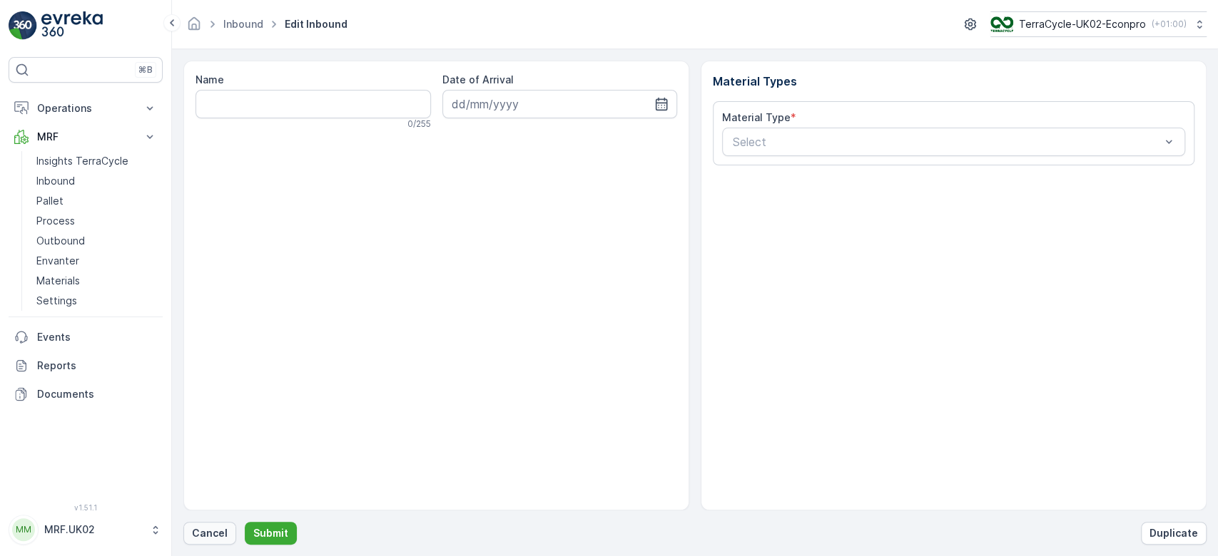
click at [224, 529] on p "Cancel" at bounding box center [210, 533] width 36 height 14
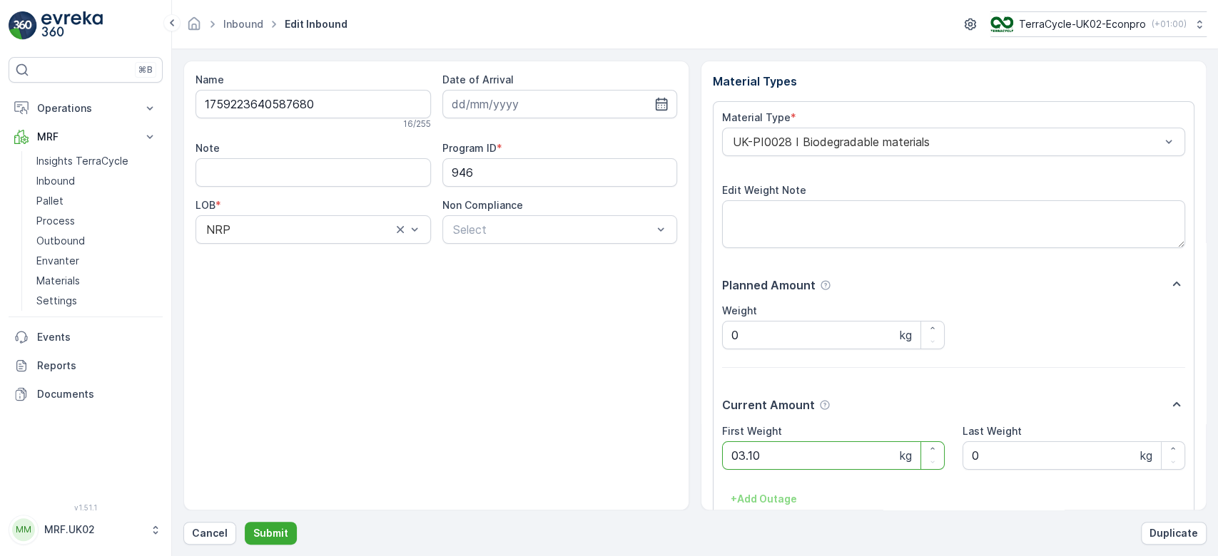
click at [245, 522] on button "Submit" at bounding box center [271, 533] width 52 height 23
click button "Submit" at bounding box center [271, 533] width 52 height 23
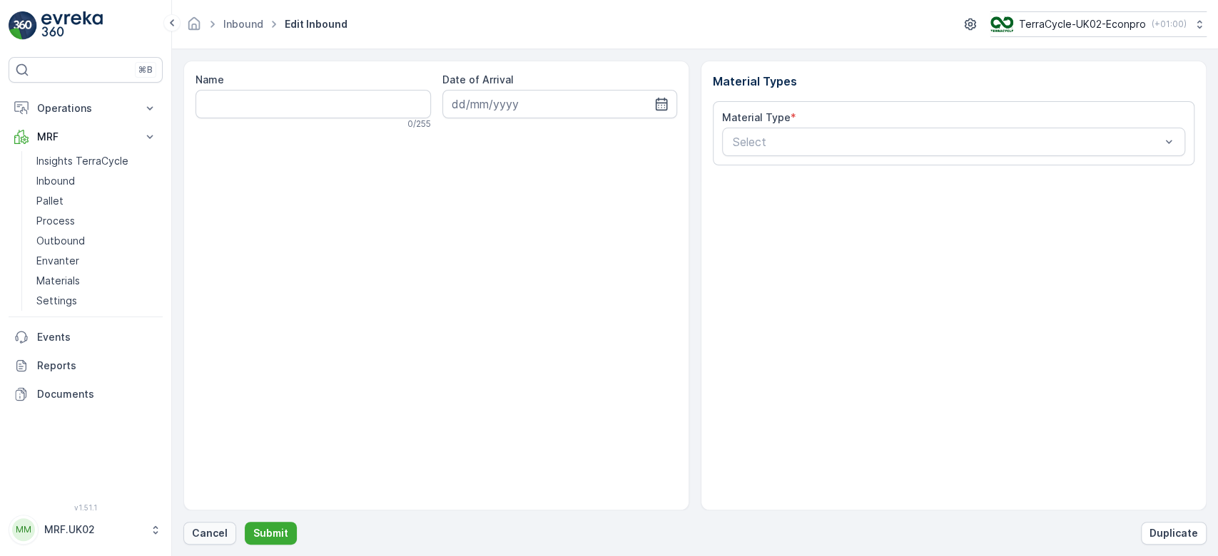
click at [214, 530] on p "Cancel" at bounding box center [210, 533] width 36 height 14
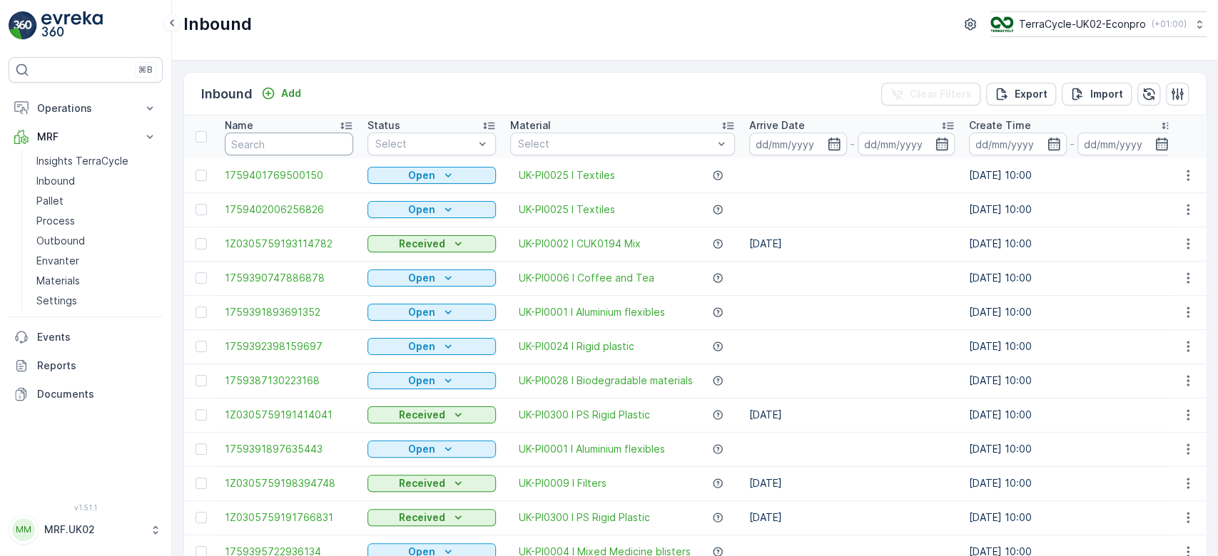
click at [284, 138] on input "text" at bounding box center [289, 144] width 128 height 23
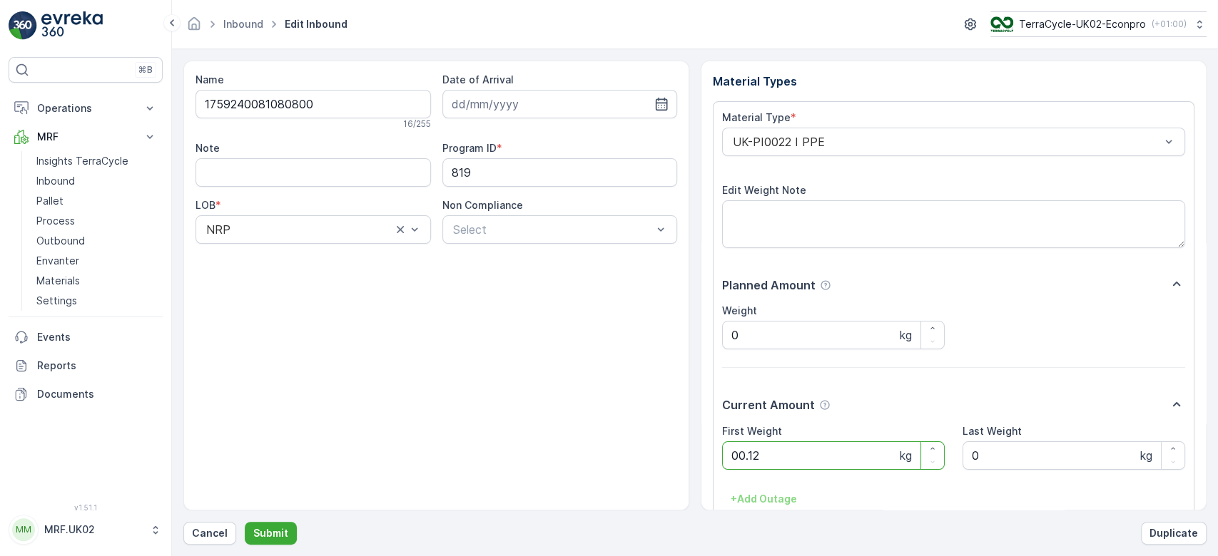
click button "Submit" at bounding box center [271, 533] width 52 height 23
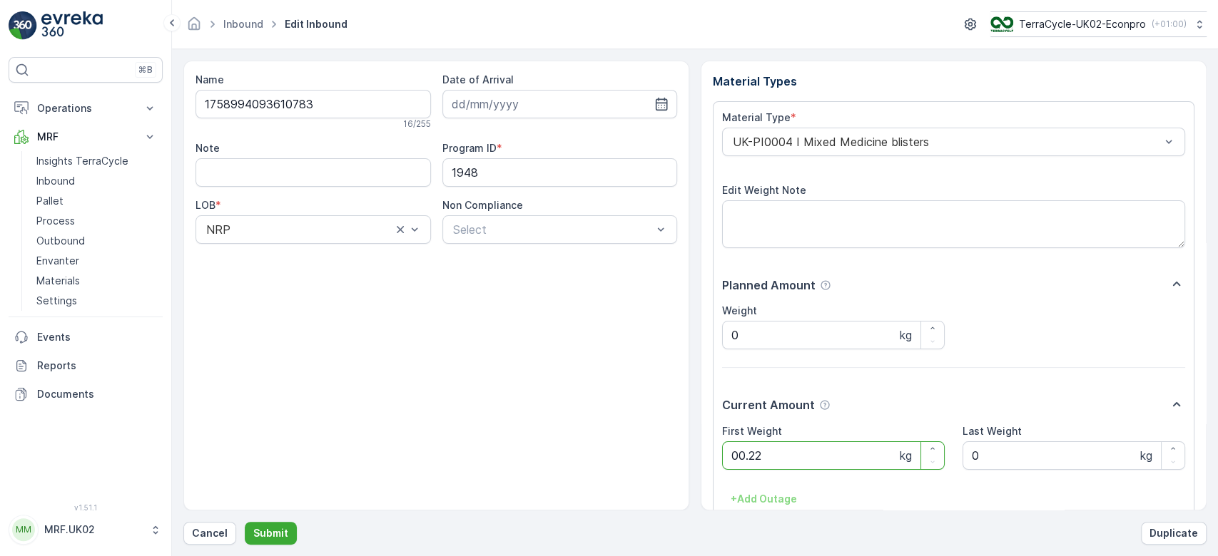
click at [245, 522] on button "Submit" at bounding box center [271, 533] width 52 height 23
click button "Submit" at bounding box center [271, 533] width 52 height 23
click at [245, 522] on button "Submit" at bounding box center [271, 533] width 52 height 23
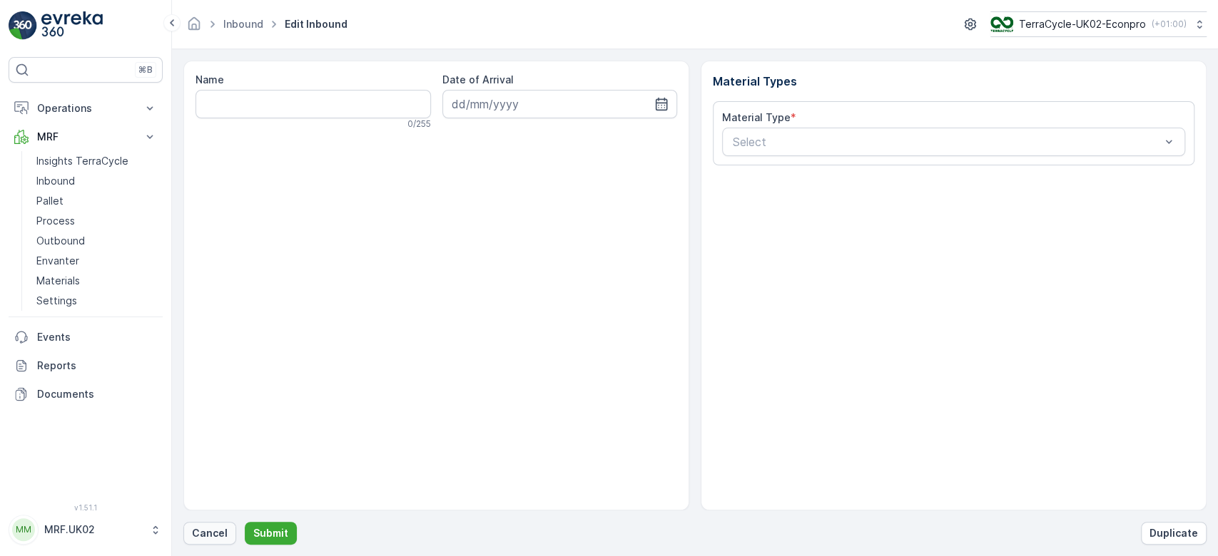
click at [218, 538] on p "Cancel" at bounding box center [210, 533] width 36 height 14
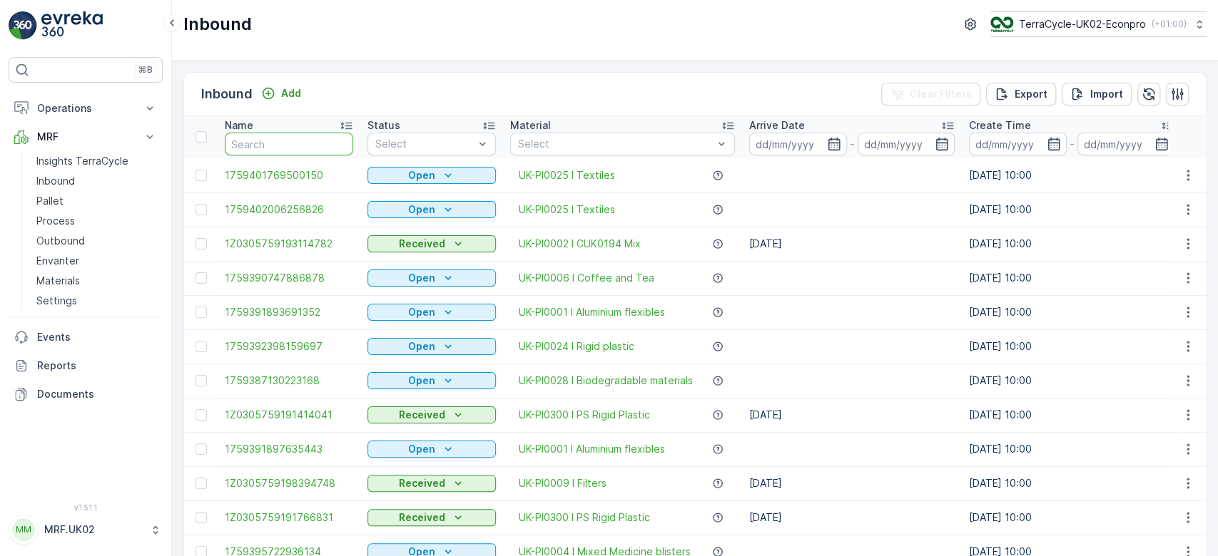
click at [307, 138] on input "text" at bounding box center [289, 144] width 128 height 23
type input "888"
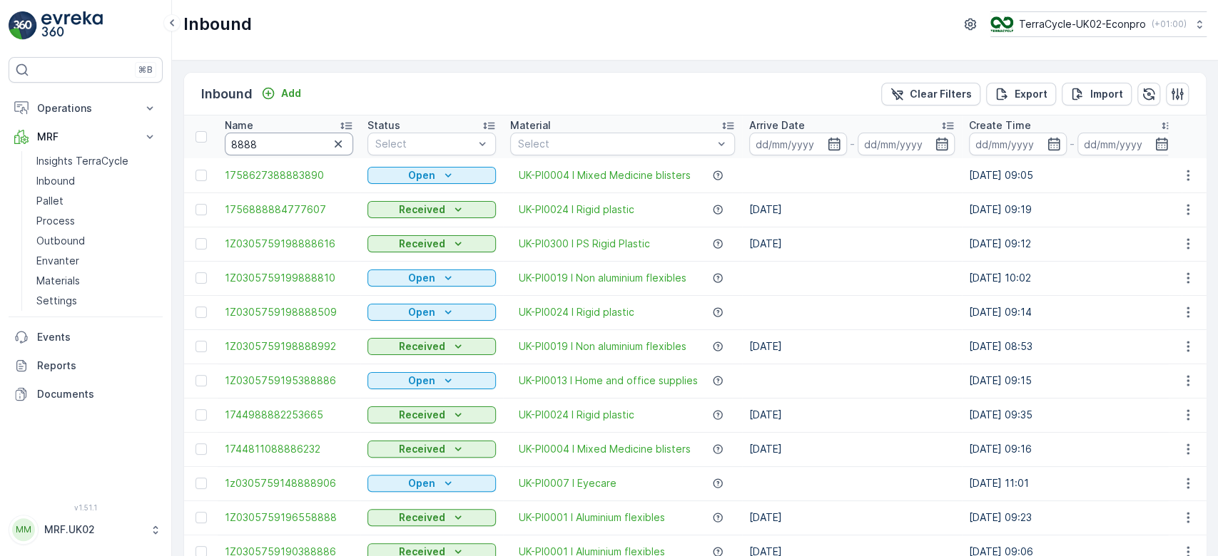
click at [261, 143] on input "8888" at bounding box center [289, 144] width 128 height 23
type input "8888389"
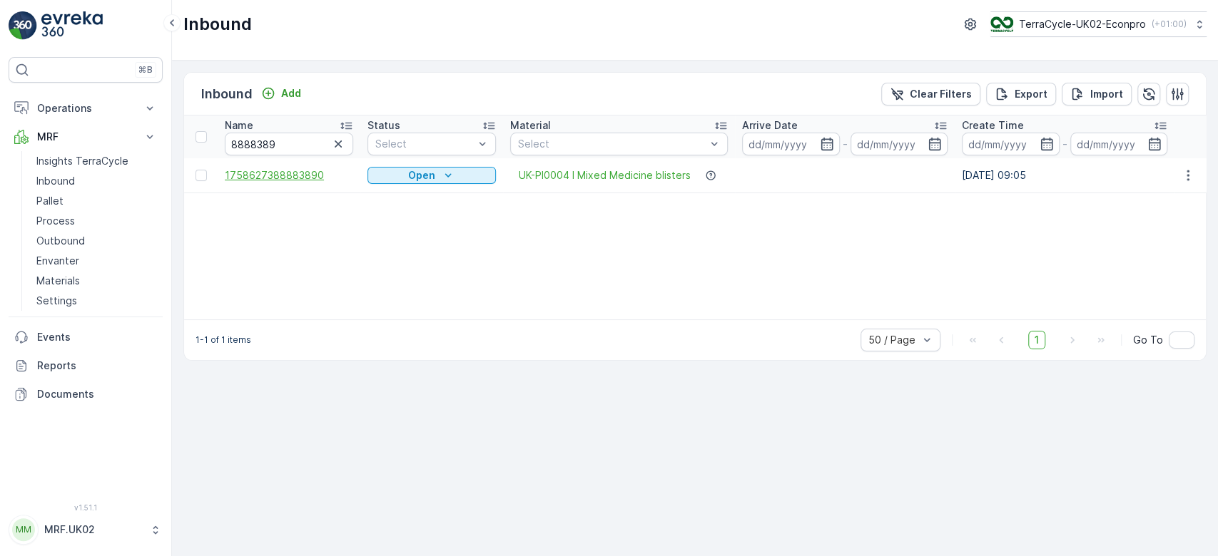
click at [291, 178] on span "1758627388883890" at bounding box center [289, 175] width 128 height 14
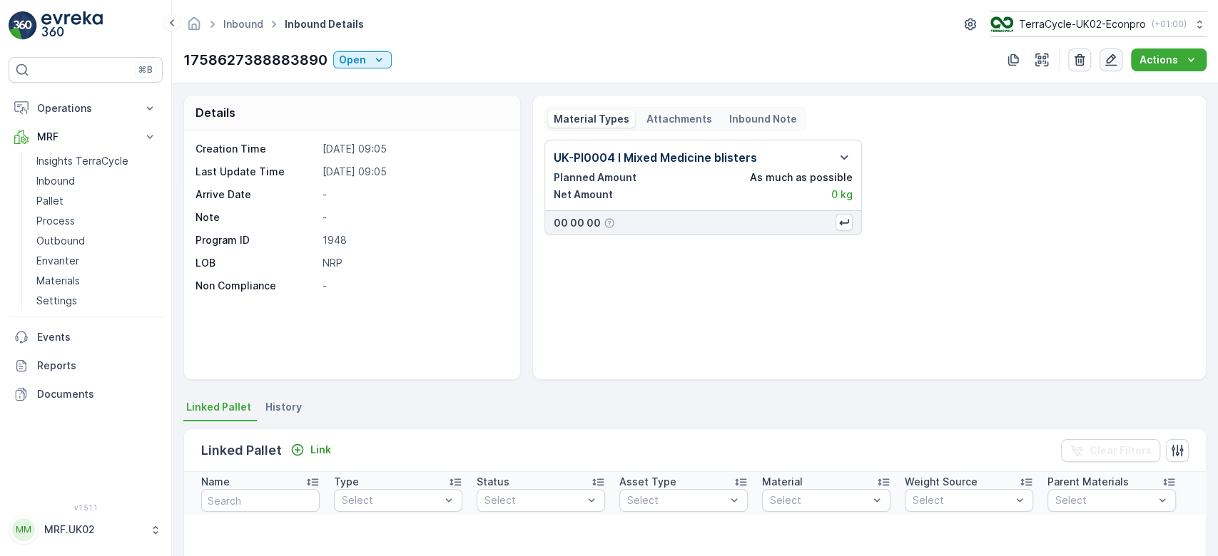
click at [1113, 61] on icon "button" at bounding box center [1111, 60] width 12 height 12
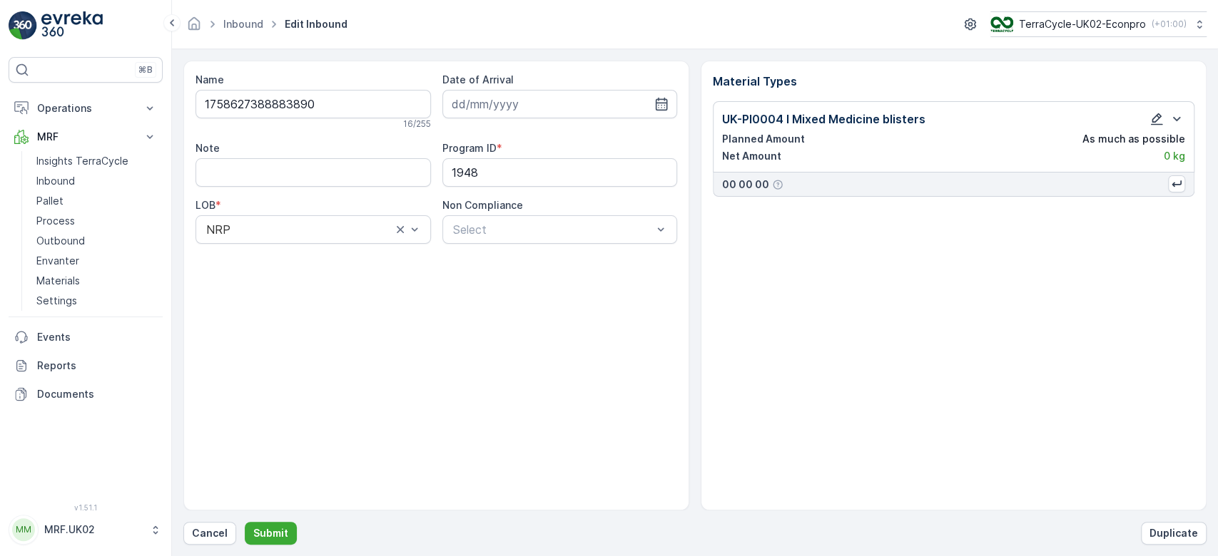
click at [1156, 116] on icon "button" at bounding box center [1156, 119] width 14 height 14
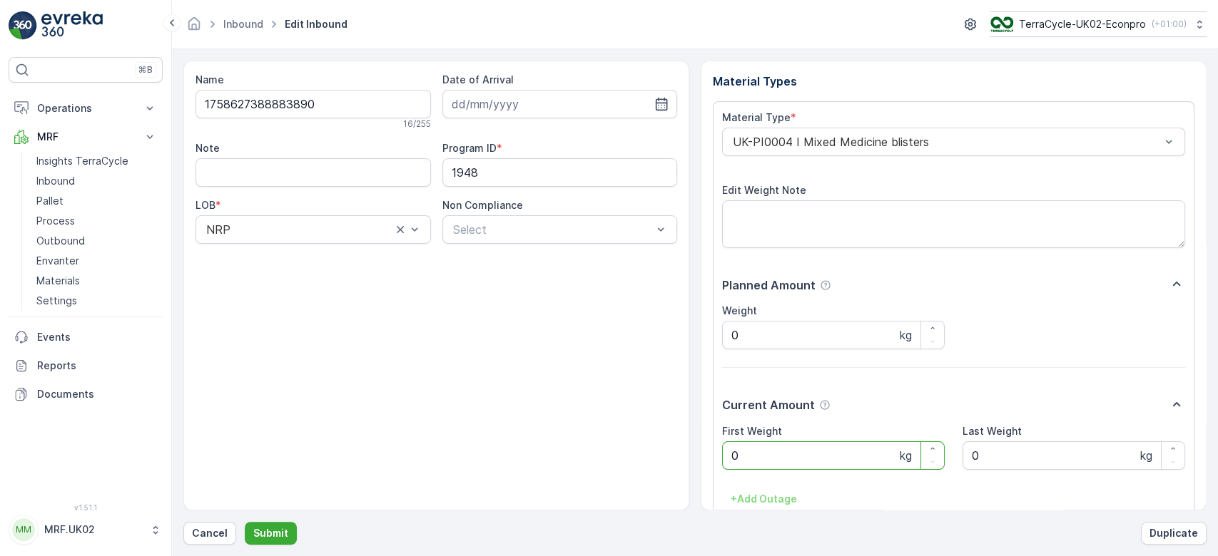
click at [758, 459] on Weight "0" at bounding box center [833, 455] width 223 height 29
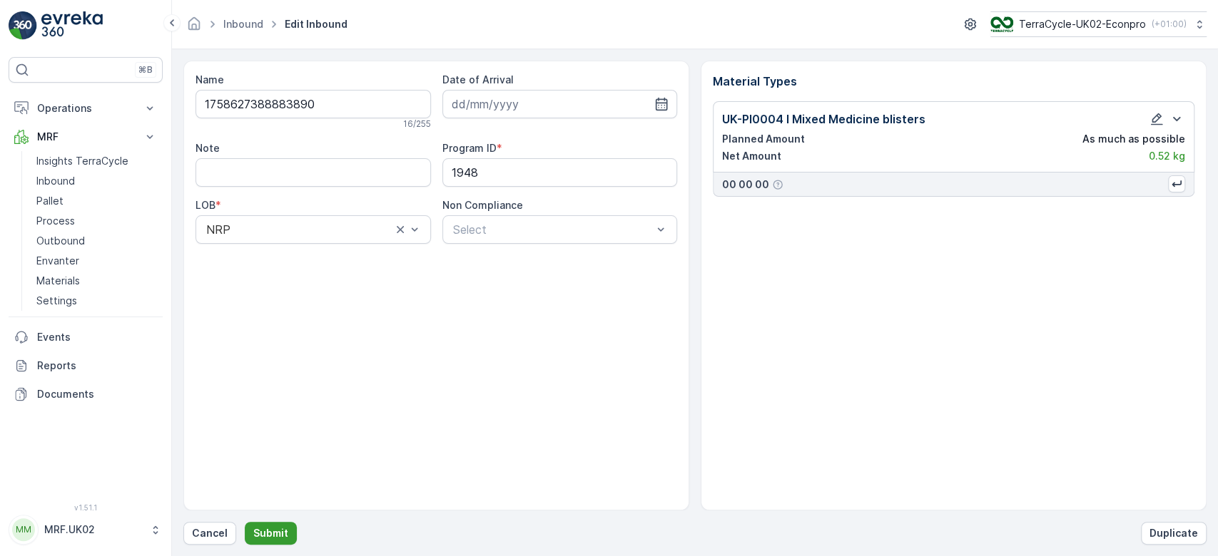
click at [269, 529] on p "Submit" at bounding box center [270, 533] width 35 height 14
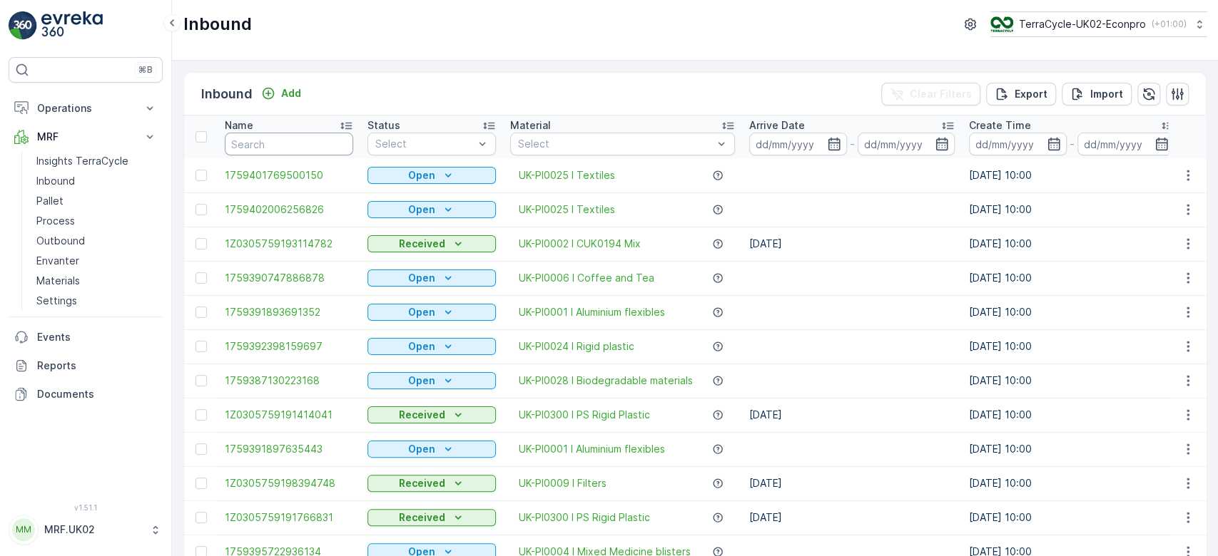
click at [257, 143] on input "text" at bounding box center [289, 144] width 128 height 23
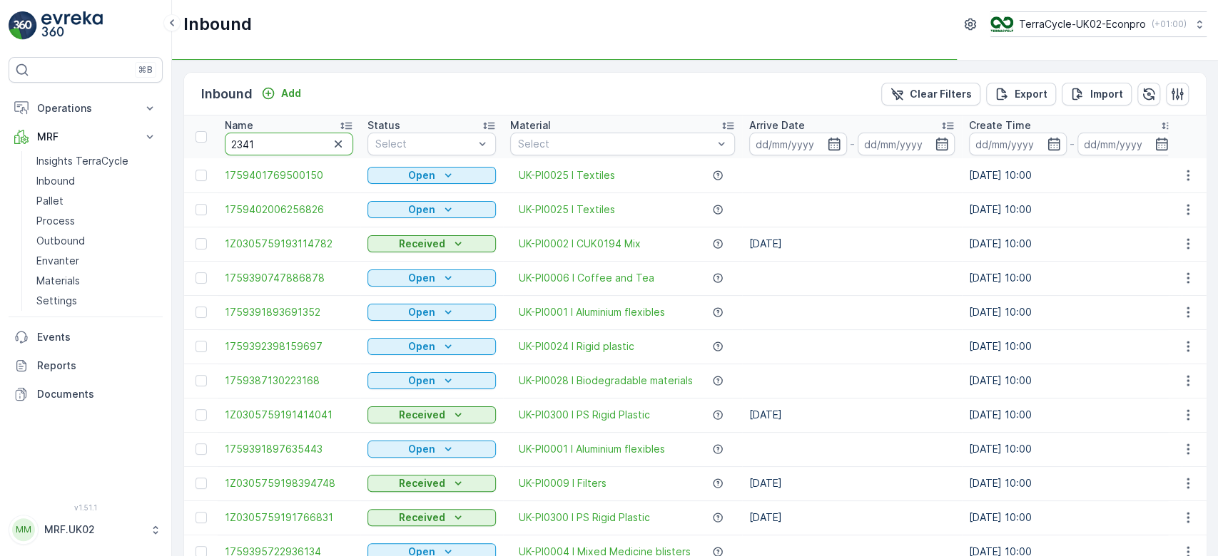
click at [272, 141] on input "2341" at bounding box center [289, 144] width 128 height 23
click at [228, 143] on input "2341" at bounding box center [289, 144] width 128 height 23
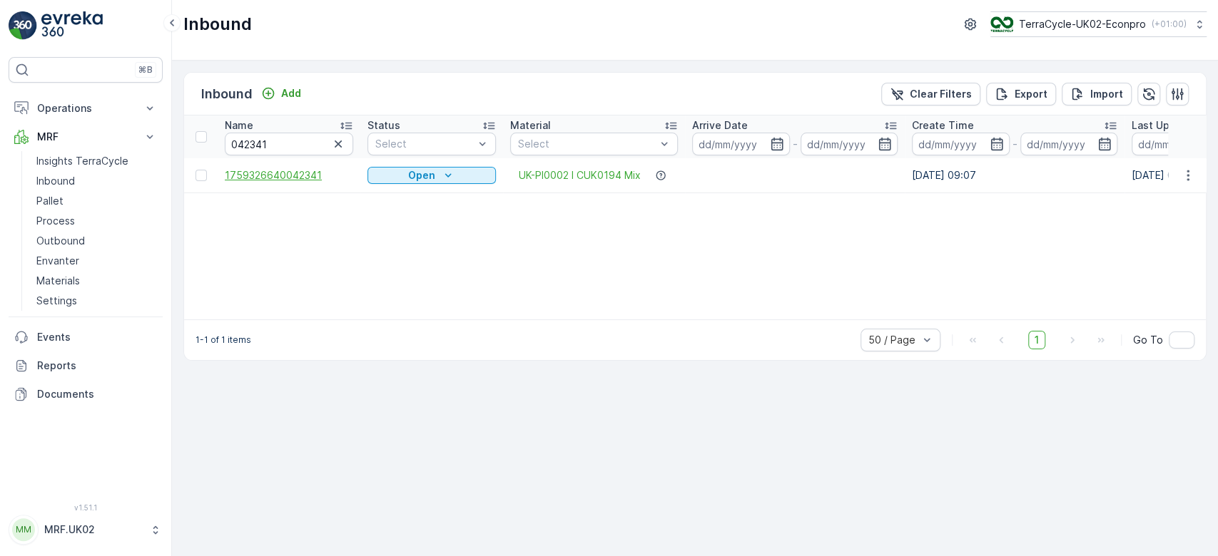
click at [292, 172] on span "1759326640042341" at bounding box center [289, 175] width 128 height 14
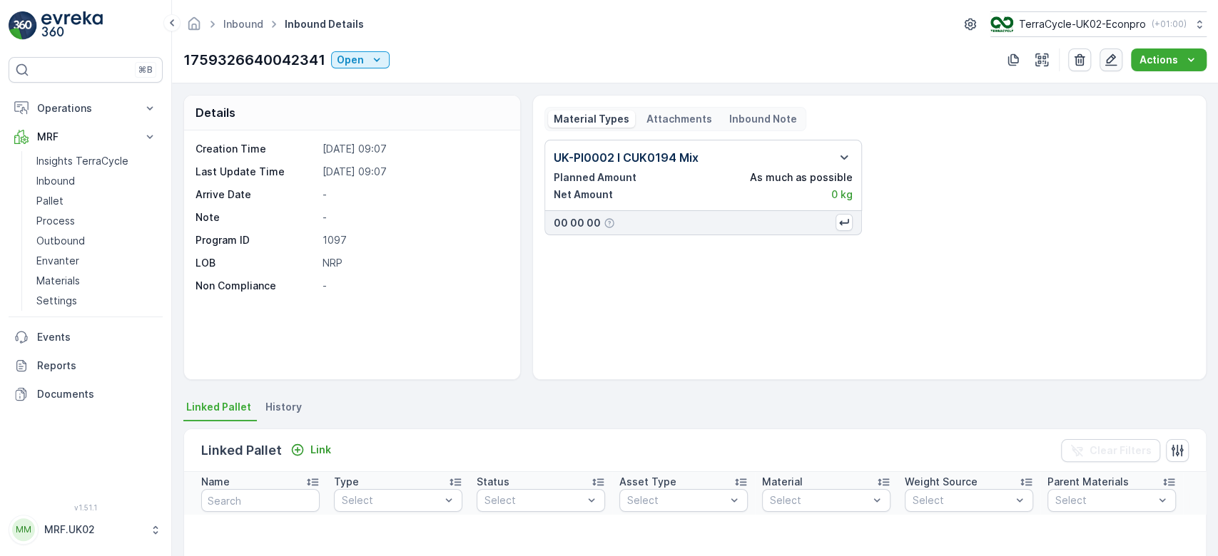
click at [1109, 57] on icon "button" at bounding box center [1110, 60] width 14 height 14
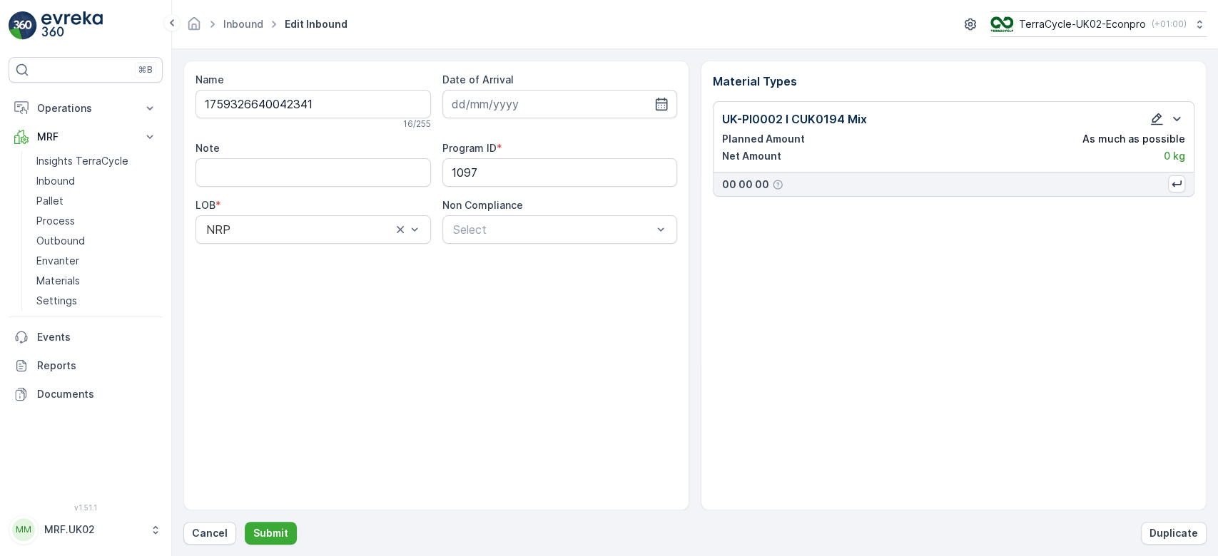
click at [1156, 114] on icon "button" at bounding box center [1156, 119] width 12 height 12
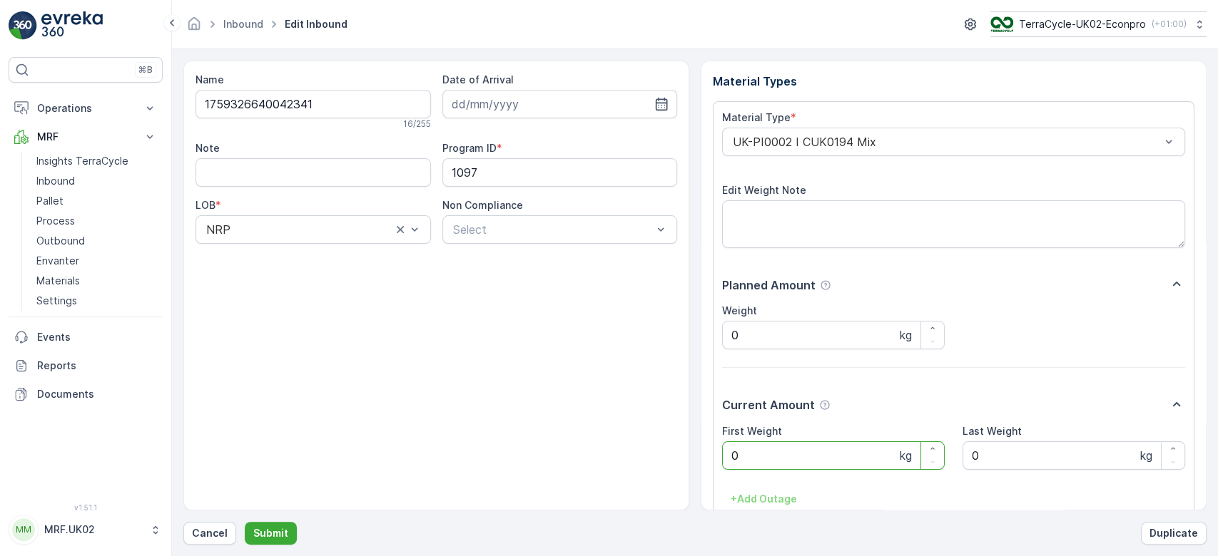
click at [742, 453] on Weight "0" at bounding box center [833, 455] width 223 height 29
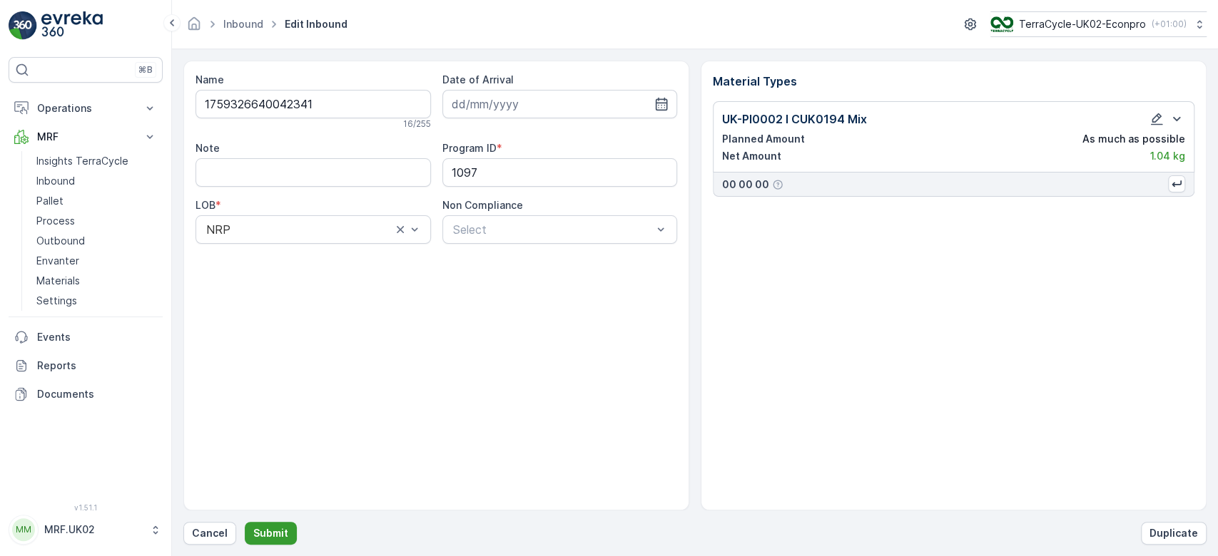
click at [280, 530] on p "Submit" at bounding box center [270, 533] width 35 height 14
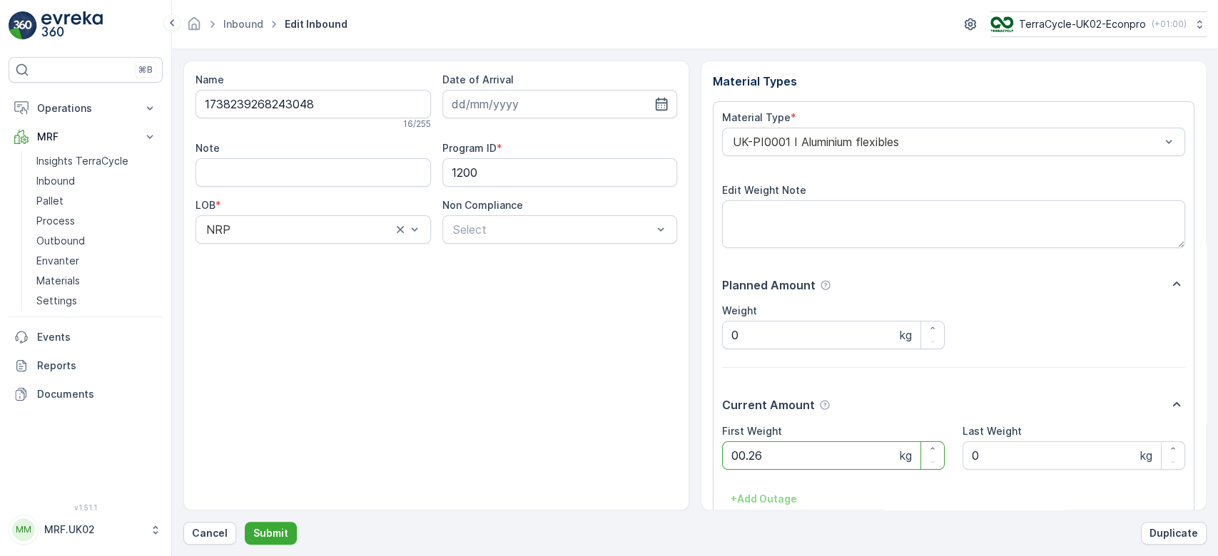
click button "Submit" at bounding box center [271, 533] width 52 height 23
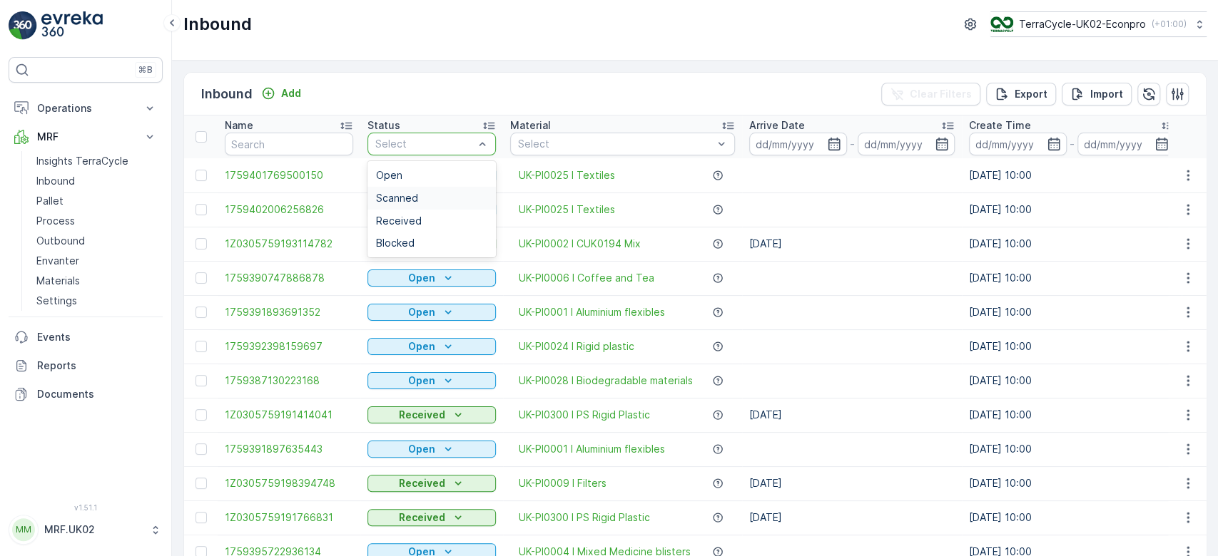
click at [420, 197] on div "Scanned" at bounding box center [431, 198] width 111 height 11
